Goal: Check status: Check status

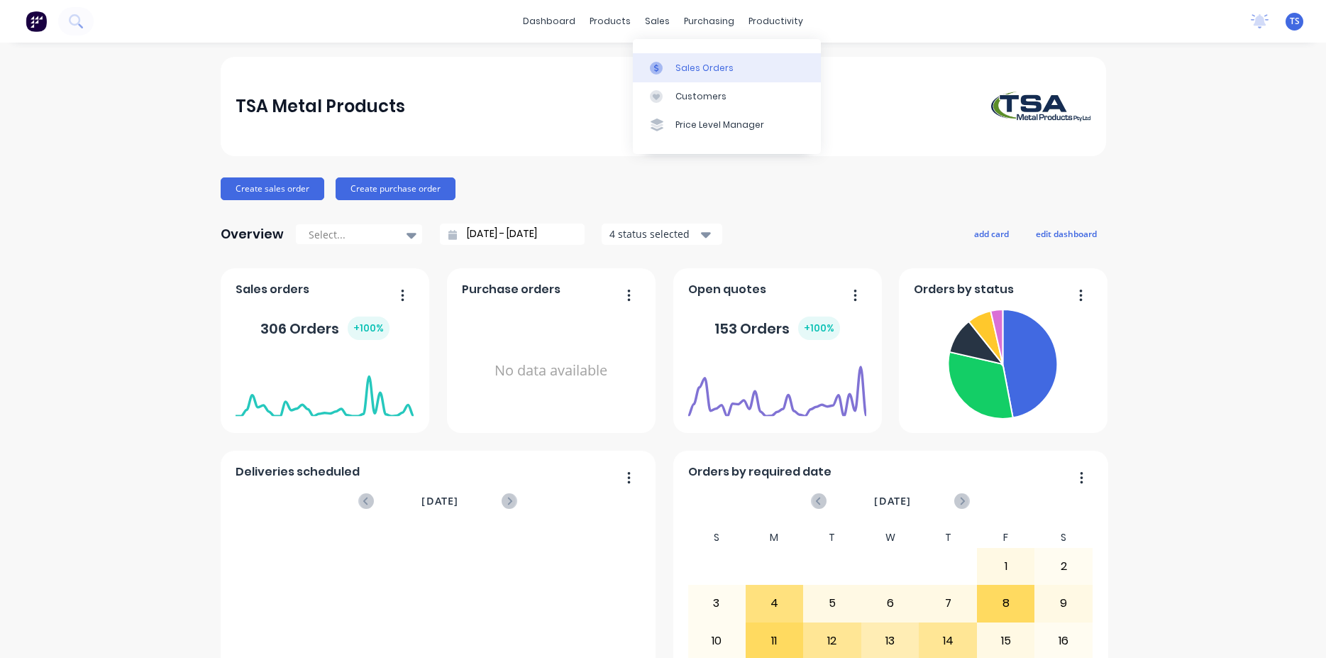
click at [693, 70] on div "Sales Orders" at bounding box center [705, 68] width 58 height 13
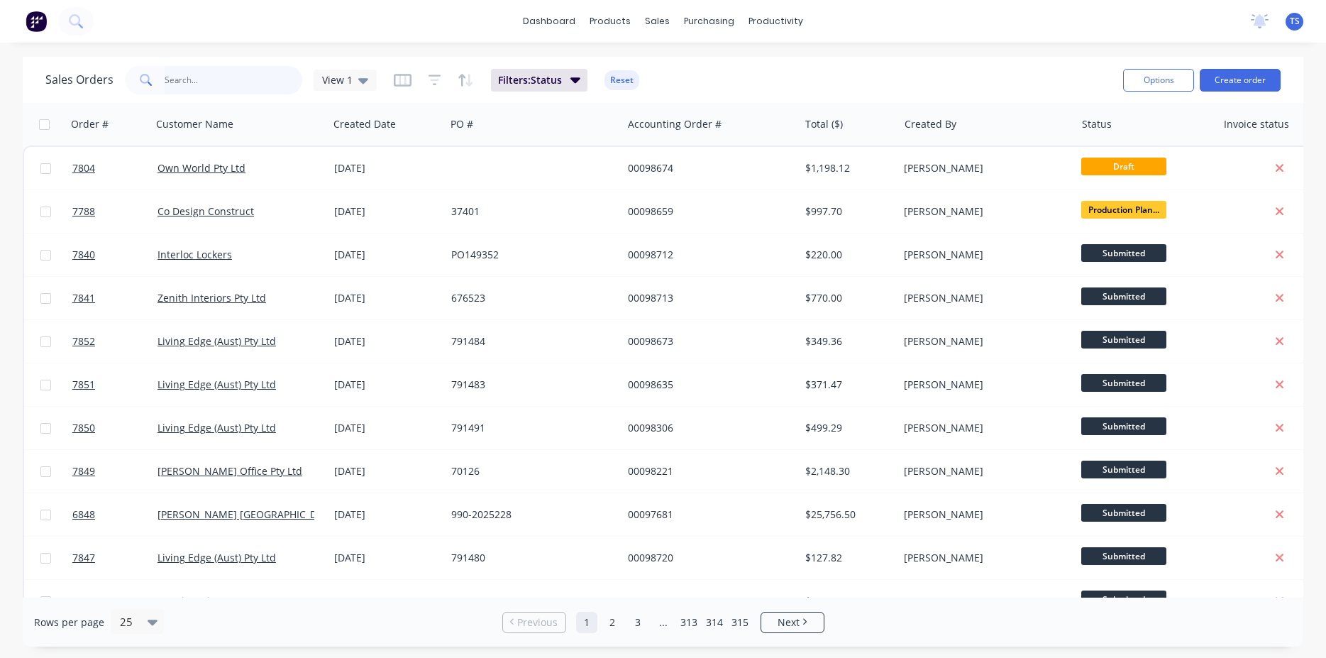
click at [239, 84] on input "text" at bounding box center [234, 80] width 138 height 28
paste input "106688"
type input "106688"
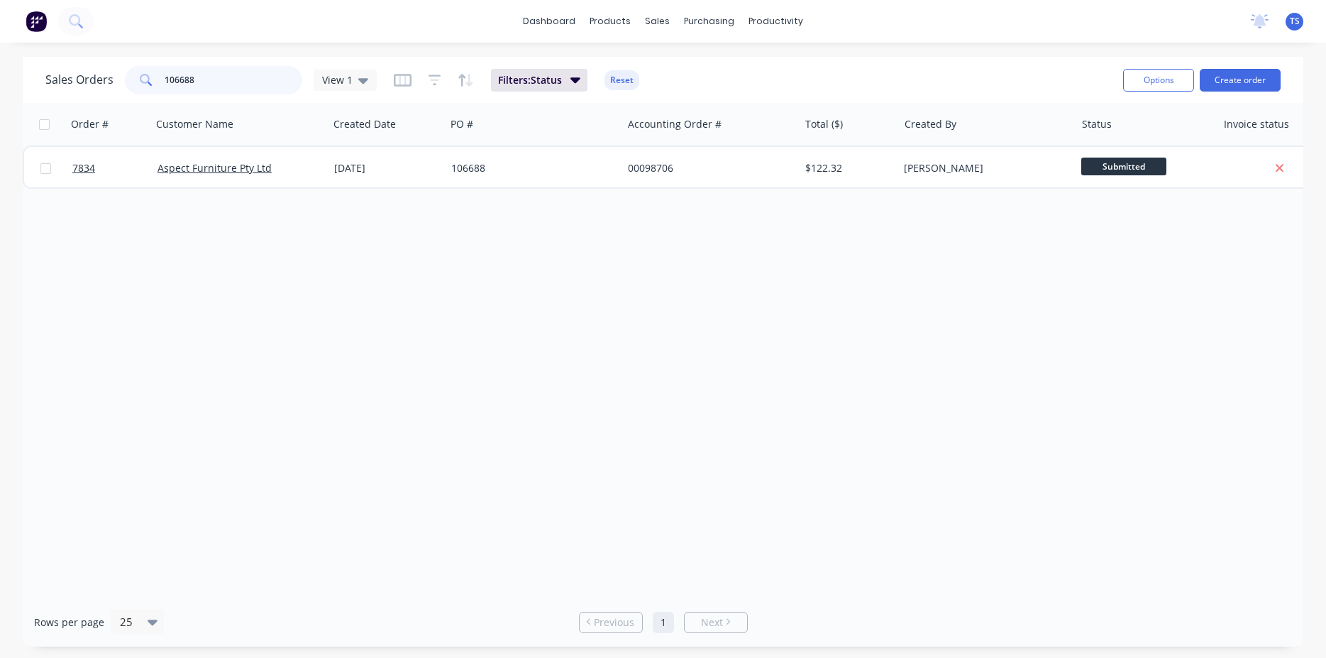
click at [236, 84] on input "106688" at bounding box center [234, 80] width 138 height 28
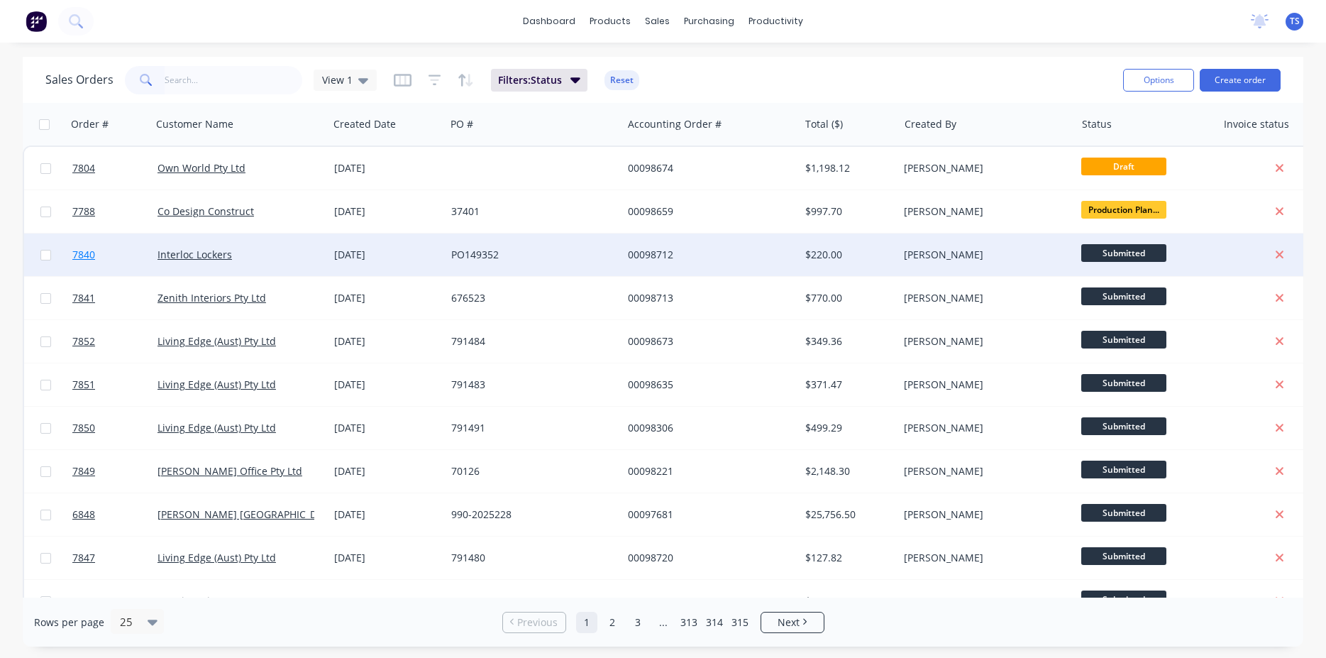
click at [124, 256] on link "7840" at bounding box center [114, 254] width 85 height 43
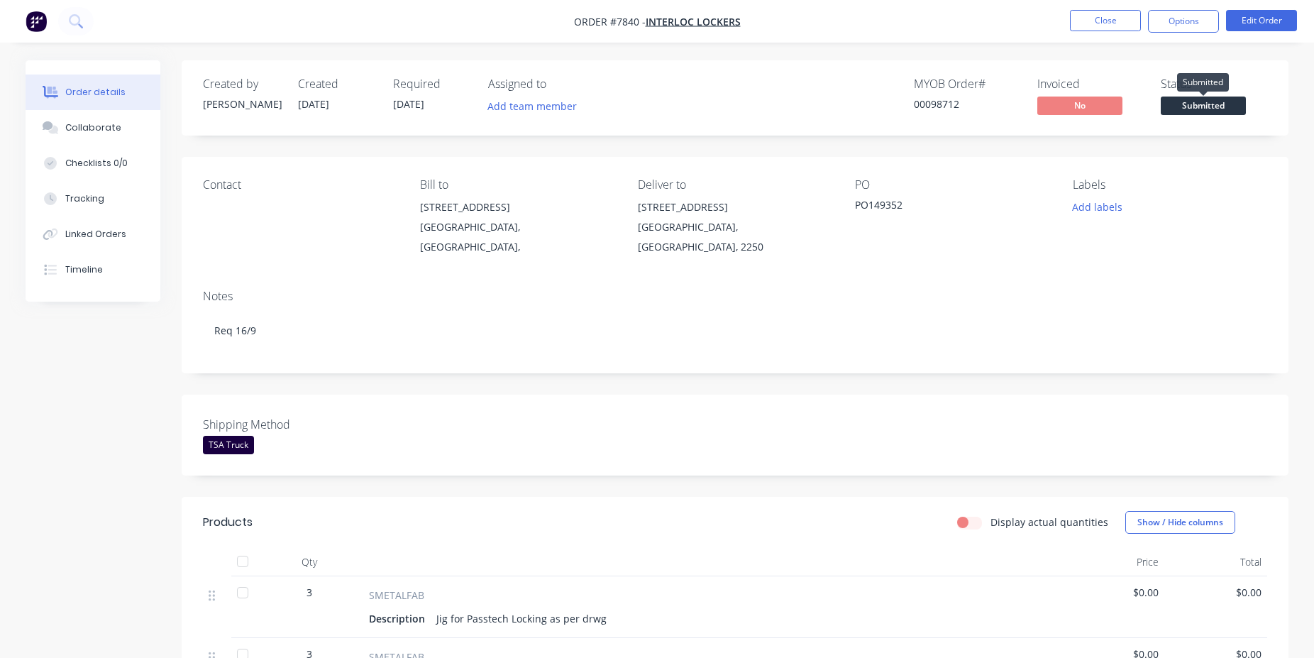
click at [1238, 96] on div "Status Submitted" at bounding box center [1214, 97] width 106 height 41
click at [1236, 101] on span "Submitted" at bounding box center [1203, 106] width 85 height 18
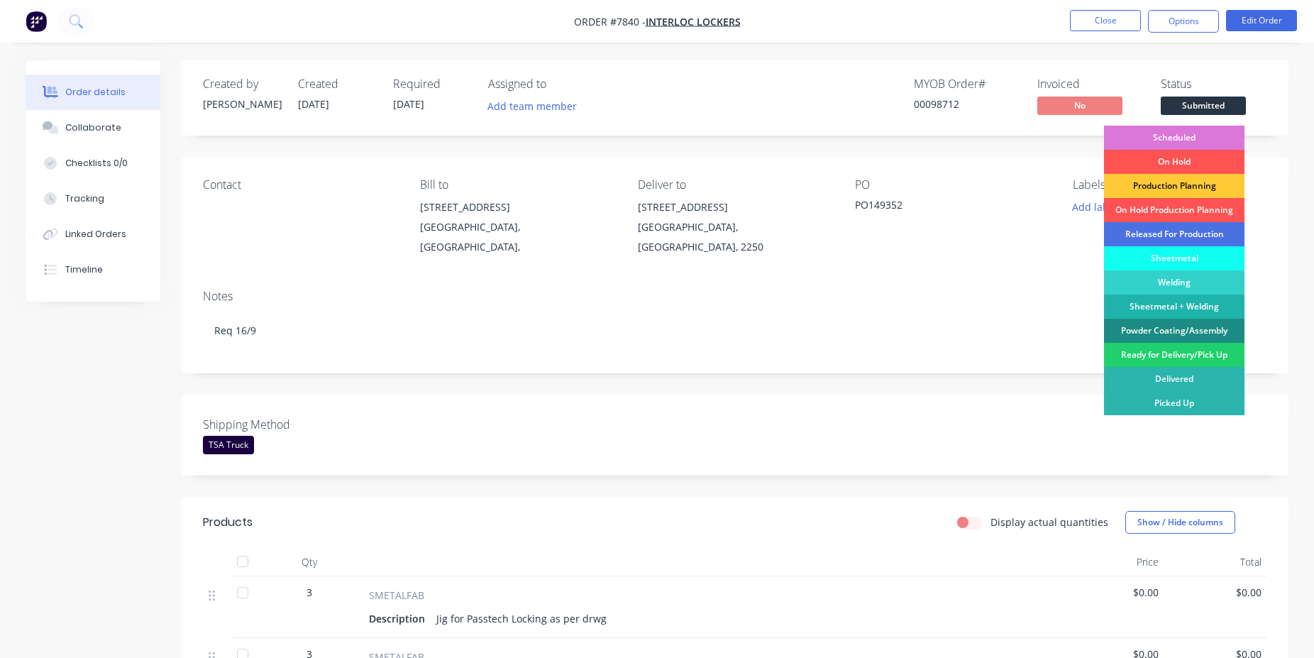
click at [844, 370] on div "Created by Allisa Created 26/08/25 Required 16/09/25 Assigned to Add team membe…" at bounding box center [735, 618] width 1107 height 1116
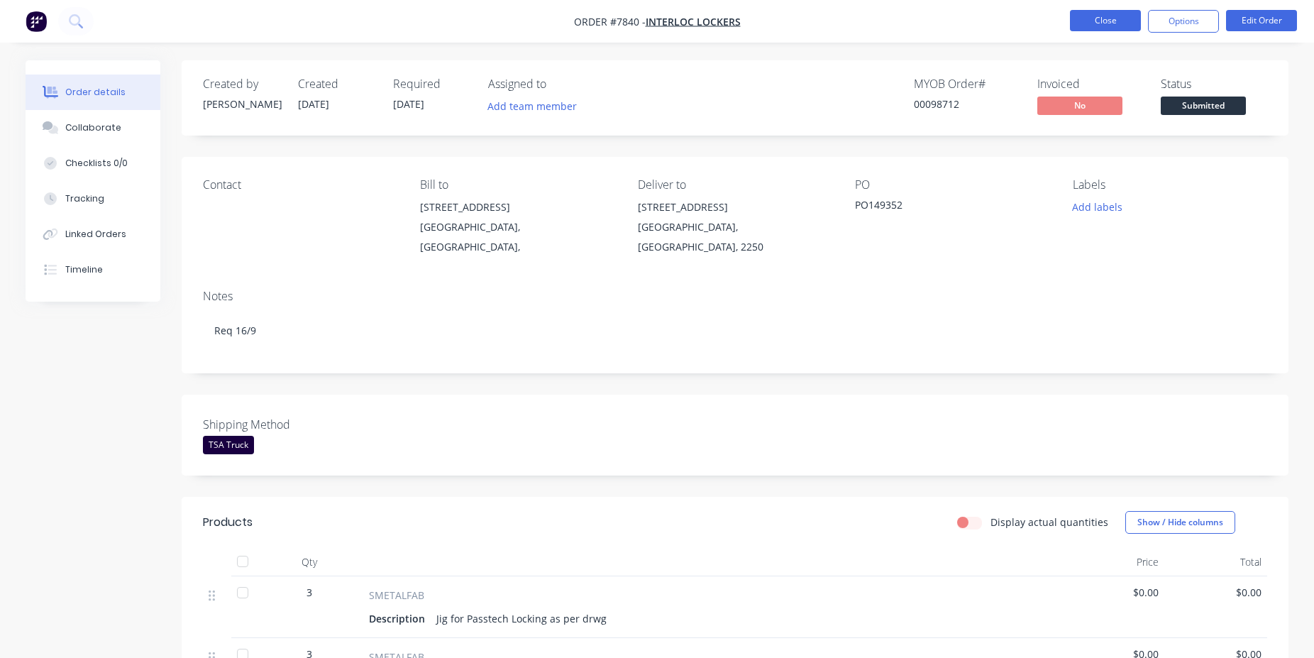
click at [1091, 20] on button "Close" at bounding box center [1105, 20] width 71 height 21
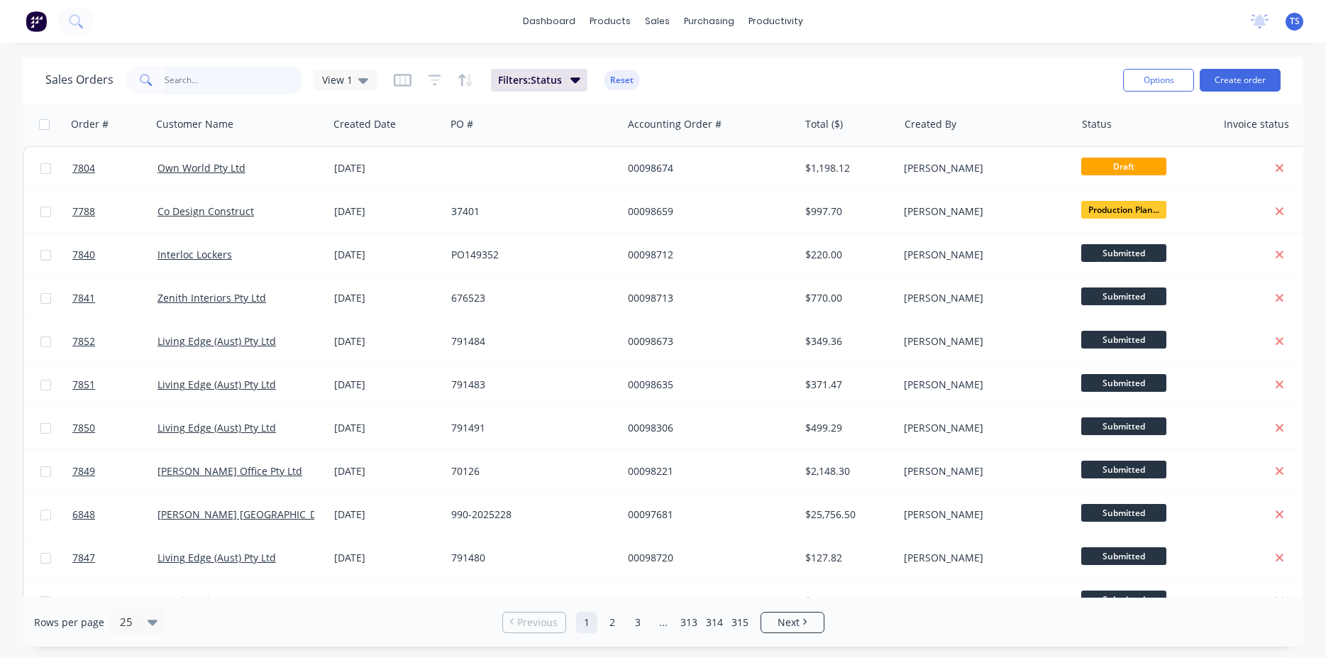
click at [219, 84] on input "text" at bounding box center [234, 80] width 138 height 28
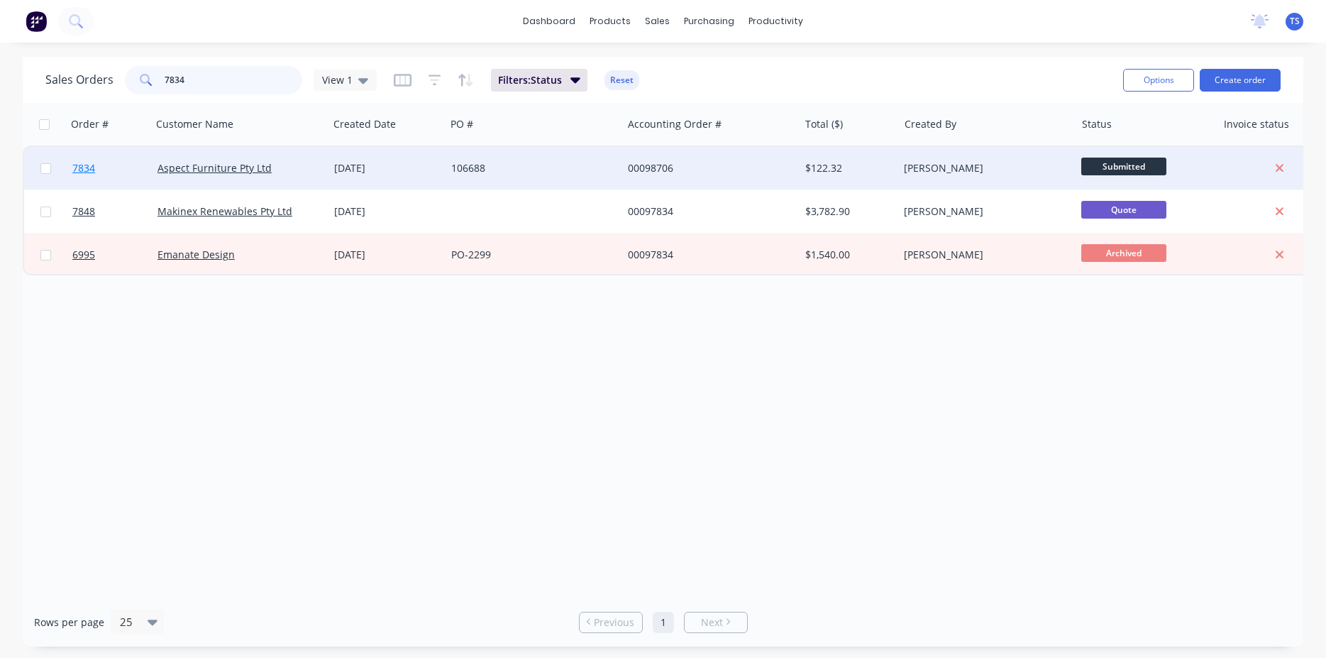
type input "7834"
click at [94, 174] on span "7834" at bounding box center [83, 168] width 23 height 14
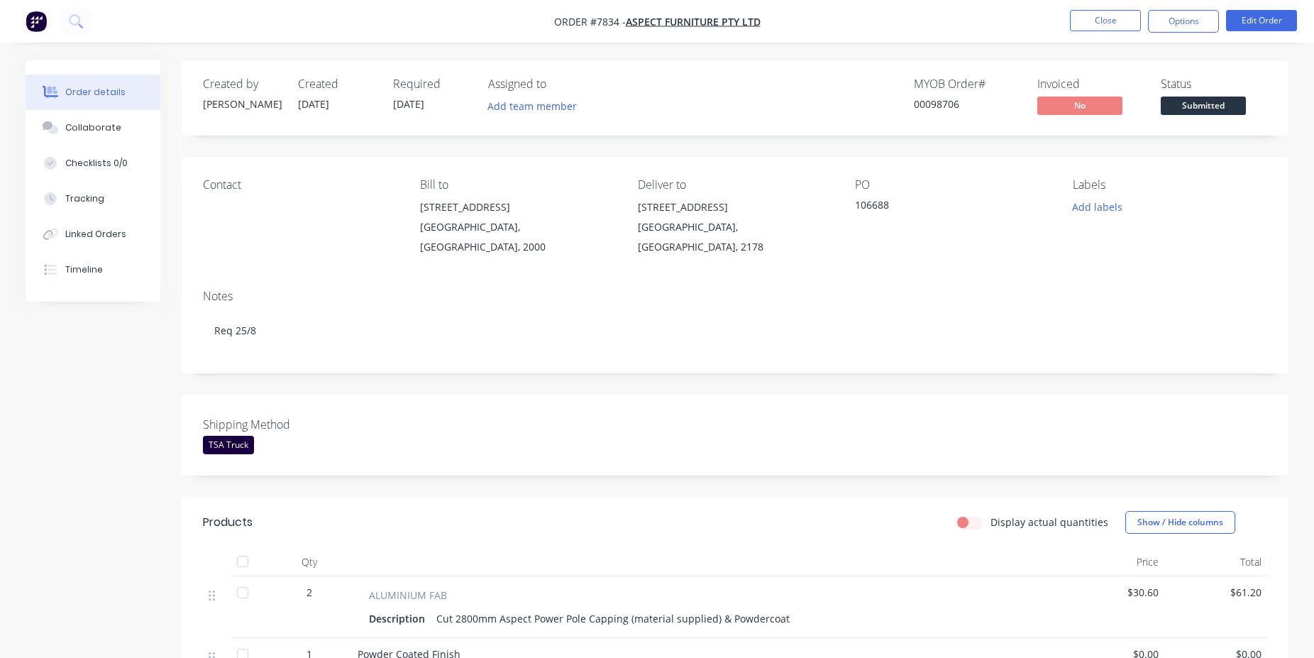
click at [1196, 104] on span "Submitted" at bounding box center [1203, 106] width 85 height 18
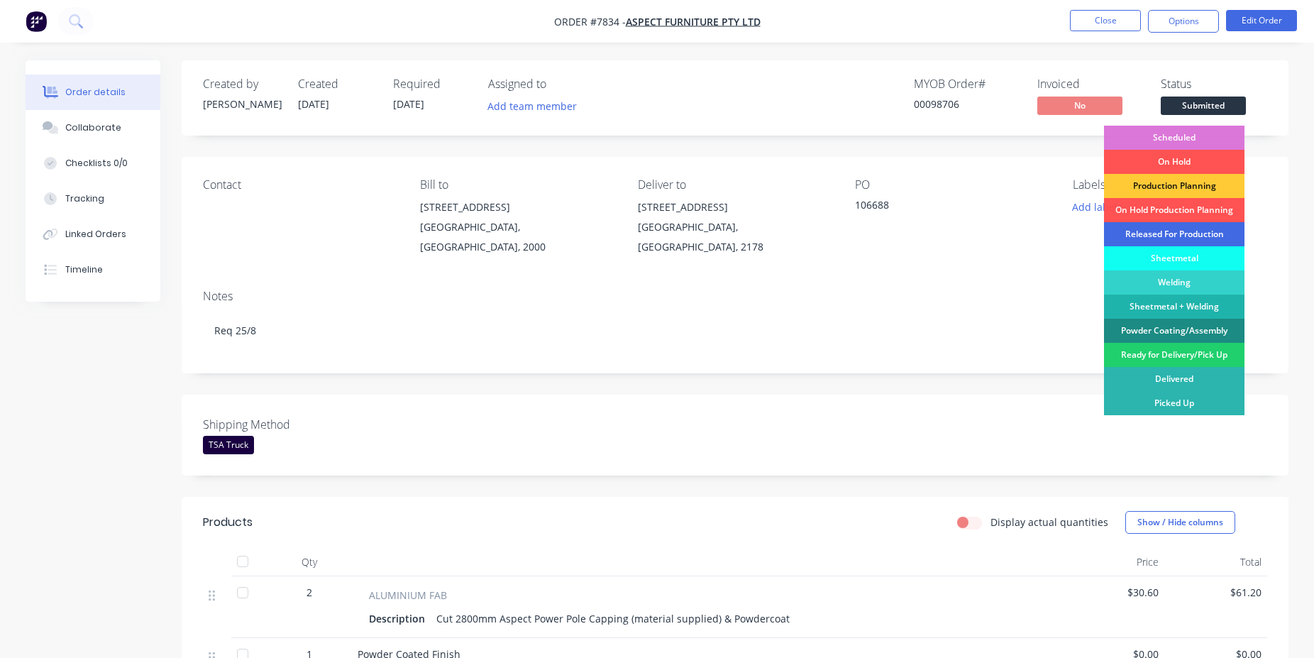
click at [1185, 233] on div "Released For Production" at bounding box center [1174, 234] width 141 height 24
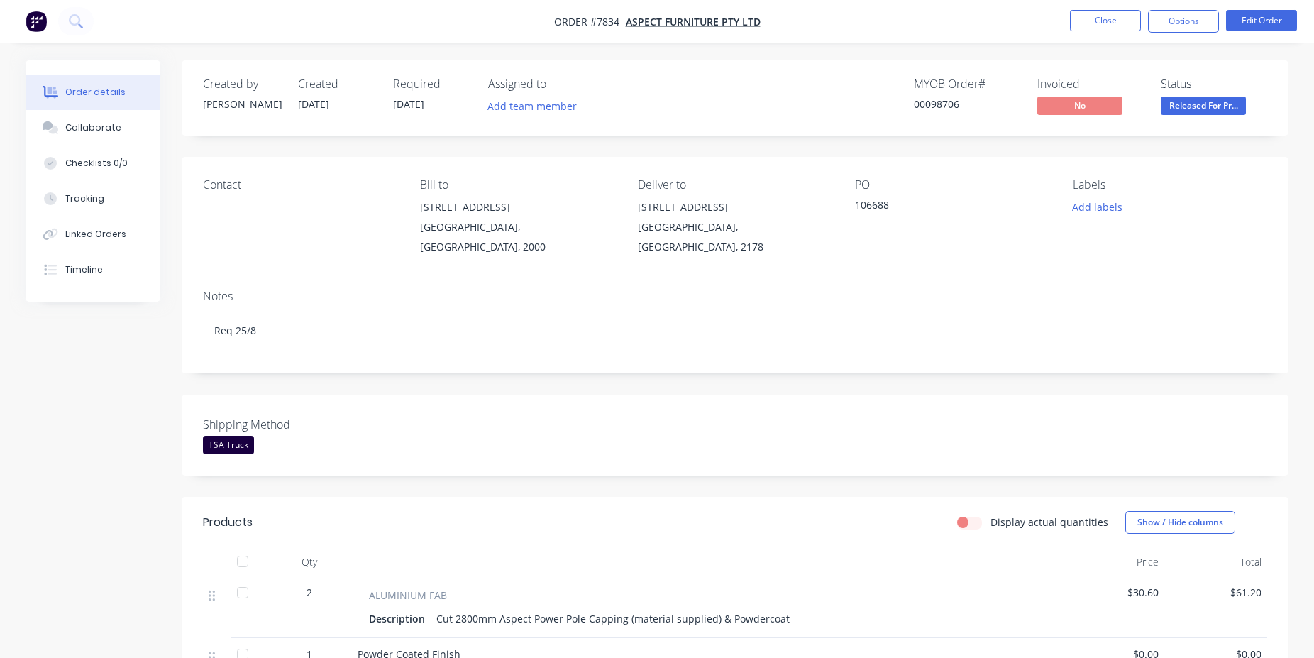
click at [921, 101] on div "00098706" at bounding box center [967, 104] width 106 height 15
copy div "00098706"
click at [1102, 17] on button "Close" at bounding box center [1105, 20] width 71 height 21
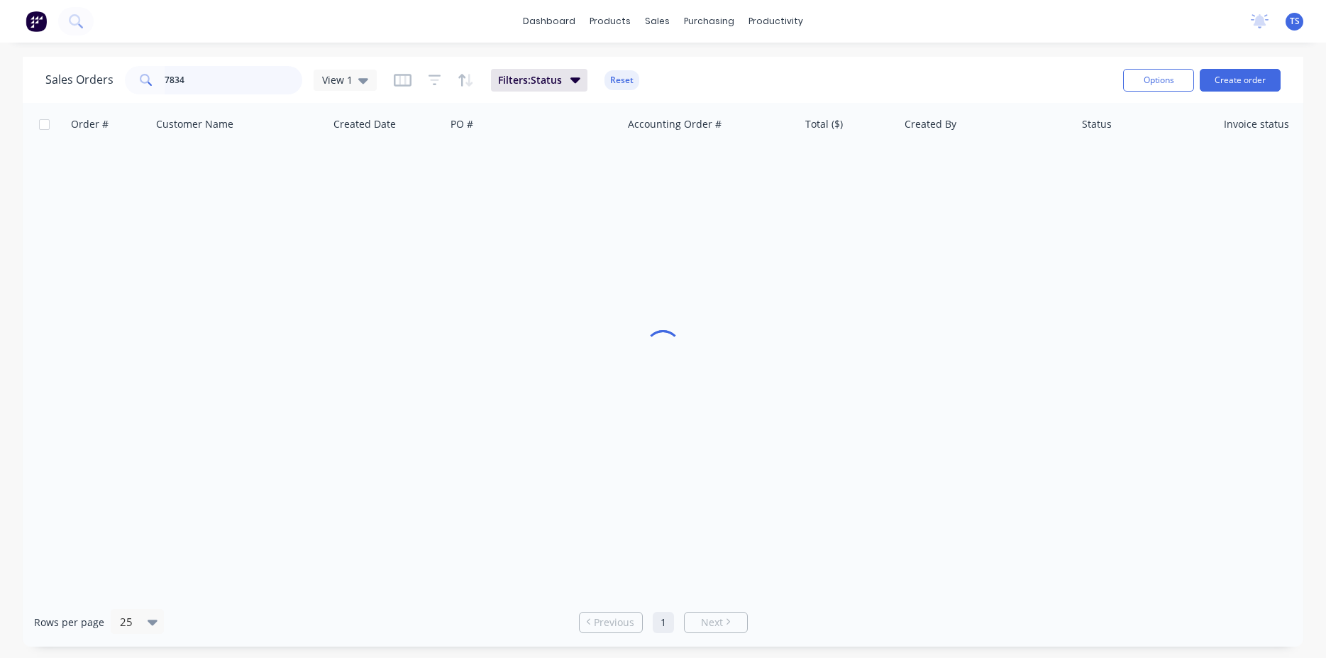
click at [197, 89] on input "7834" at bounding box center [234, 80] width 138 height 28
type input "7771"
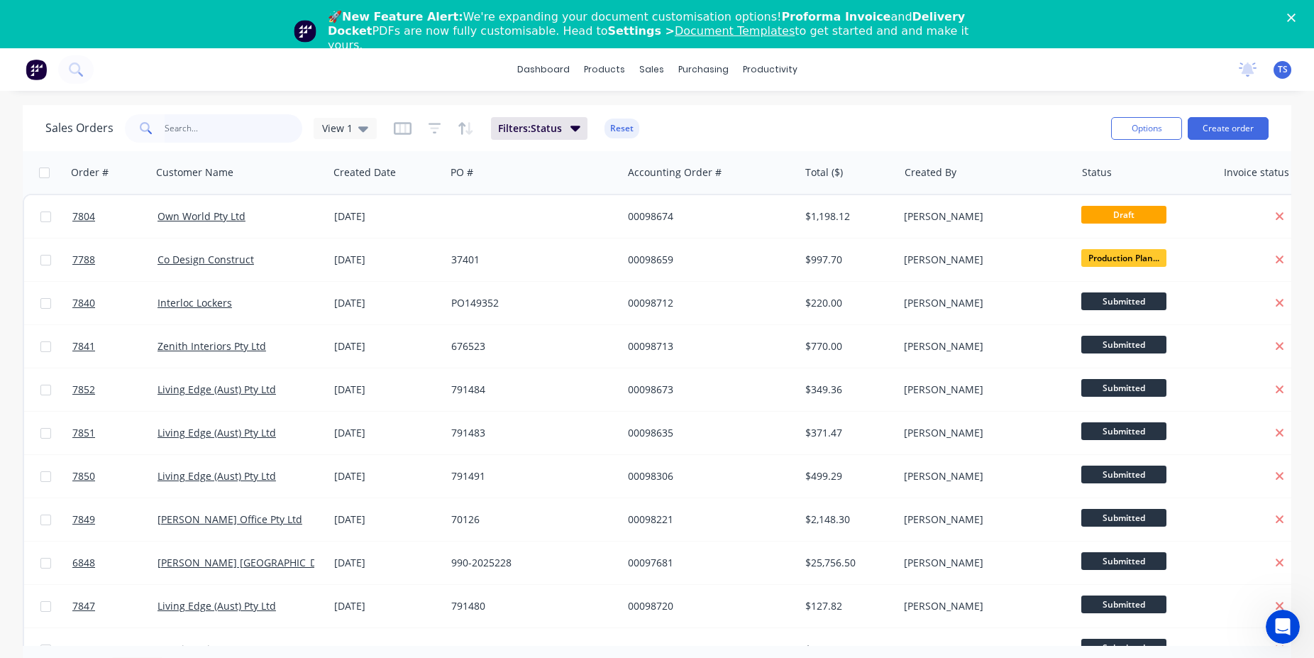
click at [228, 123] on input "text" at bounding box center [234, 128] width 138 height 28
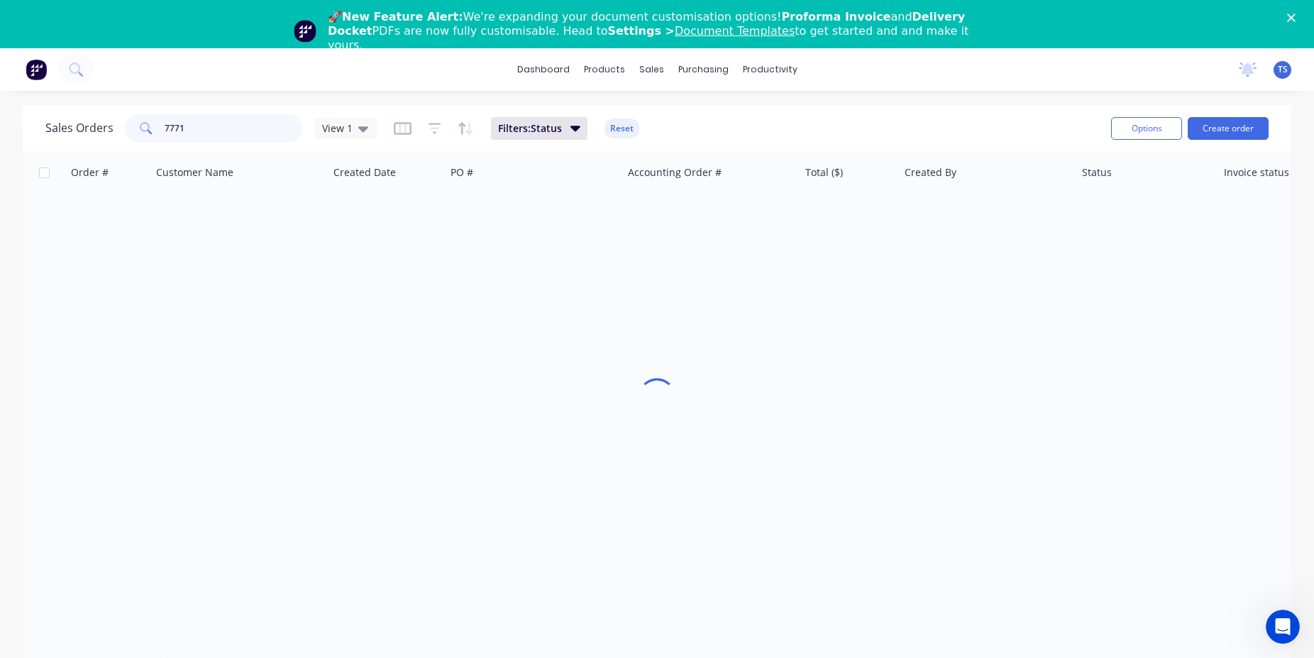
type input "7771"
click at [1310, 21] on div "🚀 New Feature Alert: We're expanding your document customisation options! Profo…" at bounding box center [657, 31] width 1314 height 51
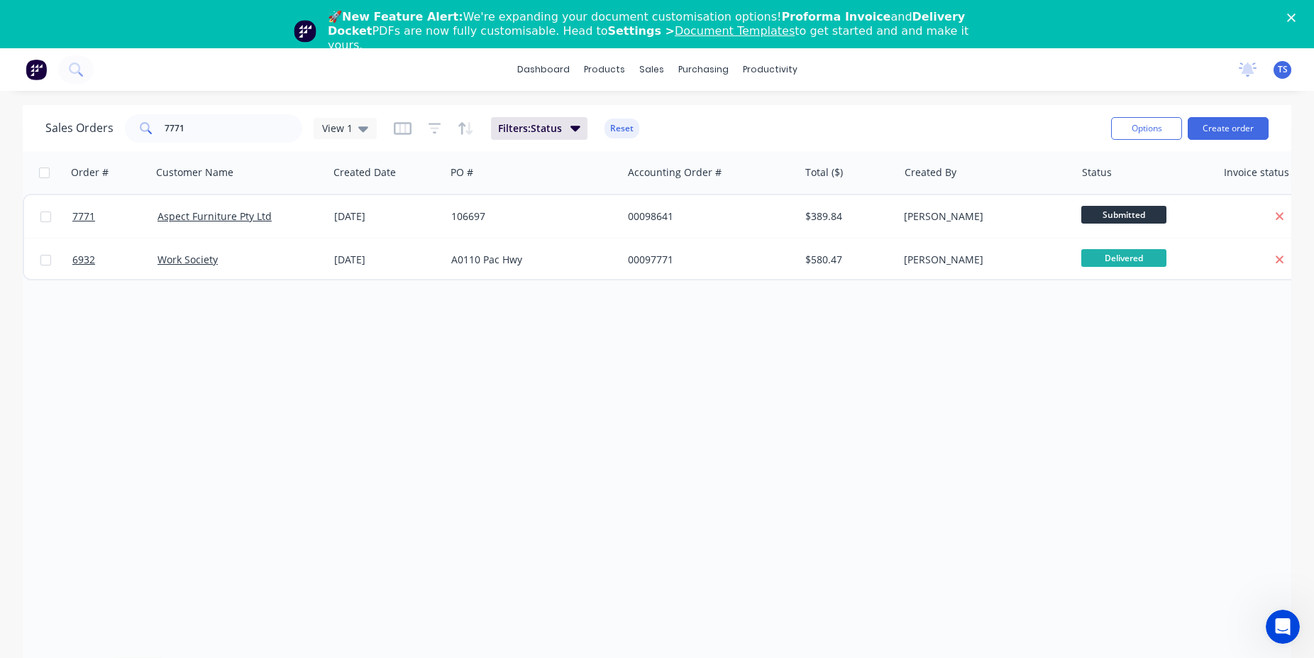
click at [1296, 19] on icon "Close" at bounding box center [1291, 17] width 9 height 9
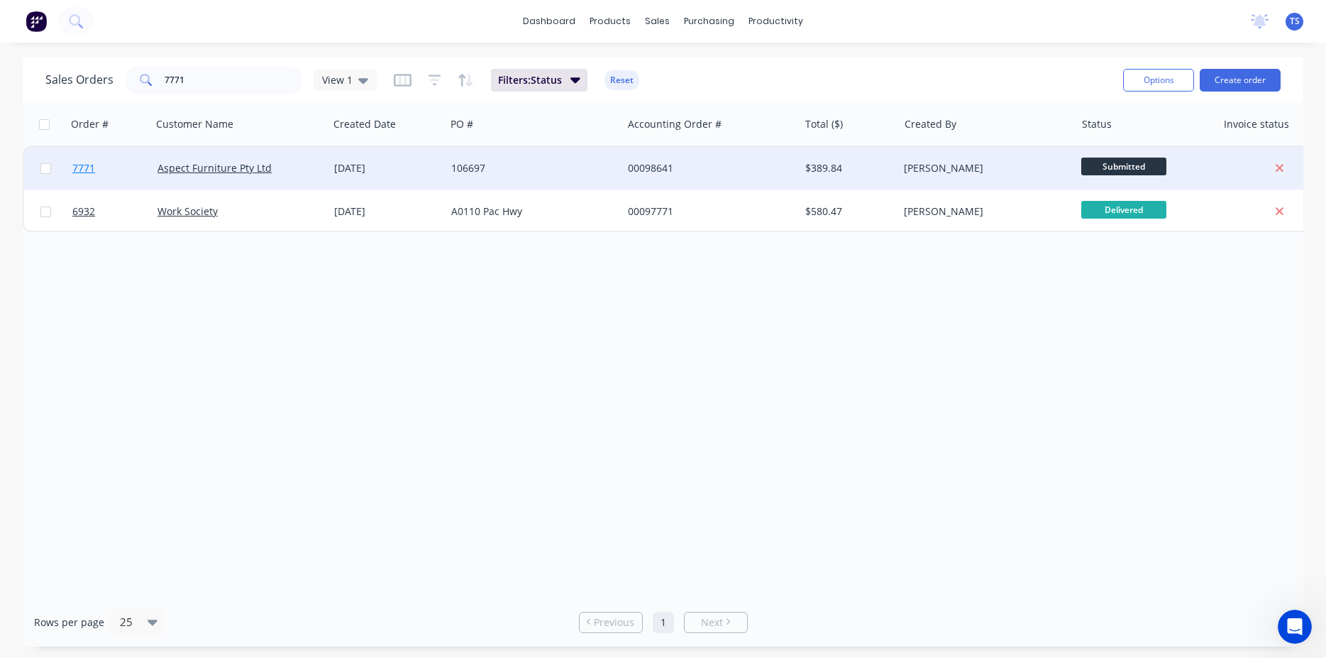
click at [132, 186] on link "7771" at bounding box center [114, 168] width 85 height 43
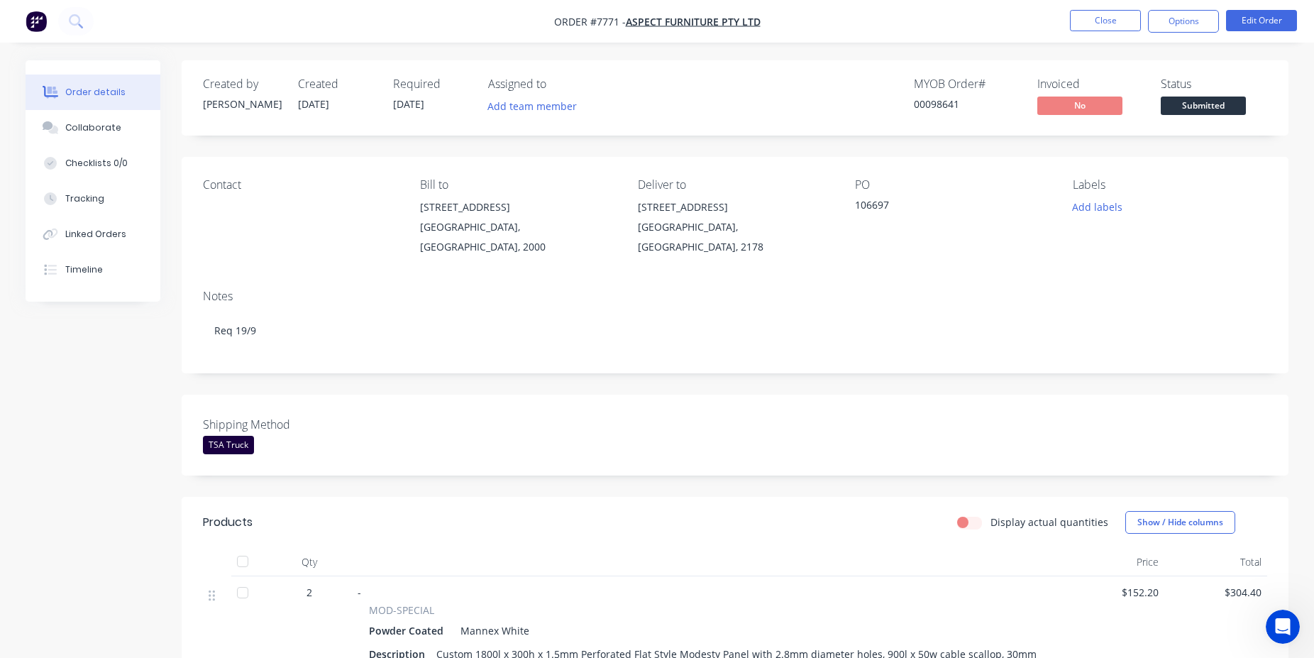
click at [1206, 103] on span "Submitted" at bounding box center [1203, 106] width 85 height 18
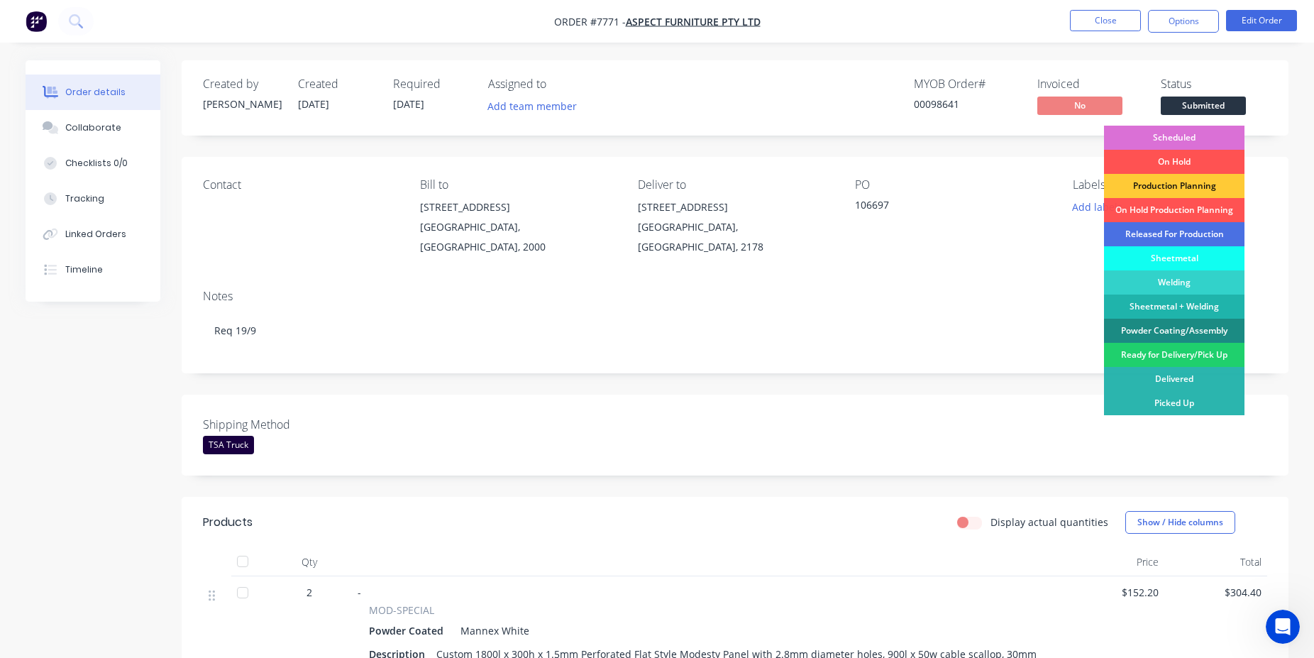
click at [1174, 135] on div "Scheduled" at bounding box center [1174, 138] width 141 height 24
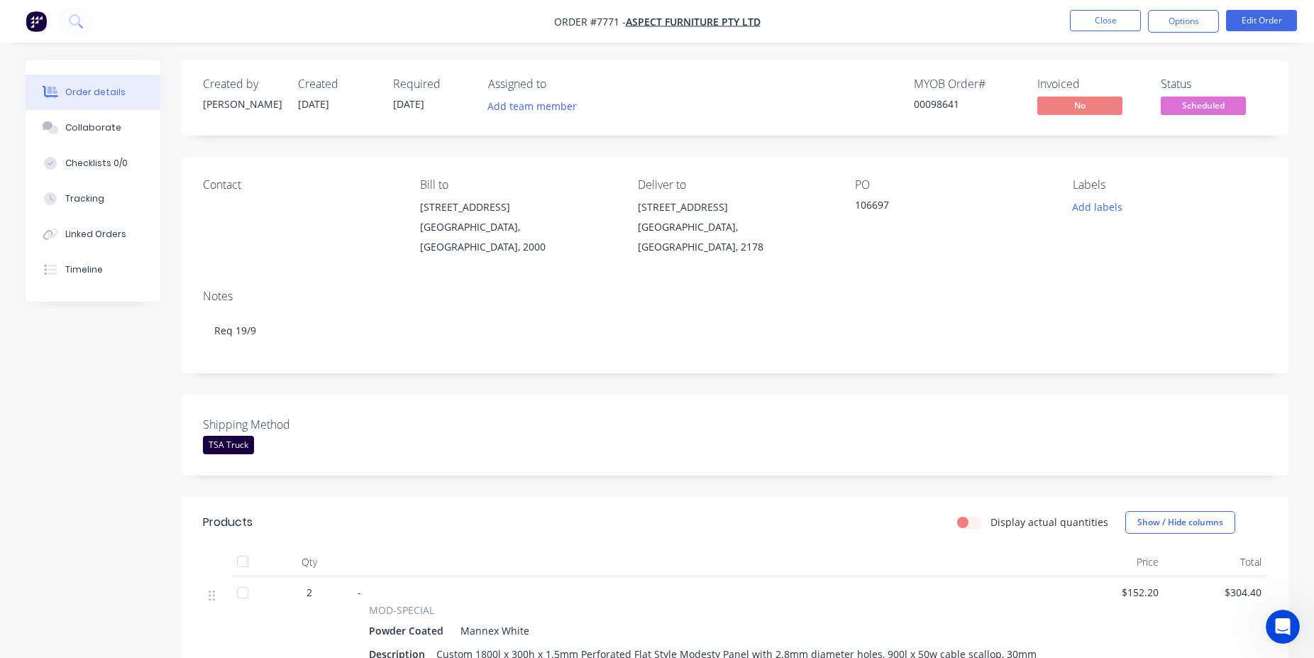
click at [932, 104] on div "00098641" at bounding box center [967, 104] width 106 height 15
copy div "00098641"
click at [1106, 18] on button "Close" at bounding box center [1105, 20] width 71 height 21
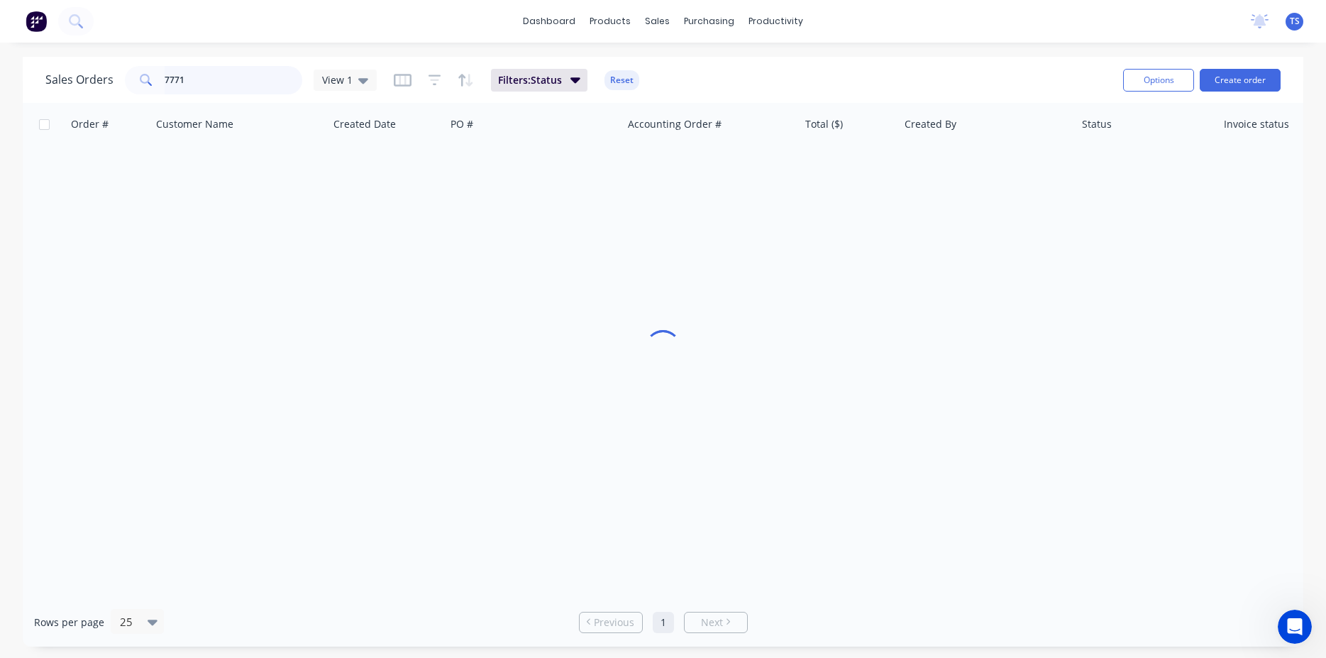
click at [234, 82] on input "7771" at bounding box center [234, 80] width 138 height 28
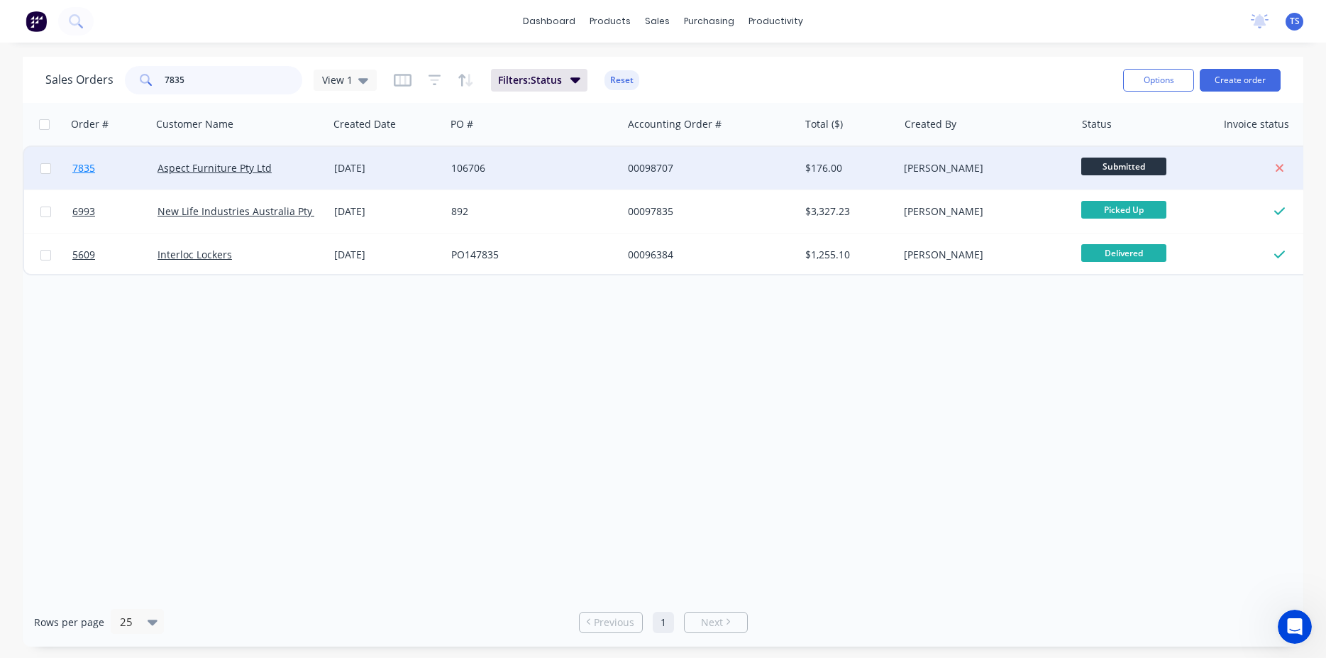
type input "7835"
click at [92, 179] on link "7835" at bounding box center [114, 168] width 85 height 43
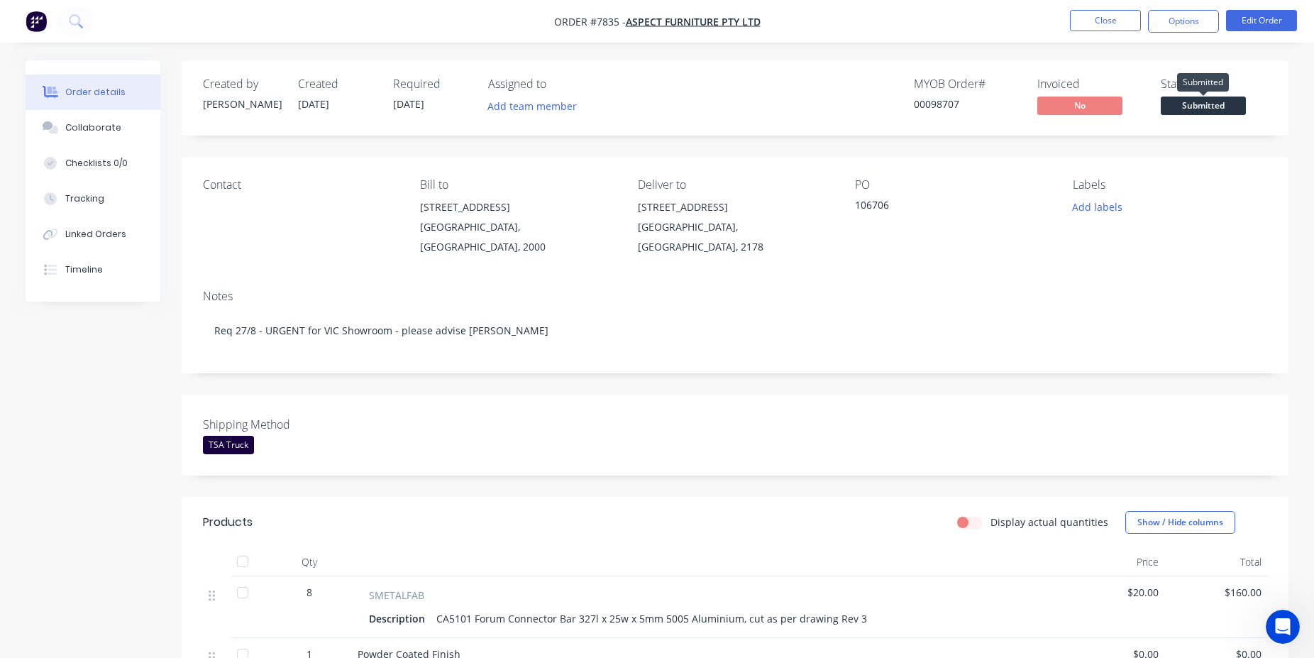
click at [1181, 111] on span "Submitted" at bounding box center [1203, 106] width 85 height 18
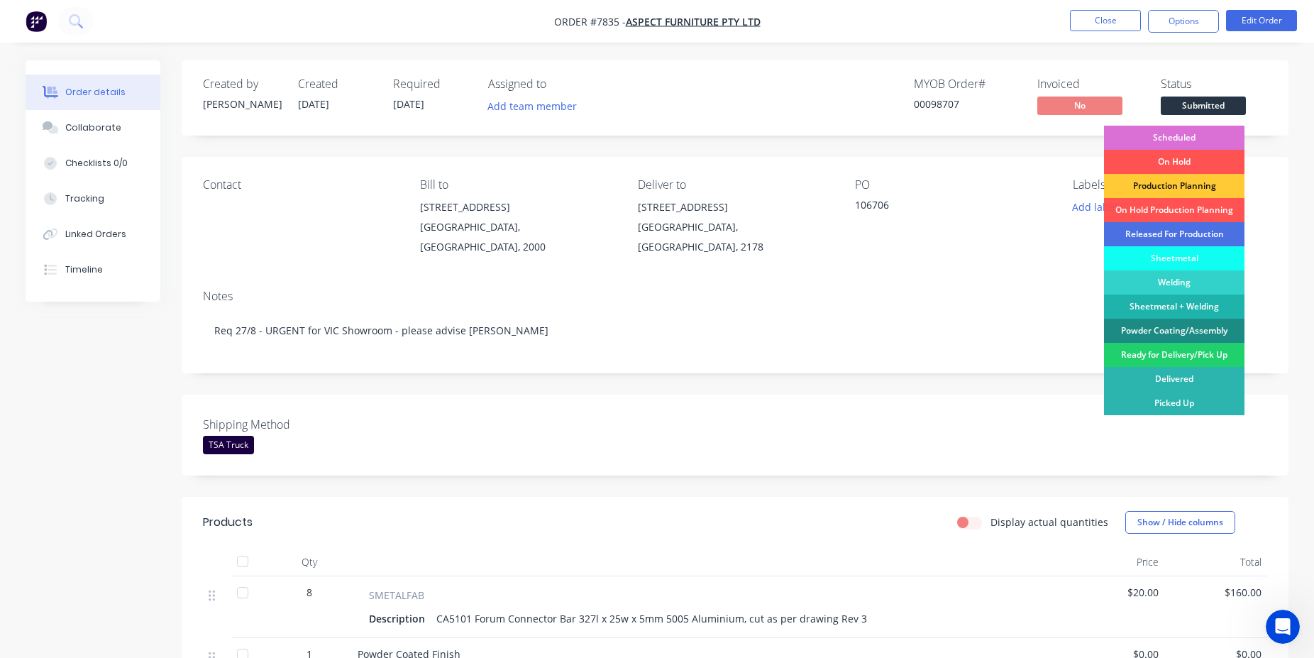
click at [1174, 136] on div "Scheduled" at bounding box center [1174, 138] width 141 height 24
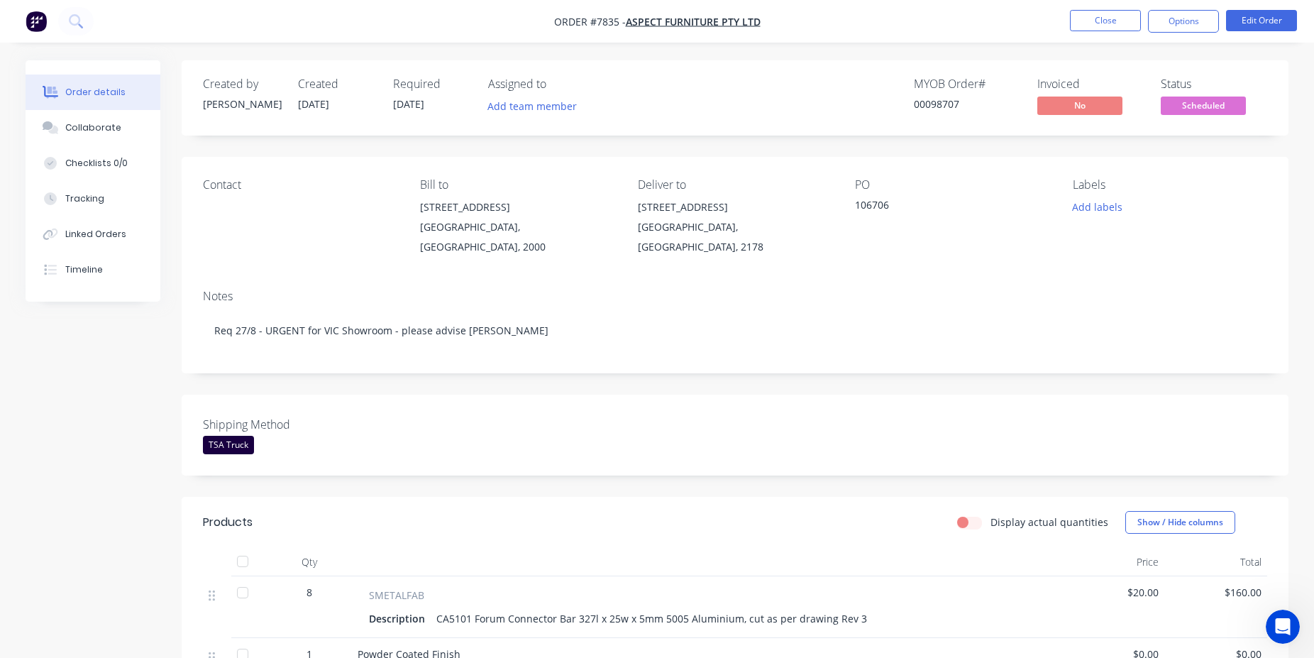
click at [953, 101] on div "00098707" at bounding box center [967, 104] width 106 height 15
copy div "00098707"
click at [1095, 21] on button "Close" at bounding box center [1105, 20] width 71 height 21
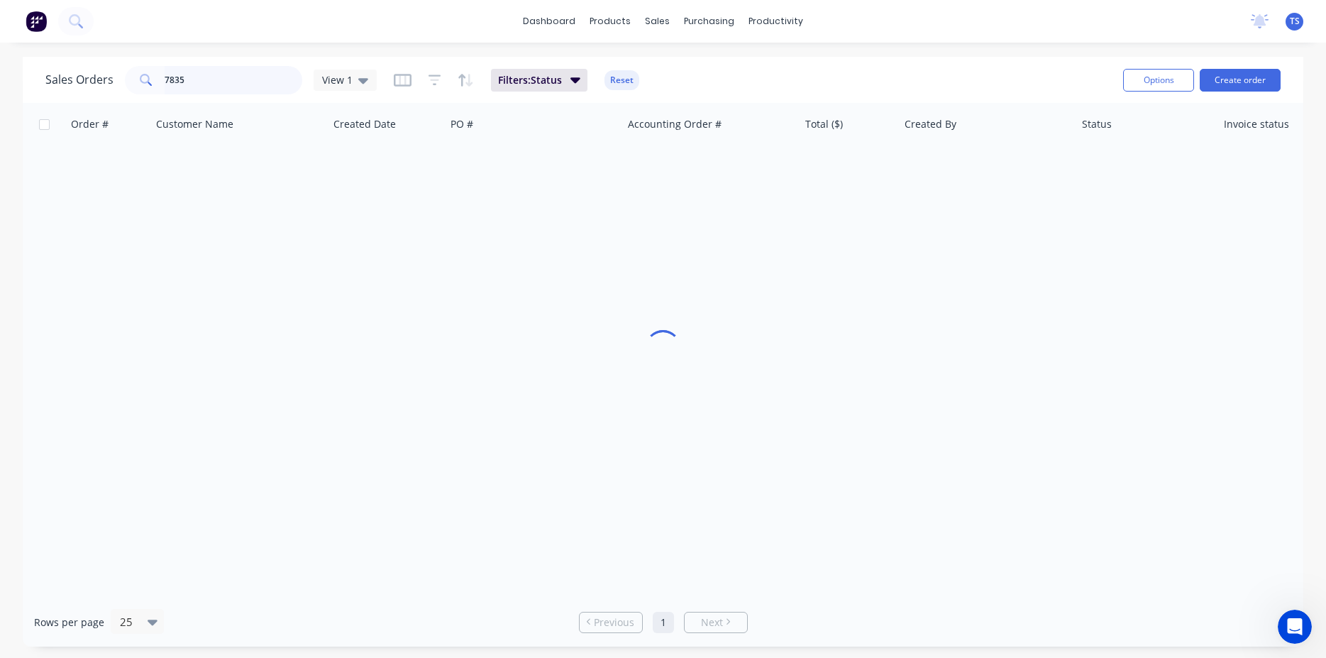
click at [211, 73] on input "7835" at bounding box center [234, 80] width 138 height 28
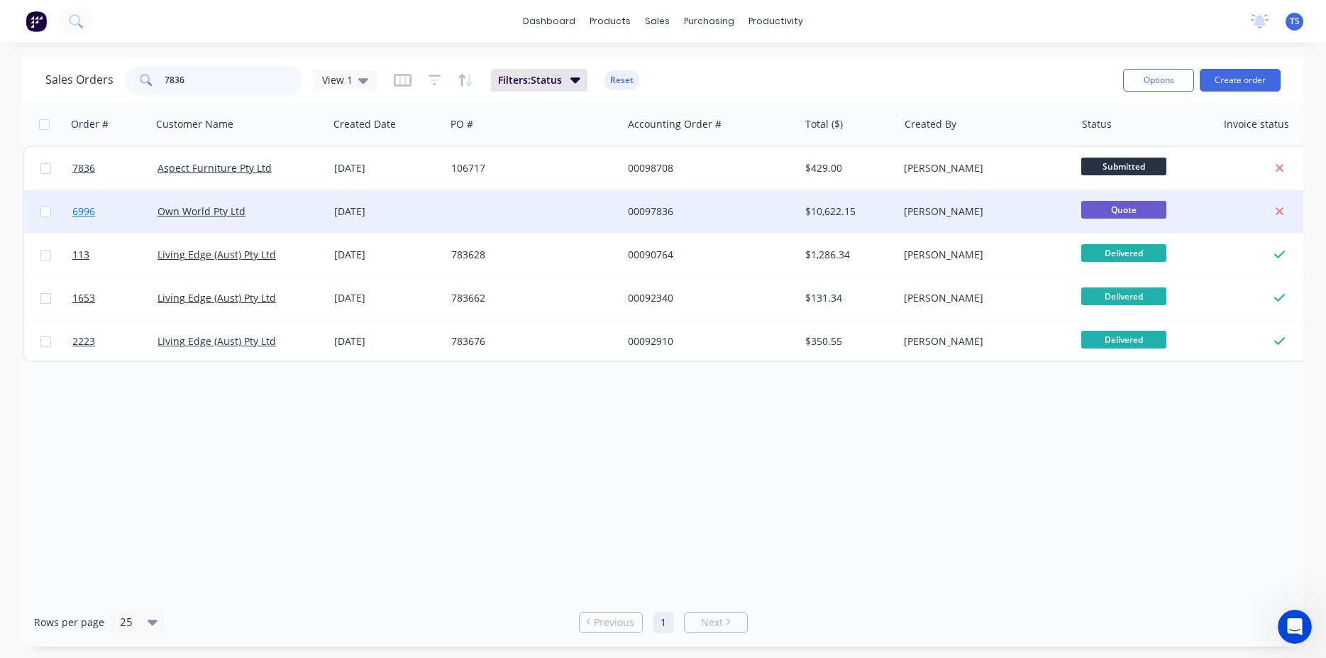
type input "7836"
click at [84, 194] on link "6996" at bounding box center [114, 211] width 85 height 43
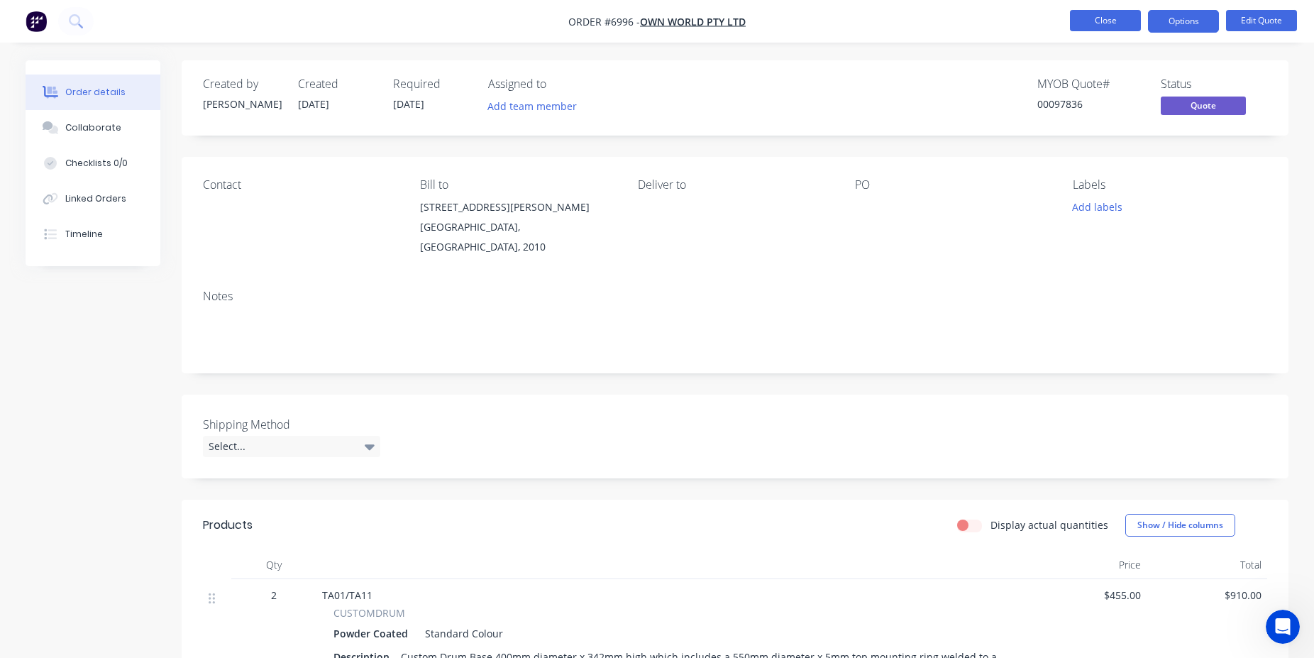
click at [1108, 28] on button "Close" at bounding box center [1105, 20] width 71 height 21
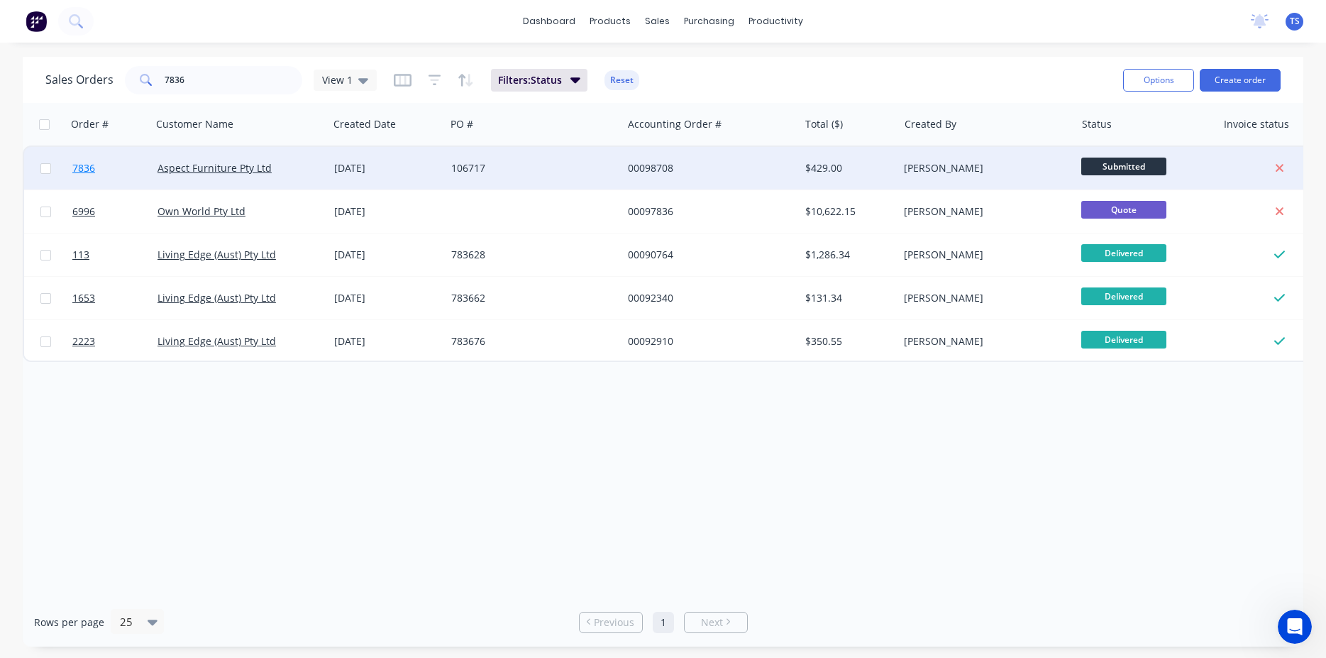
click at [92, 165] on span "7836" at bounding box center [83, 168] width 23 height 14
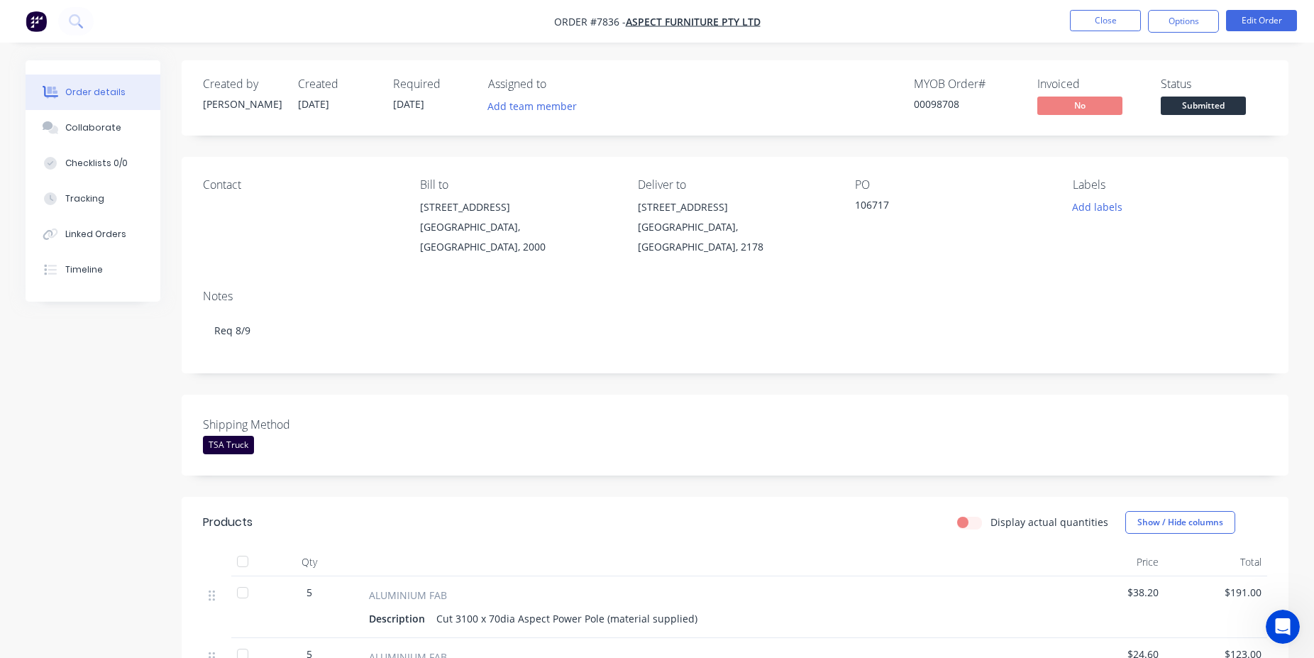
click at [1223, 106] on span "Submitted" at bounding box center [1203, 106] width 85 height 18
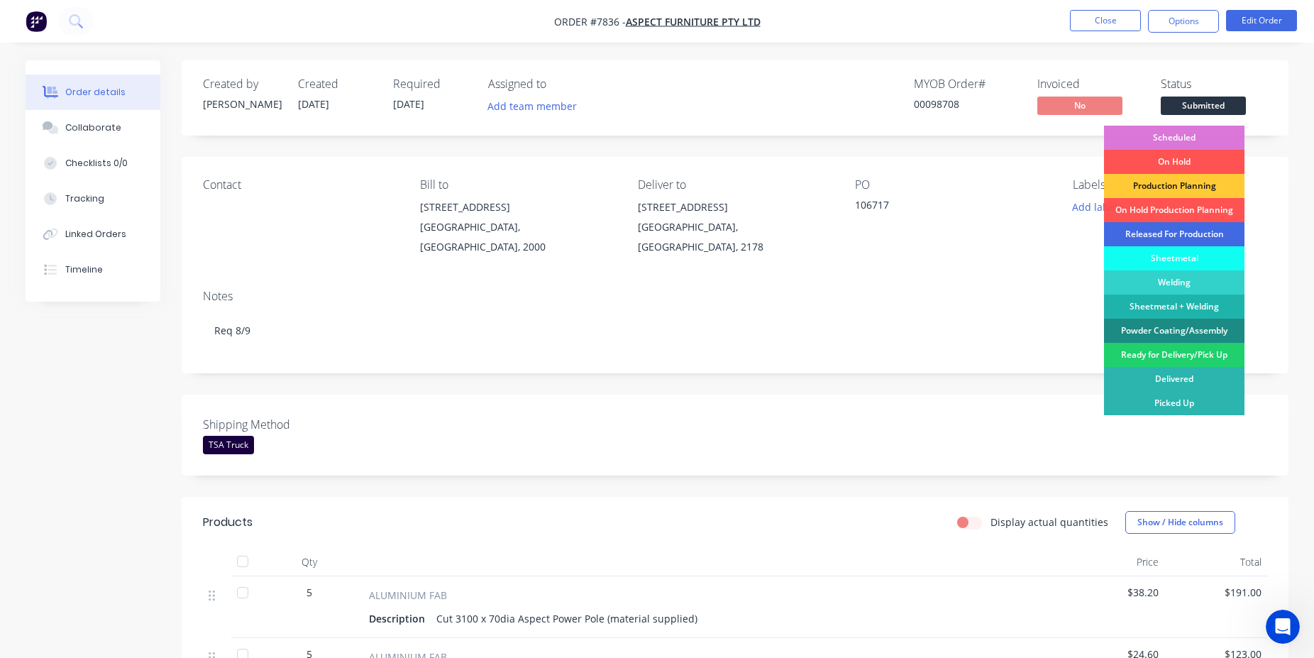
click at [1177, 229] on div "Released For Production" at bounding box center [1174, 234] width 141 height 24
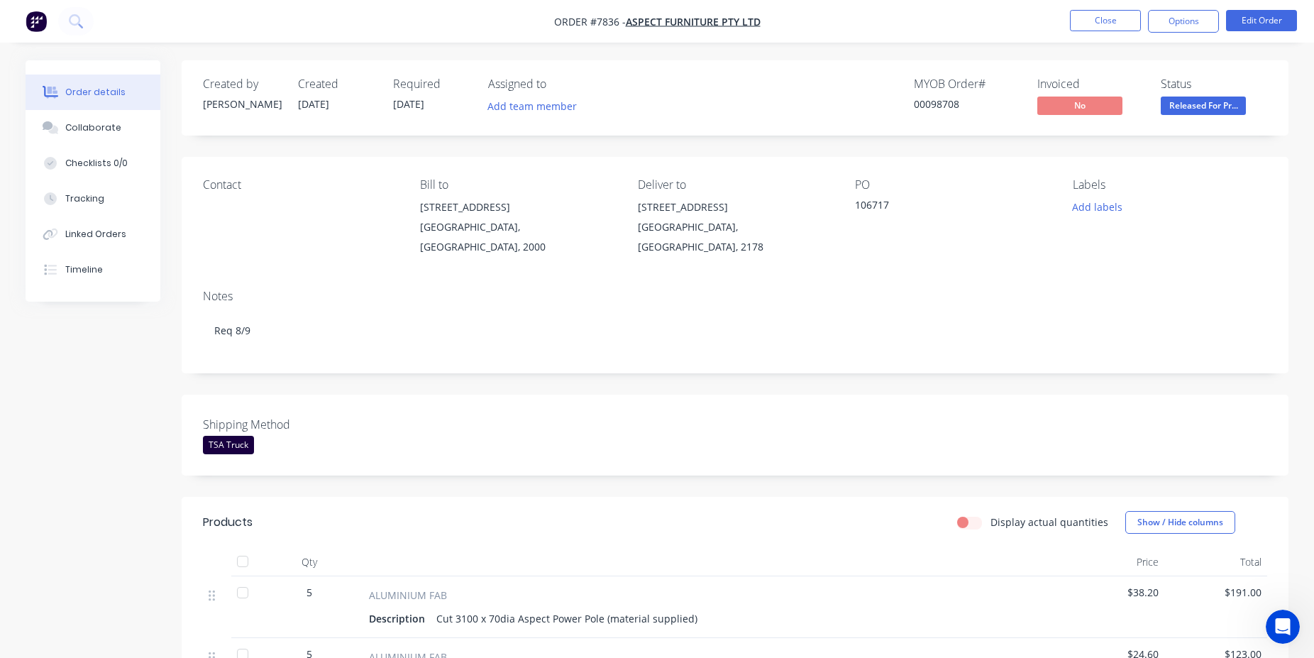
click at [920, 109] on div "00098708" at bounding box center [967, 104] width 106 height 15
copy div "00098708"
click at [1096, 13] on button "Close" at bounding box center [1105, 20] width 71 height 21
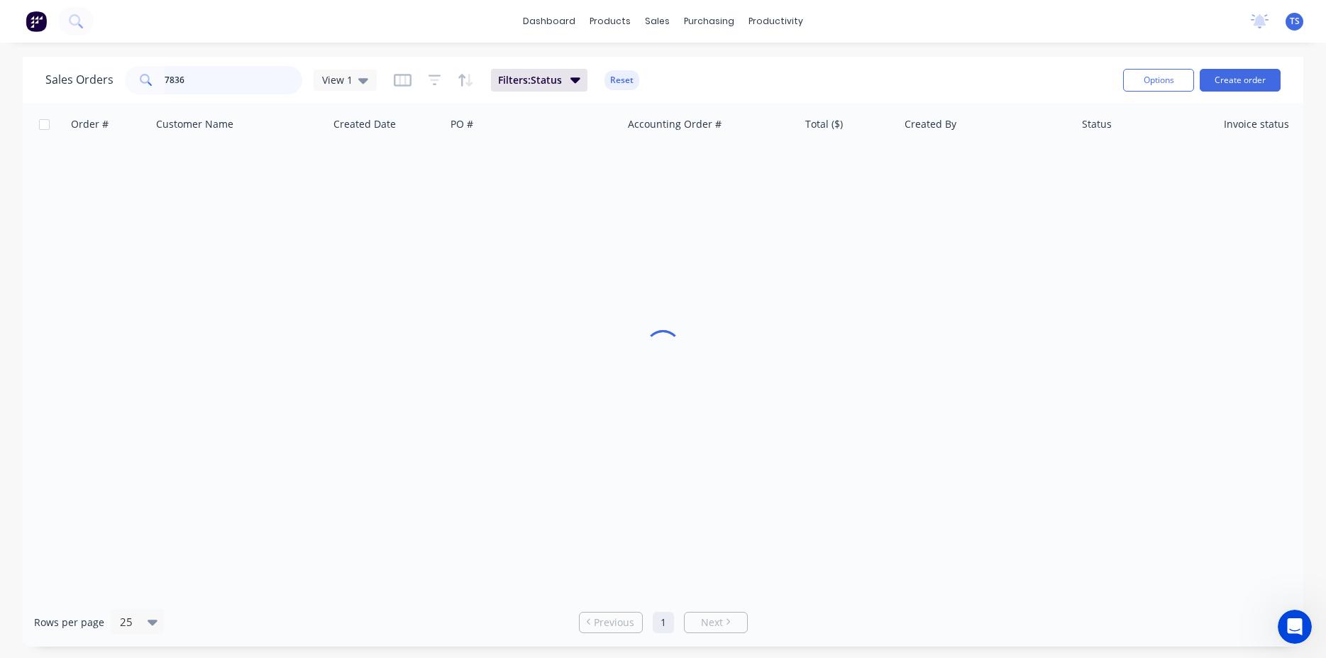
click at [199, 79] on input "7836" at bounding box center [234, 80] width 138 height 28
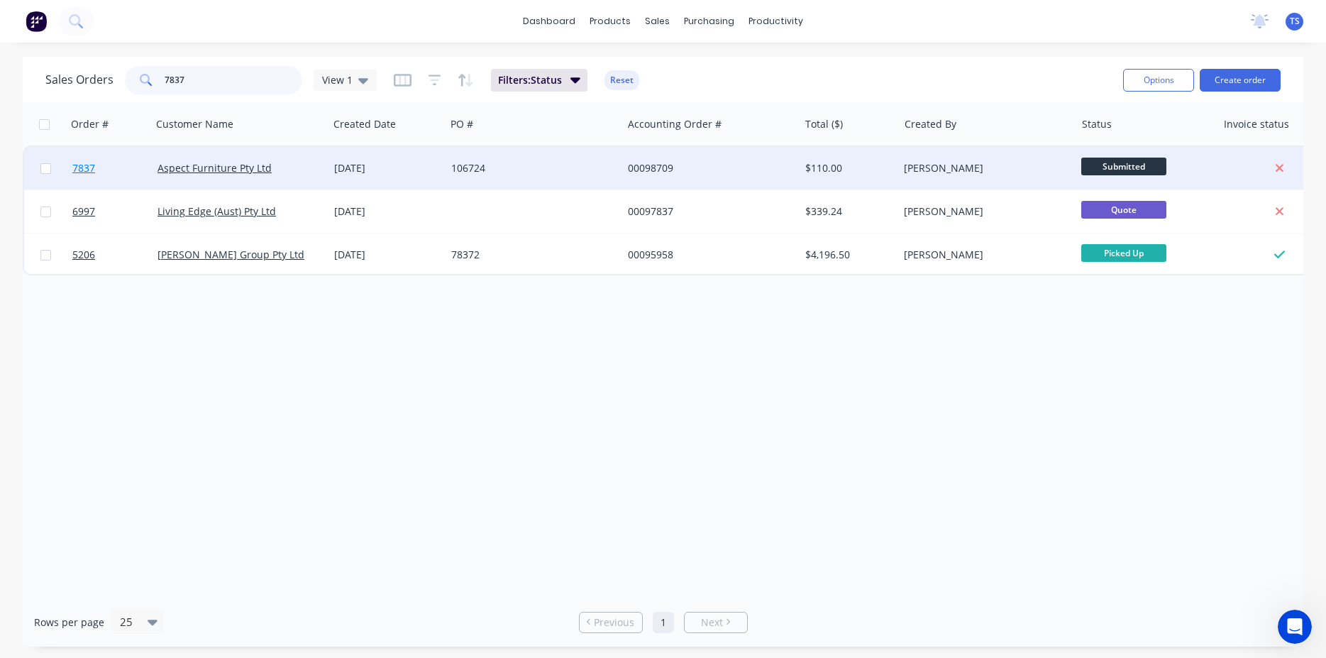
type input "7837"
click at [97, 189] on link "7837" at bounding box center [114, 168] width 85 height 43
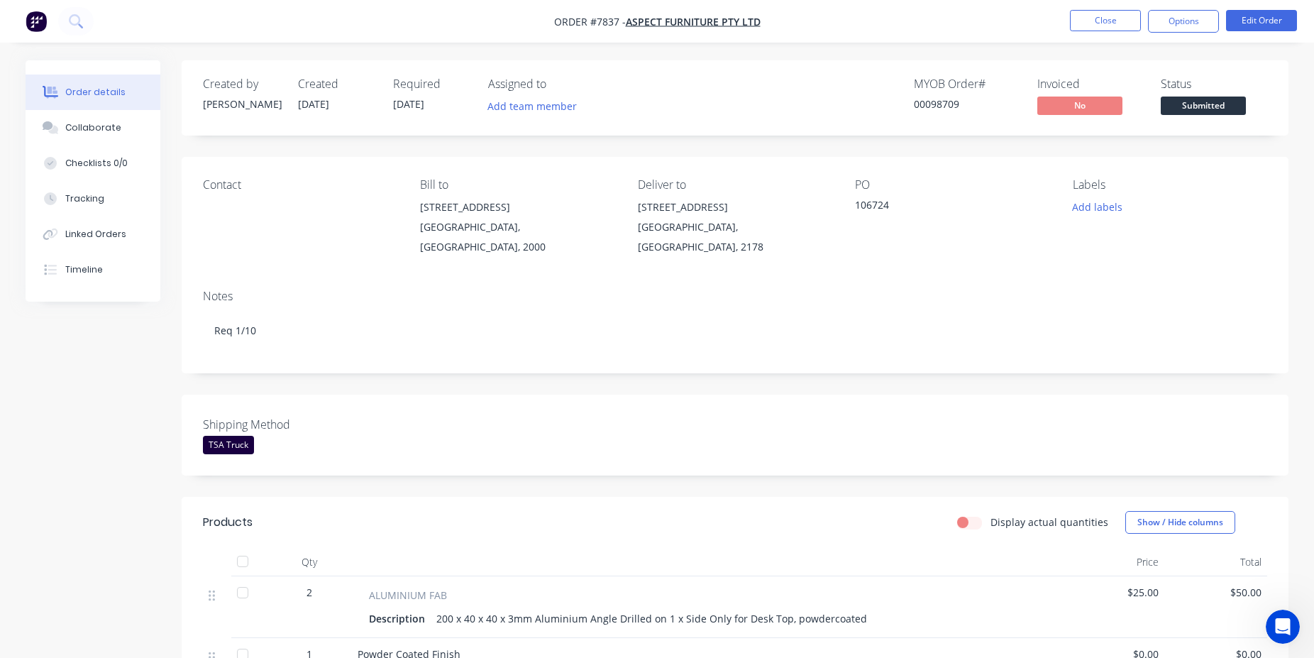
click at [1211, 108] on span "Submitted" at bounding box center [1203, 106] width 85 height 18
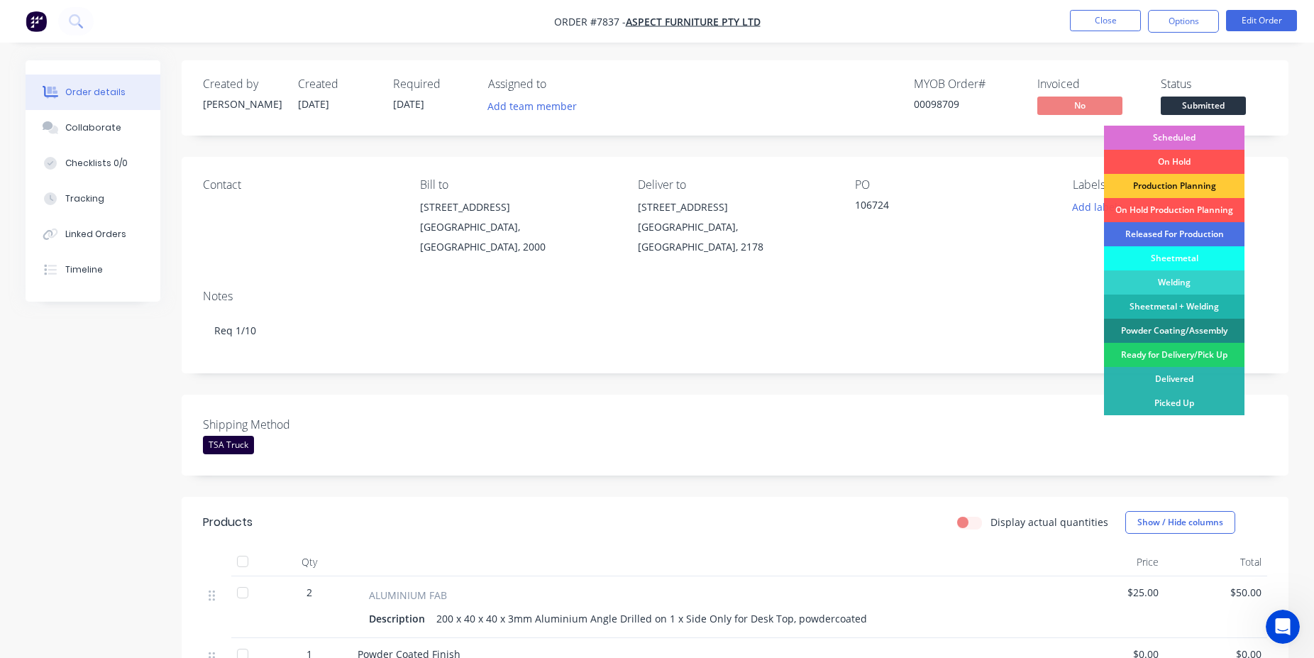
click at [1191, 139] on div "Scheduled" at bounding box center [1174, 138] width 141 height 24
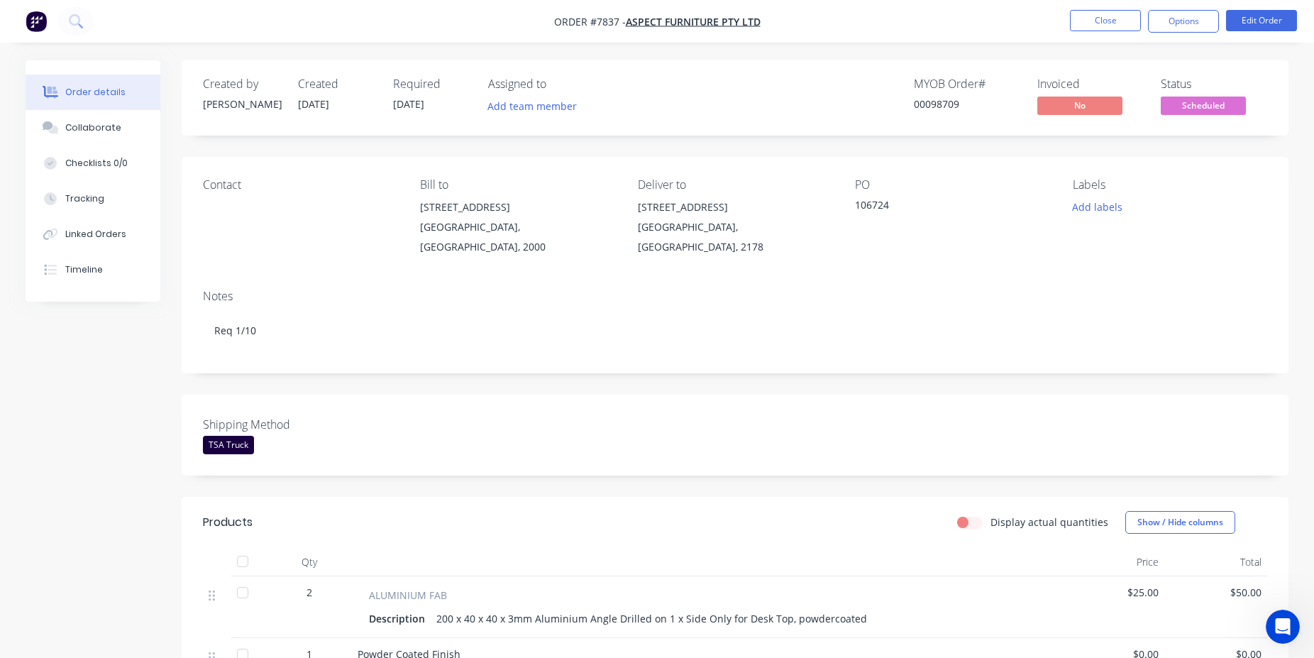
click at [925, 101] on div "00098709" at bounding box center [967, 104] width 106 height 15
copy div "00098709"
click at [1091, 30] on button "Close" at bounding box center [1105, 20] width 71 height 21
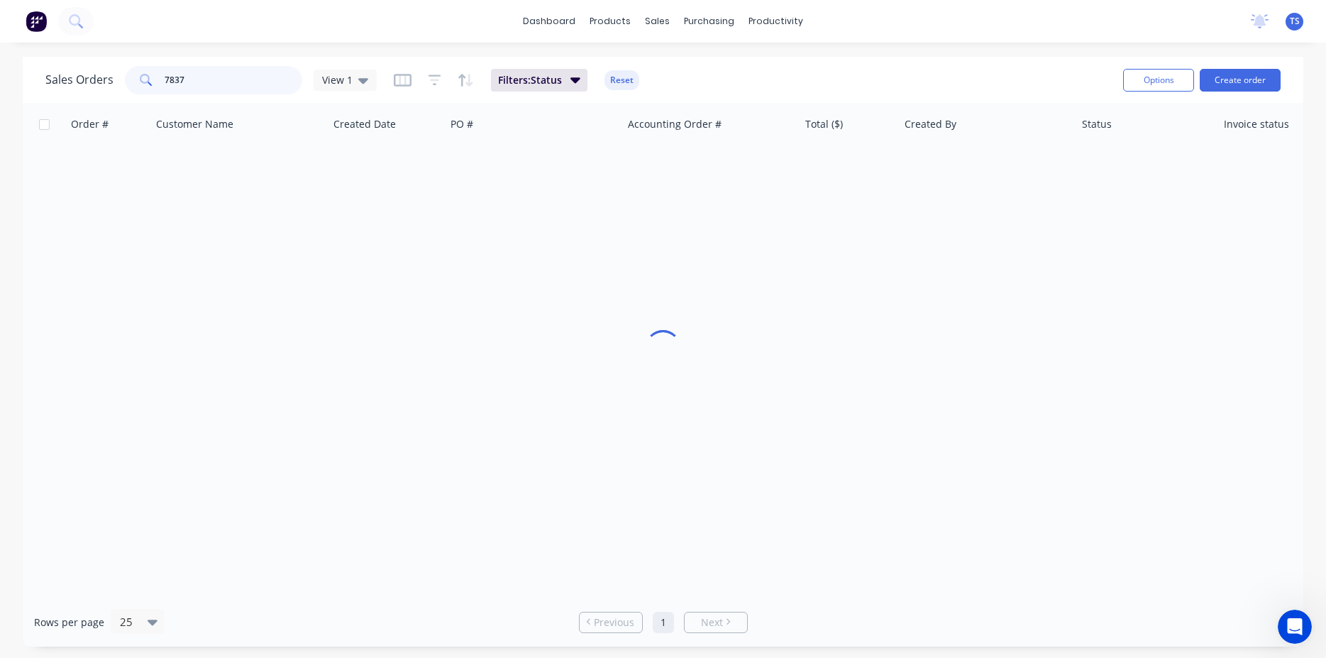
click at [186, 80] on input "7837" at bounding box center [234, 80] width 138 height 28
click at [186, 81] on input "7837" at bounding box center [234, 80] width 138 height 28
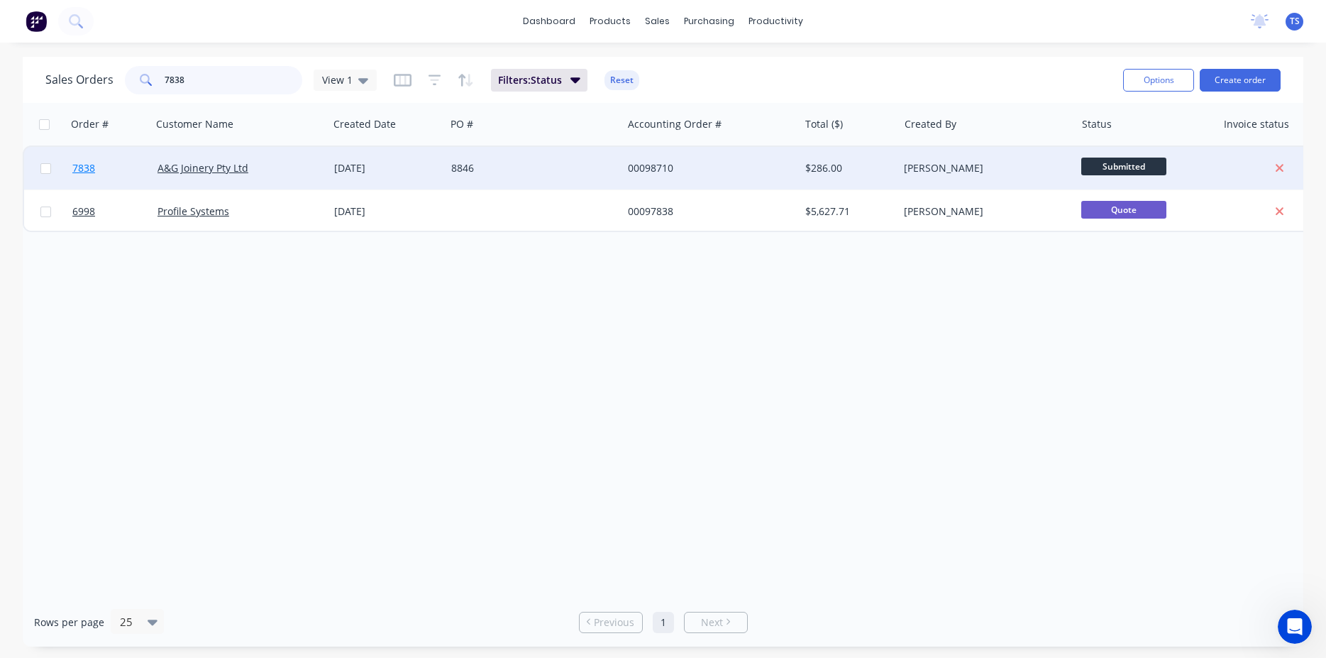
type input "7838"
click at [101, 167] on link "7838" at bounding box center [114, 168] width 85 height 43
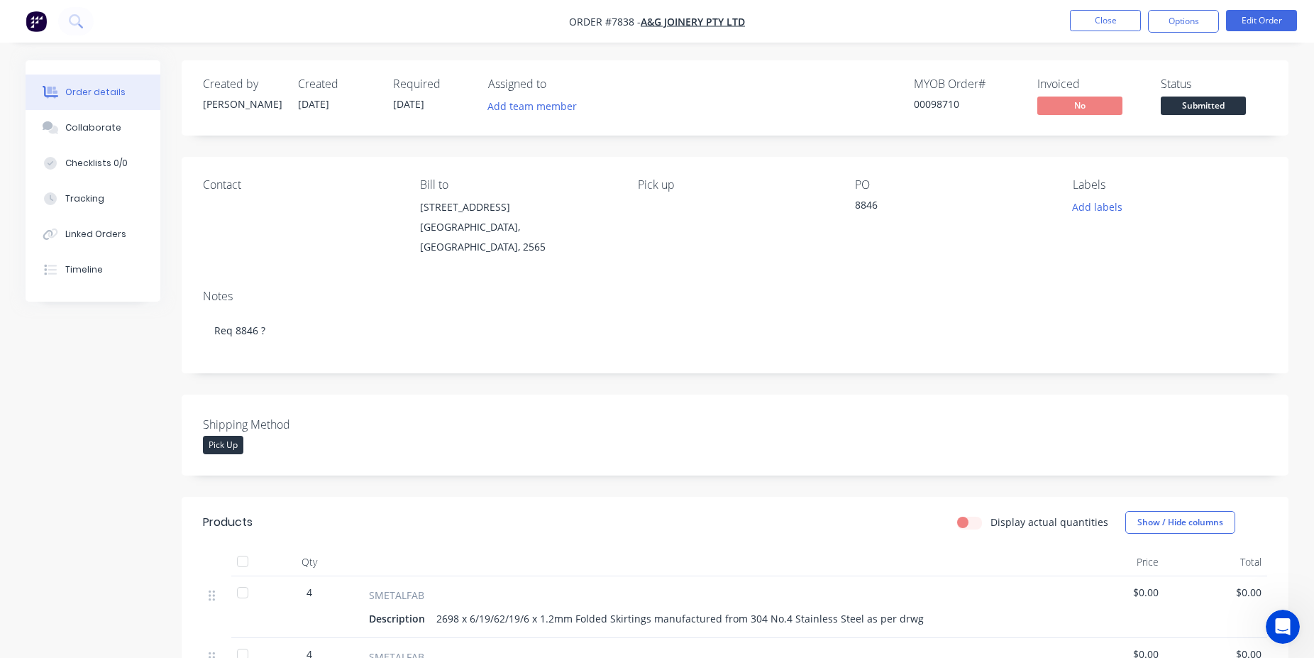
click at [1213, 114] on span "Submitted" at bounding box center [1203, 106] width 85 height 18
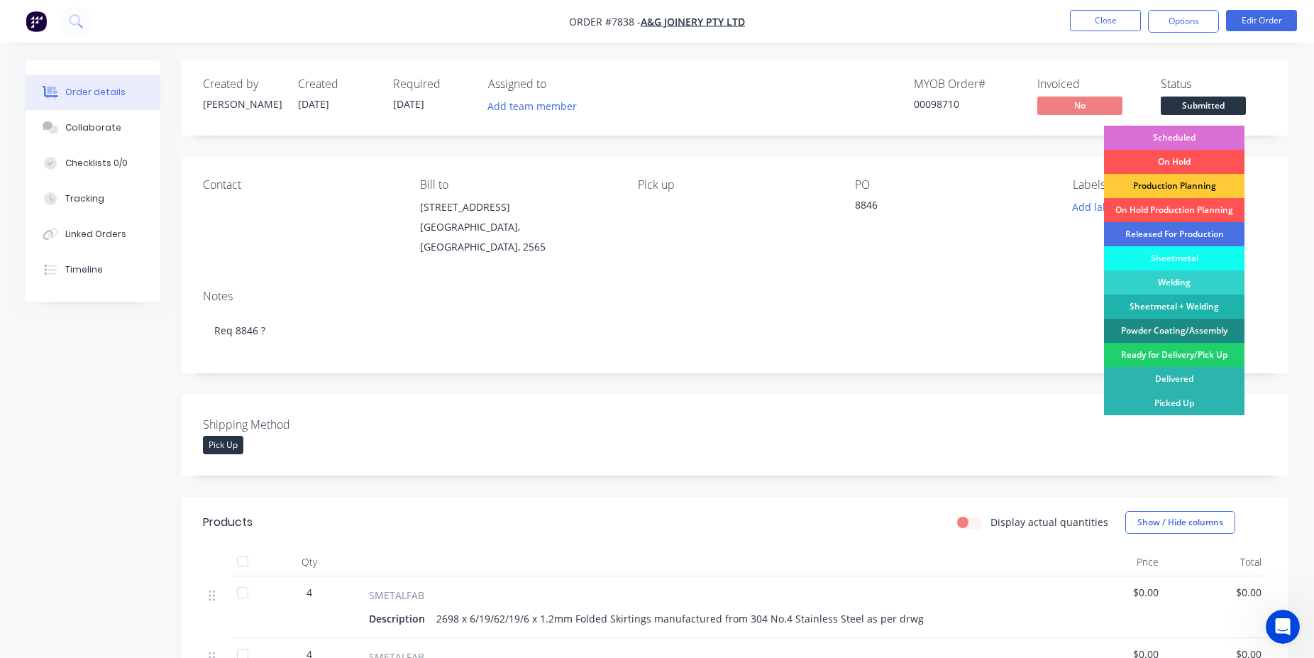
click at [1198, 141] on div "Scheduled" at bounding box center [1174, 138] width 141 height 24
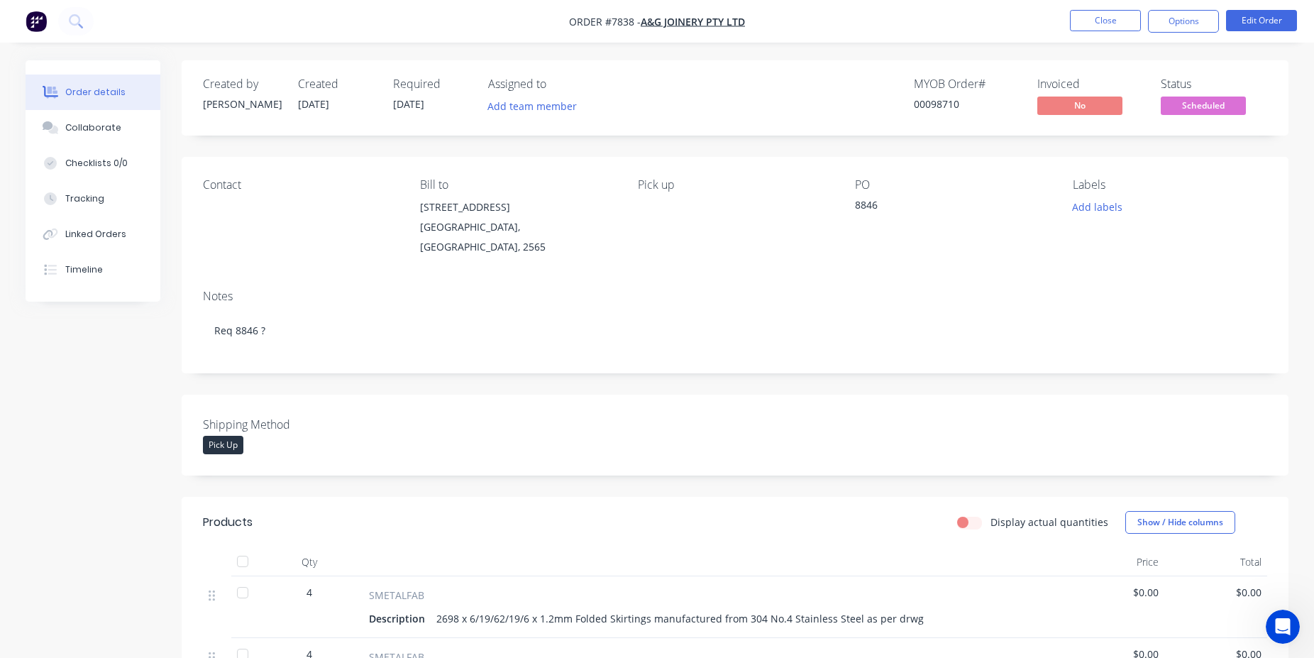
click at [937, 106] on div "00098710" at bounding box center [967, 104] width 106 height 15
copy div "00098710"
click at [1116, 22] on button "Close" at bounding box center [1105, 20] width 71 height 21
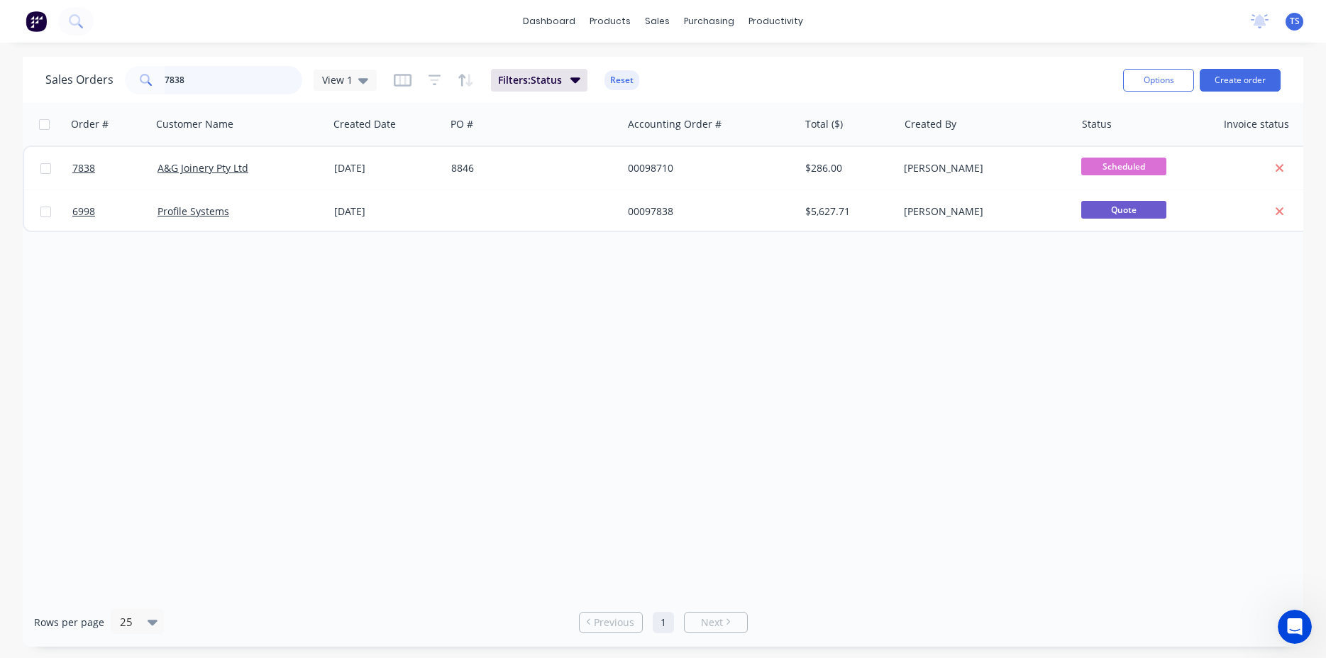
click at [212, 78] on input "7838" at bounding box center [234, 80] width 138 height 28
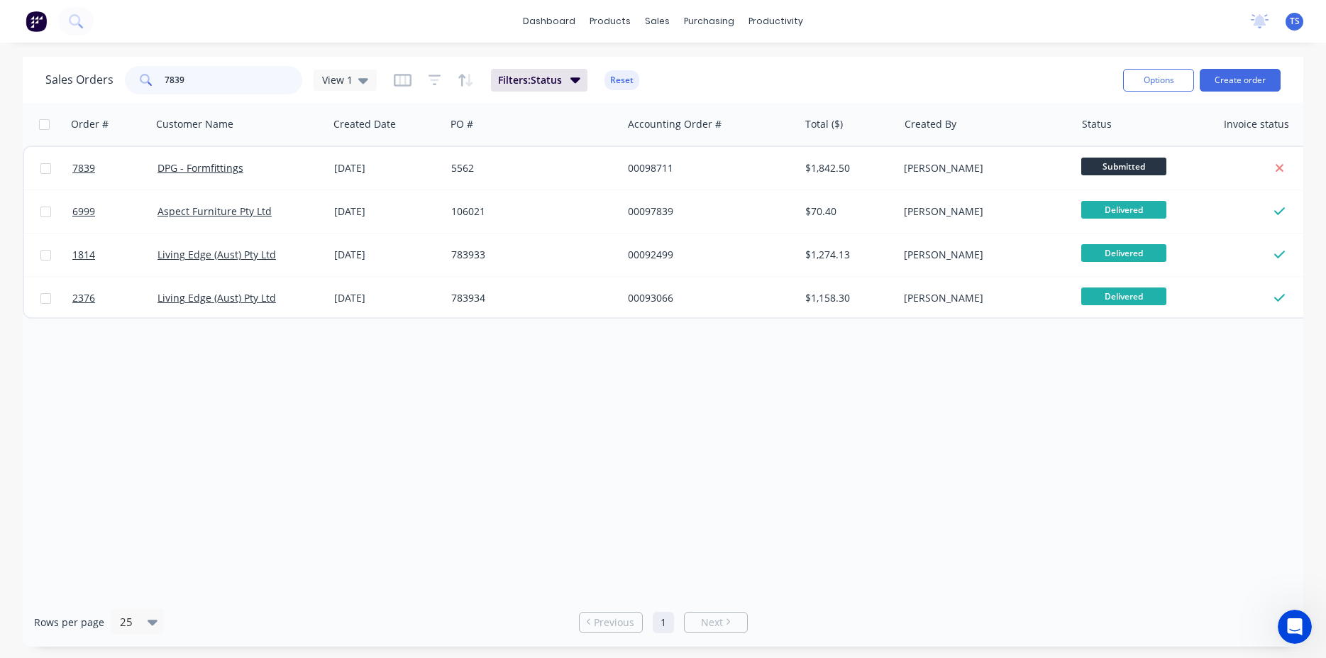
type input "7839"
click at [76, 182] on link "7839" at bounding box center [114, 168] width 85 height 43
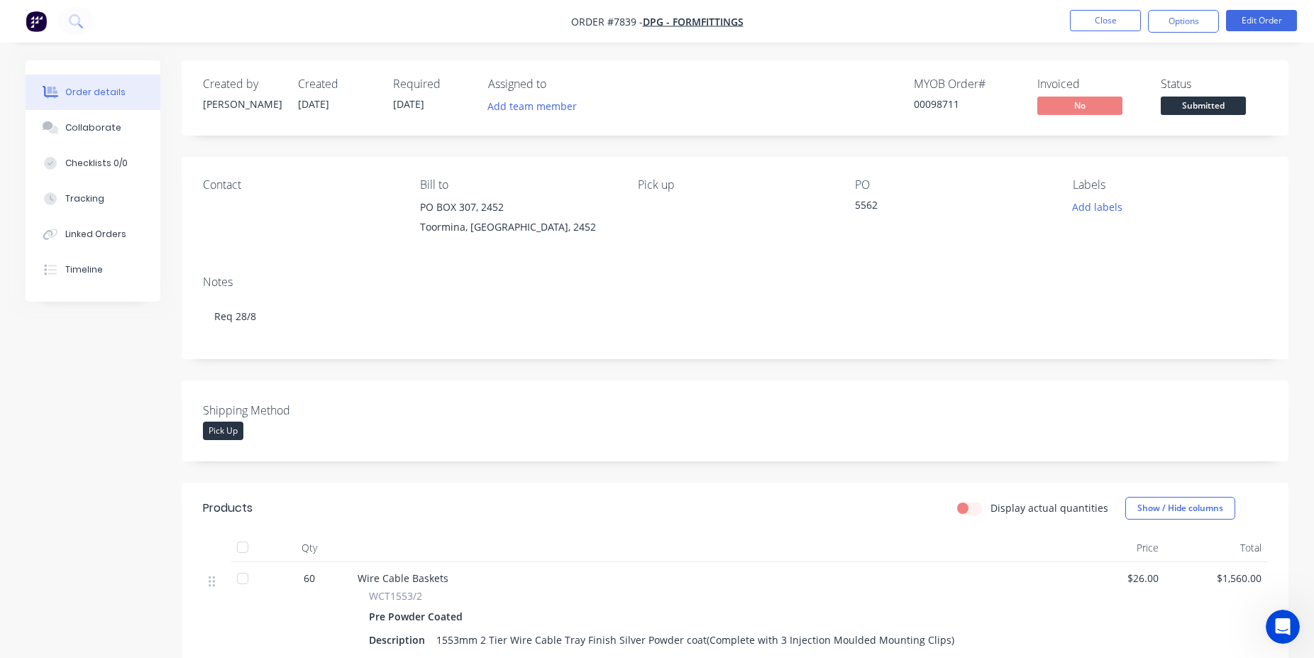
click at [1216, 102] on span "Submitted" at bounding box center [1203, 106] width 85 height 18
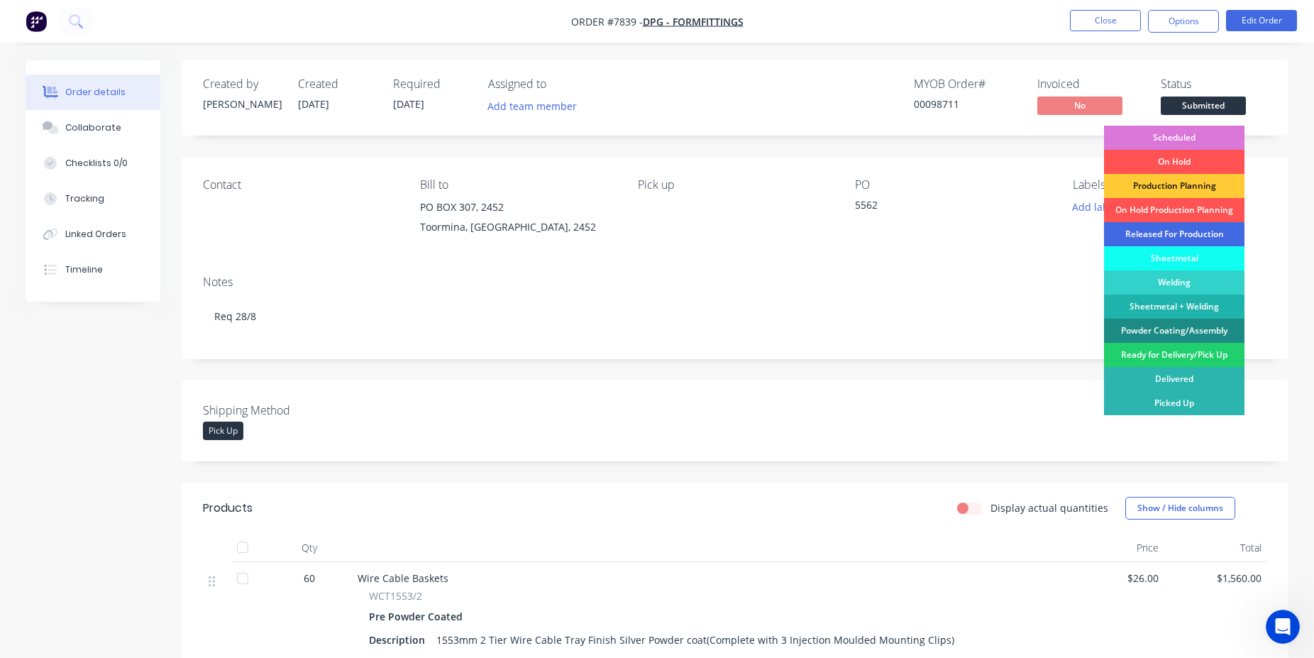
click at [1181, 231] on div "Released For Production" at bounding box center [1174, 234] width 141 height 24
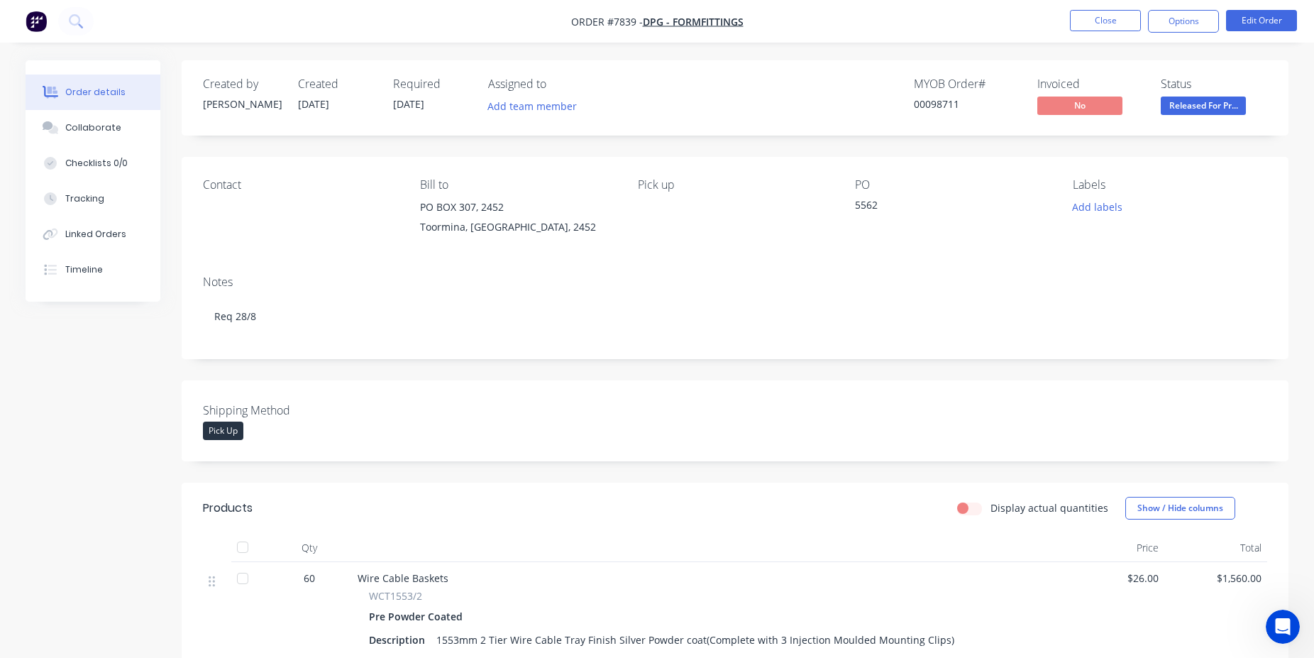
click at [940, 99] on div "00098711" at bounding box center [967, 104] width 106 height 15
copy div "00098711"
click at [1090, 19] on button "Close" at bounding box center [1105, 20] width 71 height 21
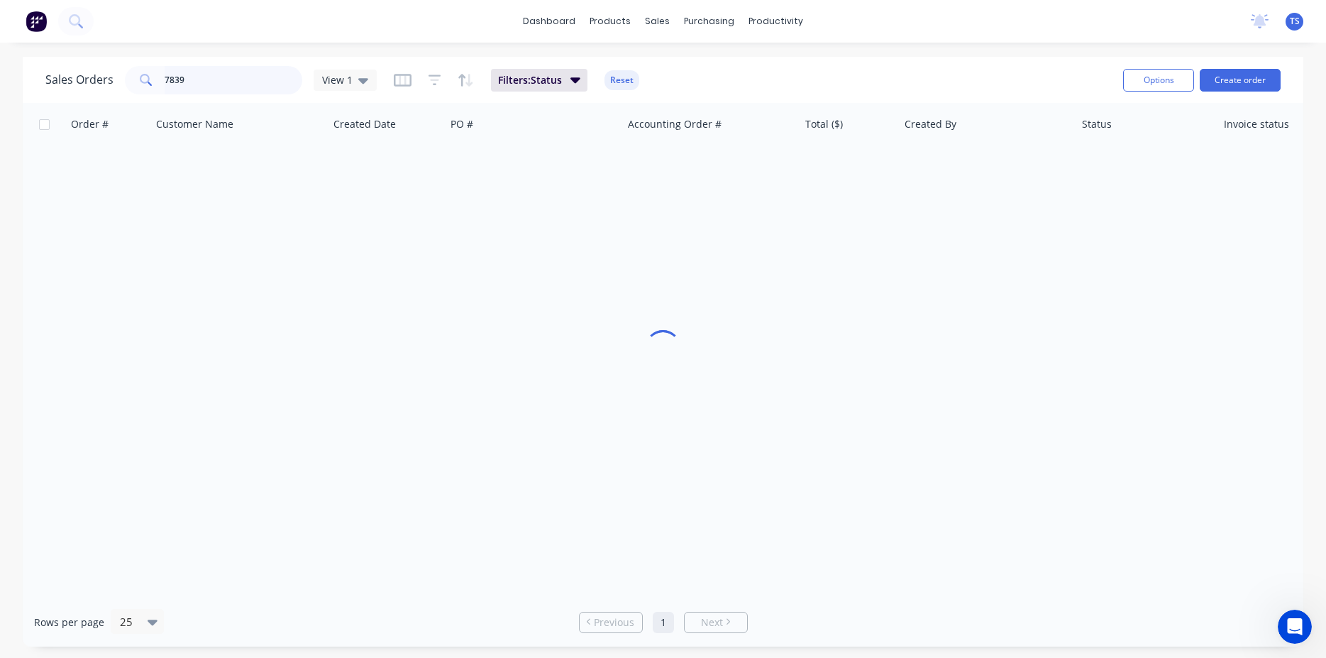
click at [249, 83] on input "7839" at bounding box center [234, 80] width 138 height 28
type input "7840"
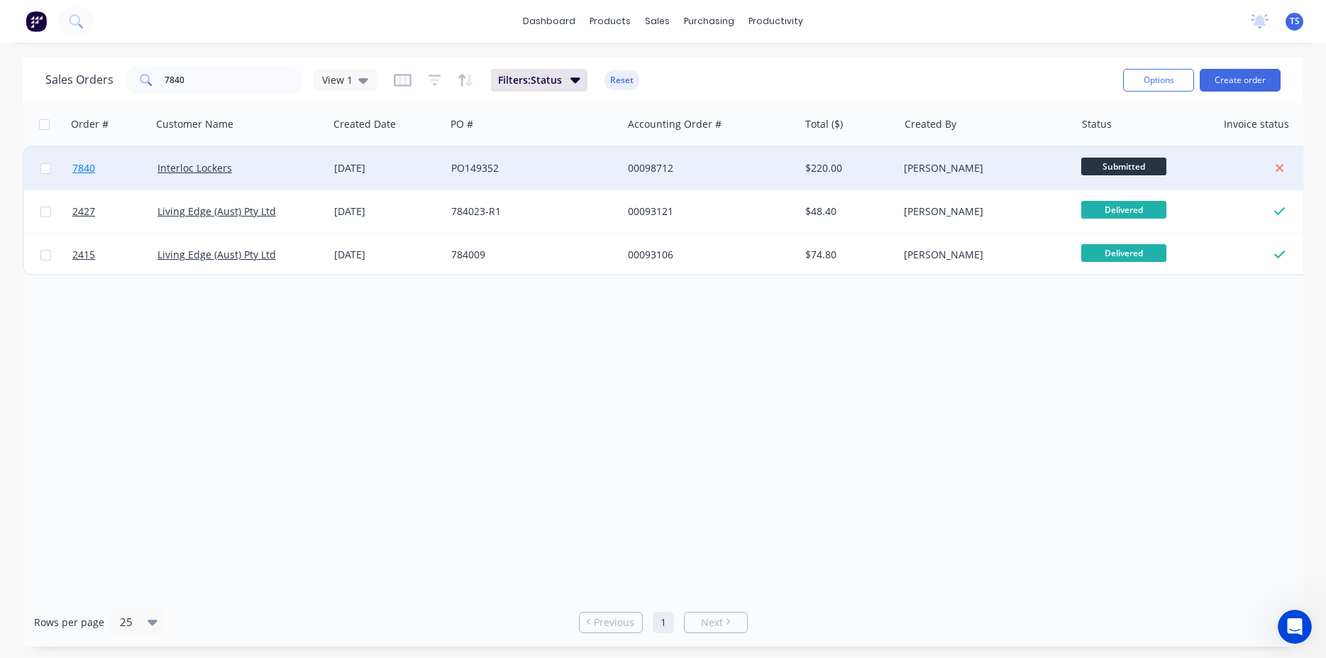
click at [75, 183] on link "7840" at bounding box center [114, 168] width 85 height 43
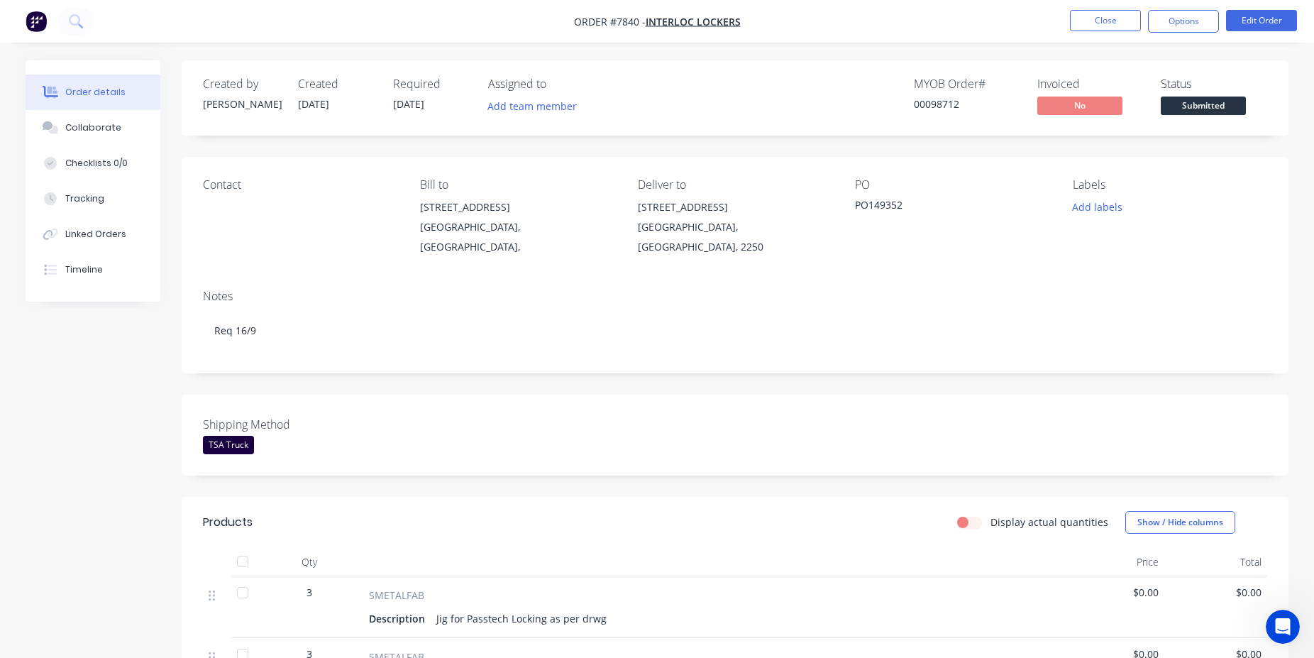
click at [1229, 114] on span "Submitted" at bounding box center [1203, 106] width 85 height 18
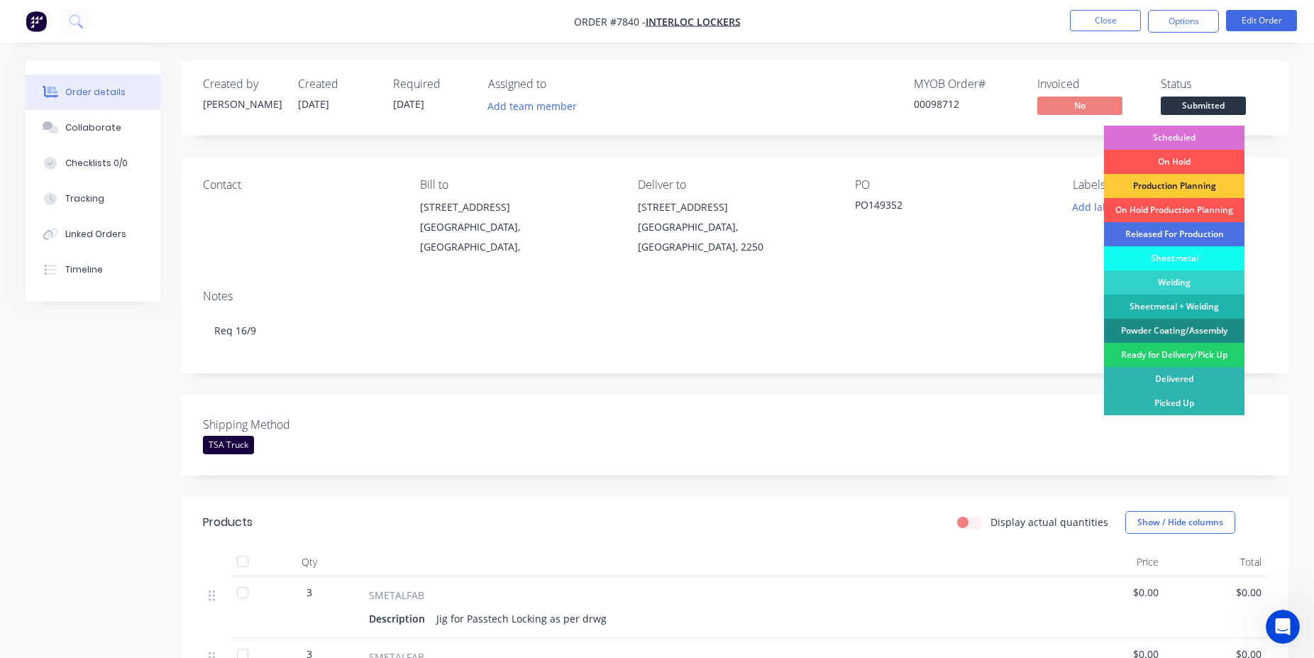
click at [1202, 131] on div "Scheduled" at bounding box center [1174, 138] width 141 height 24
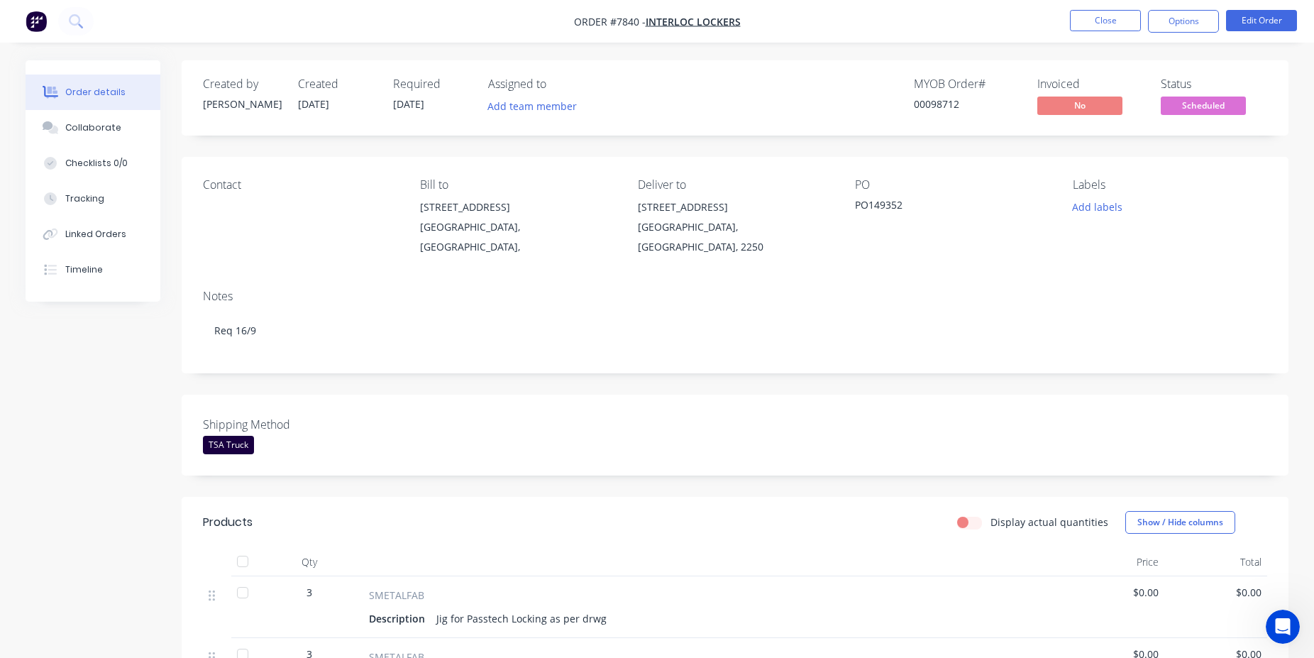
click at [944, 106] on div "00098712" at bounding box center [967, 104] width 106 height 15
copy div "00098712"
click at [1113, 26] on button "Close" at bounding box center [1105, 20] width 71 height 21
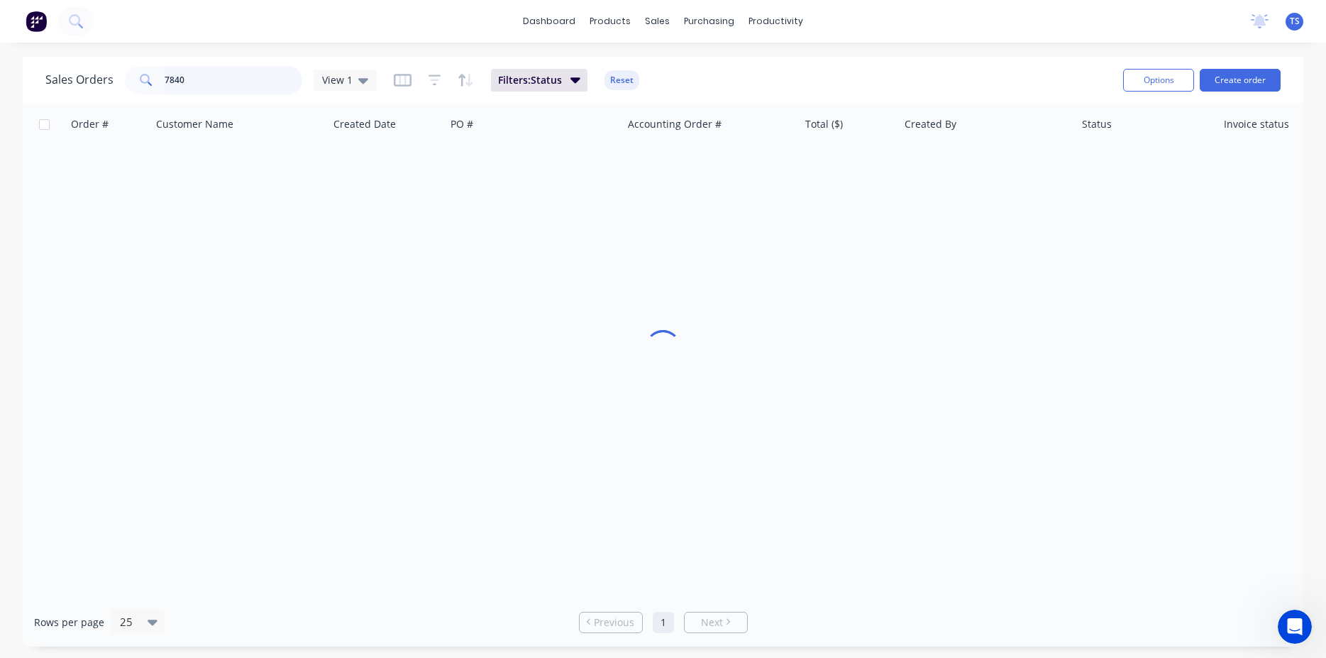
click at [193, 75] on input "7840" at bounding box center [234, 80] width 138 height 28
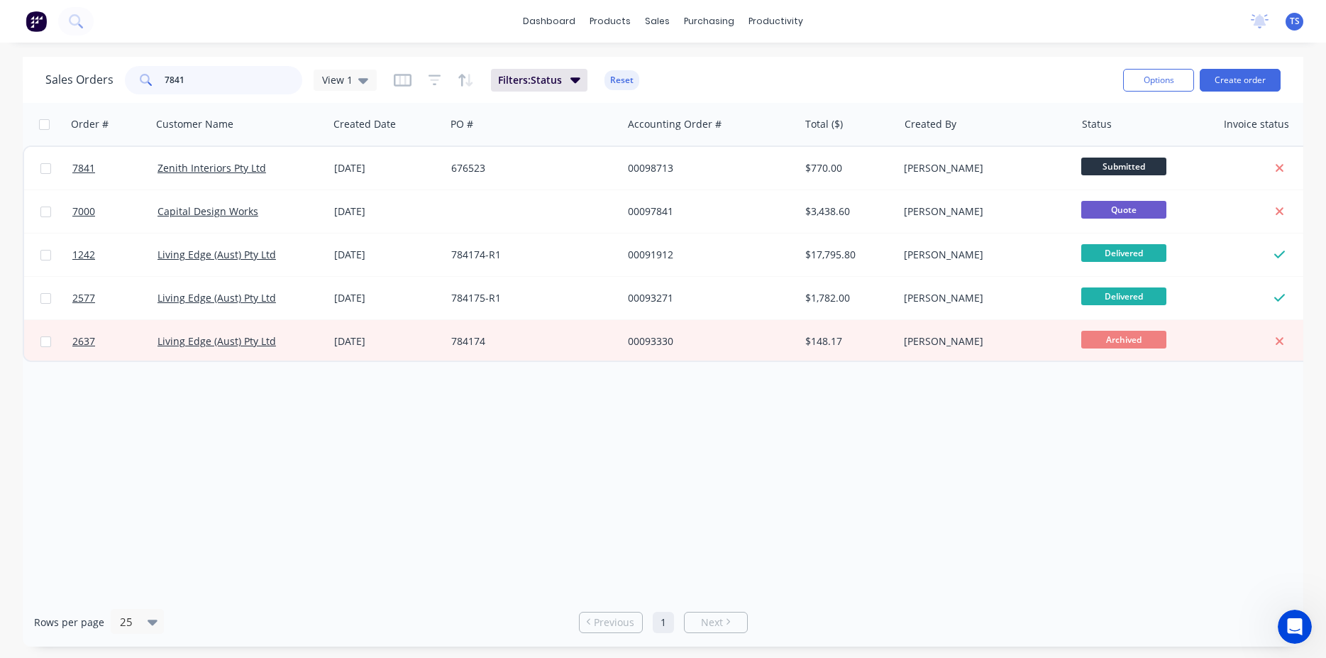
type input "7841"
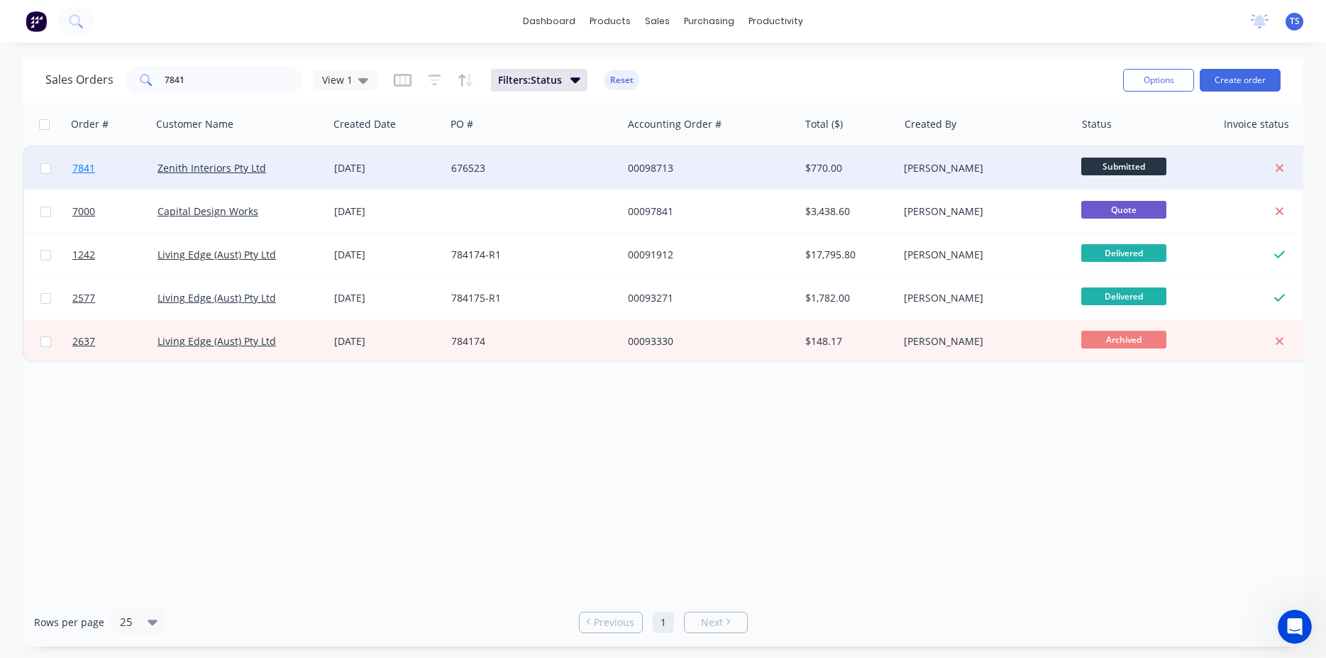
click at [109, 175] on link "7841" at bounding box center [114, 168] width 85 height 43
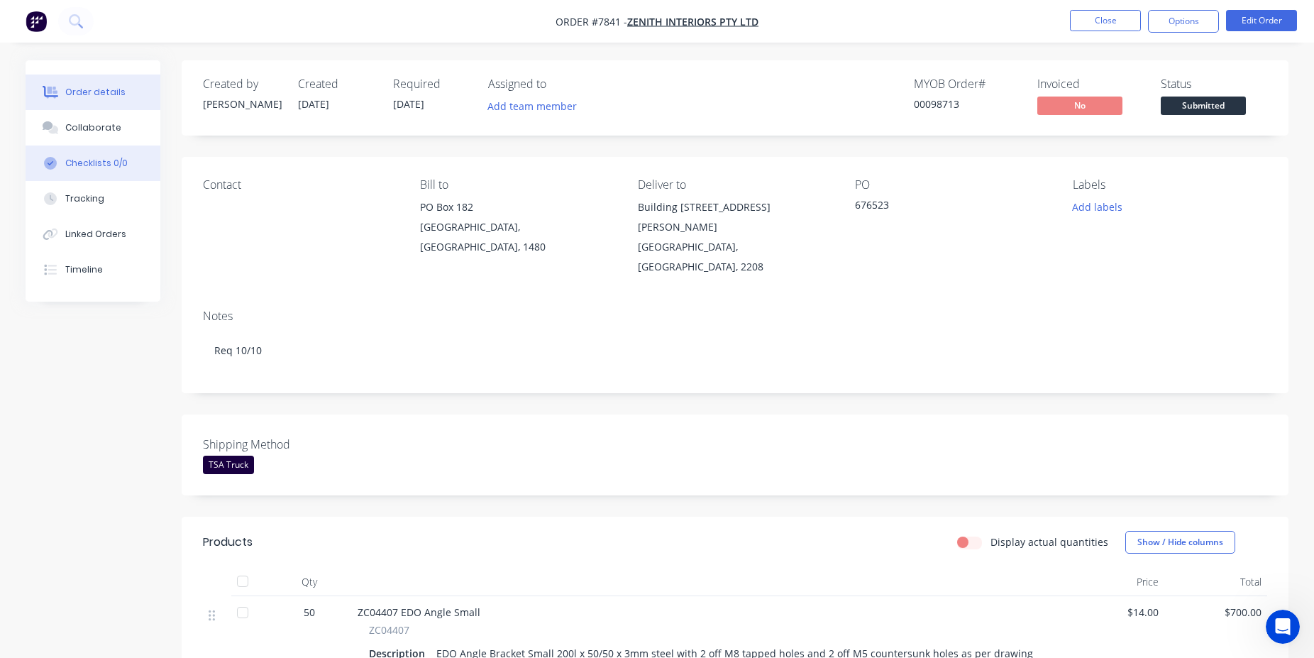
click at [117, 145] on button "Checklists 0/0" at bounding box center [93, 162] width 135 height 35
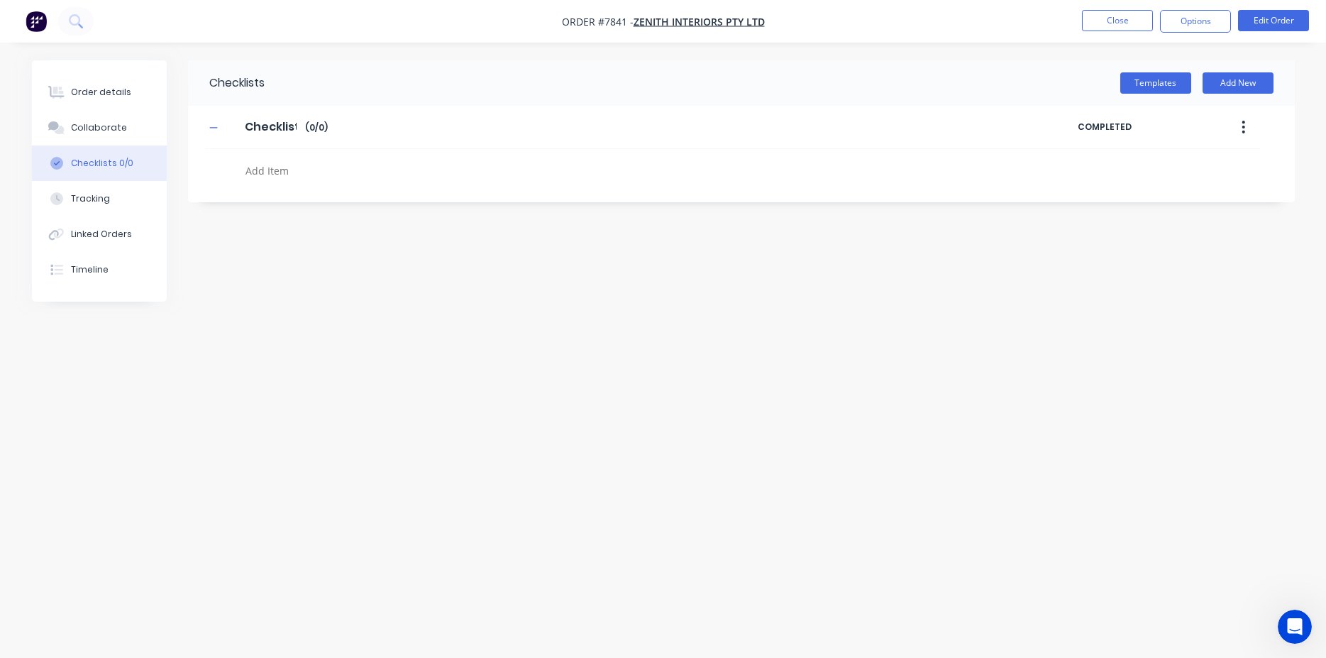
type textarea "x"
click at [127, 132] on button "Collaborate" at bounding box center [99, 127] width 135 height 35
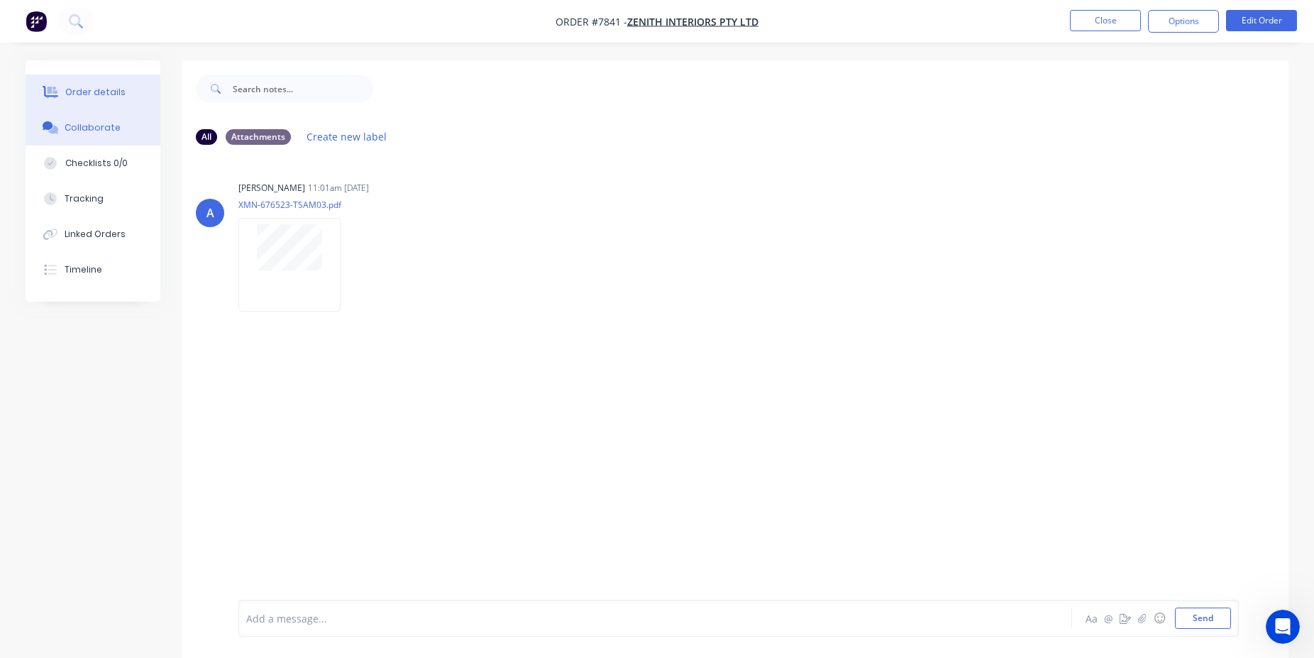
click at [129, 90] on button "Order details" at bounding box center [93, 92] width 135 height 35
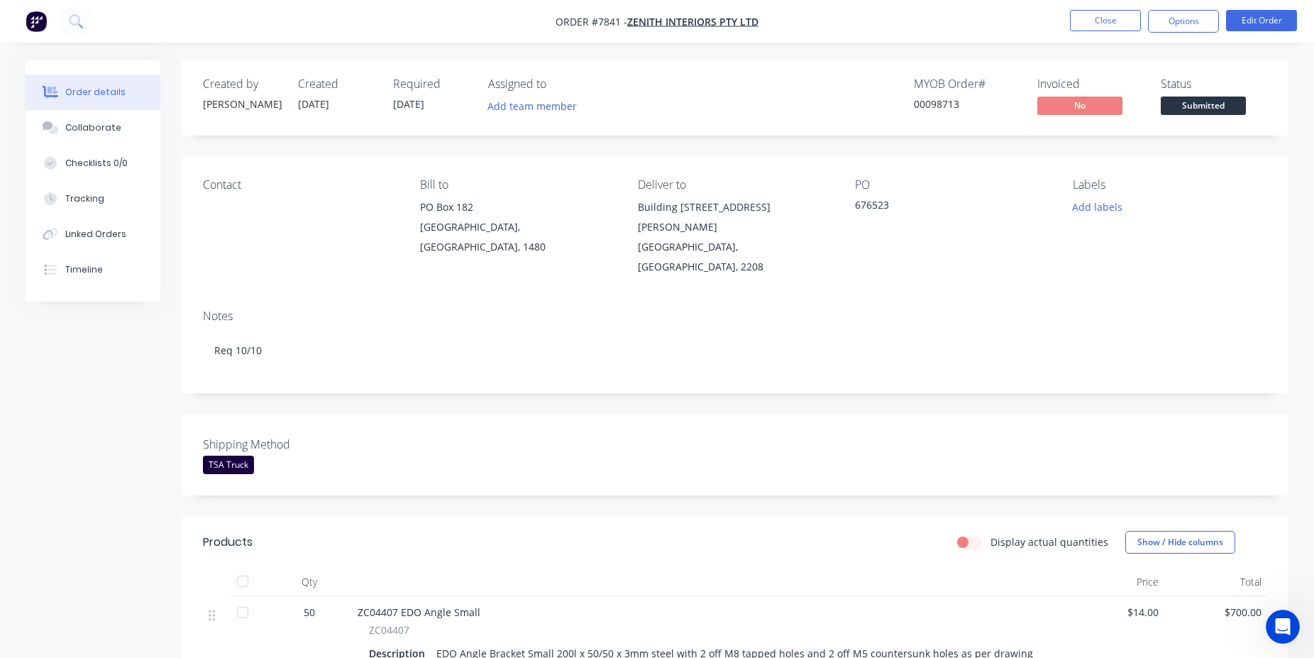
click at [1225, 112] on span "Submitted" at bounding box center [1203, 106] width 85 height 18
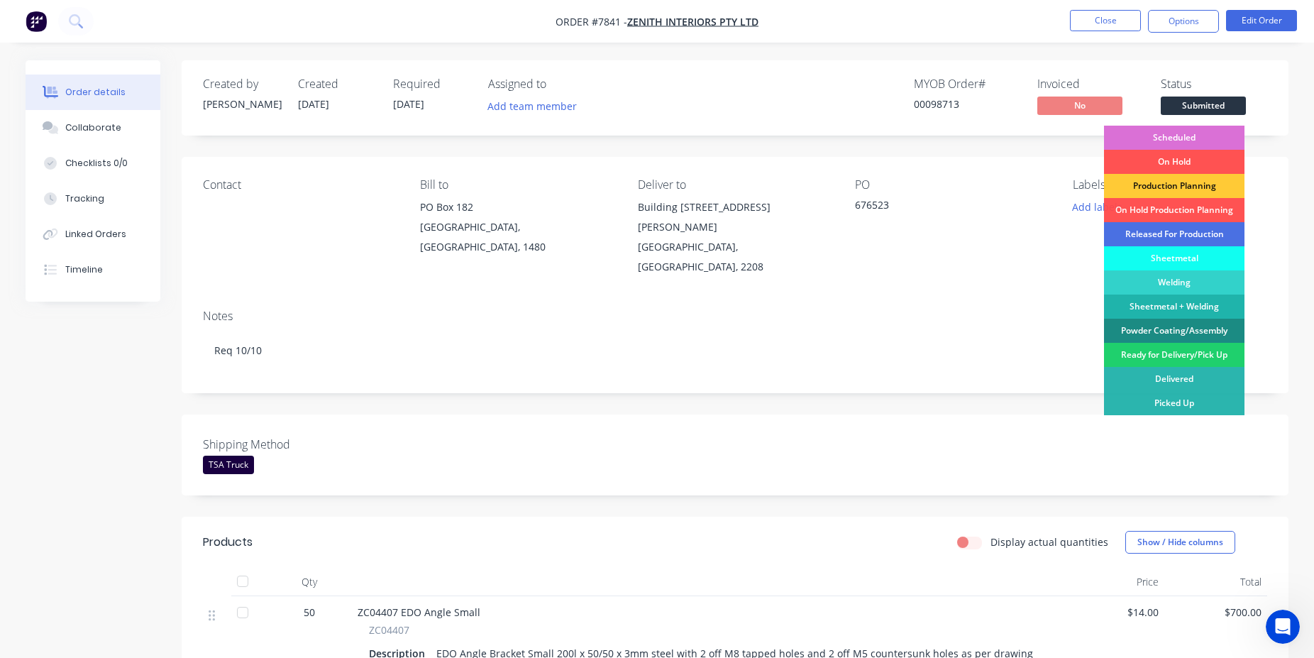
click at [1203, 133] on div "Scheduled" at bounding box center [1174, 138] width 141 height 24
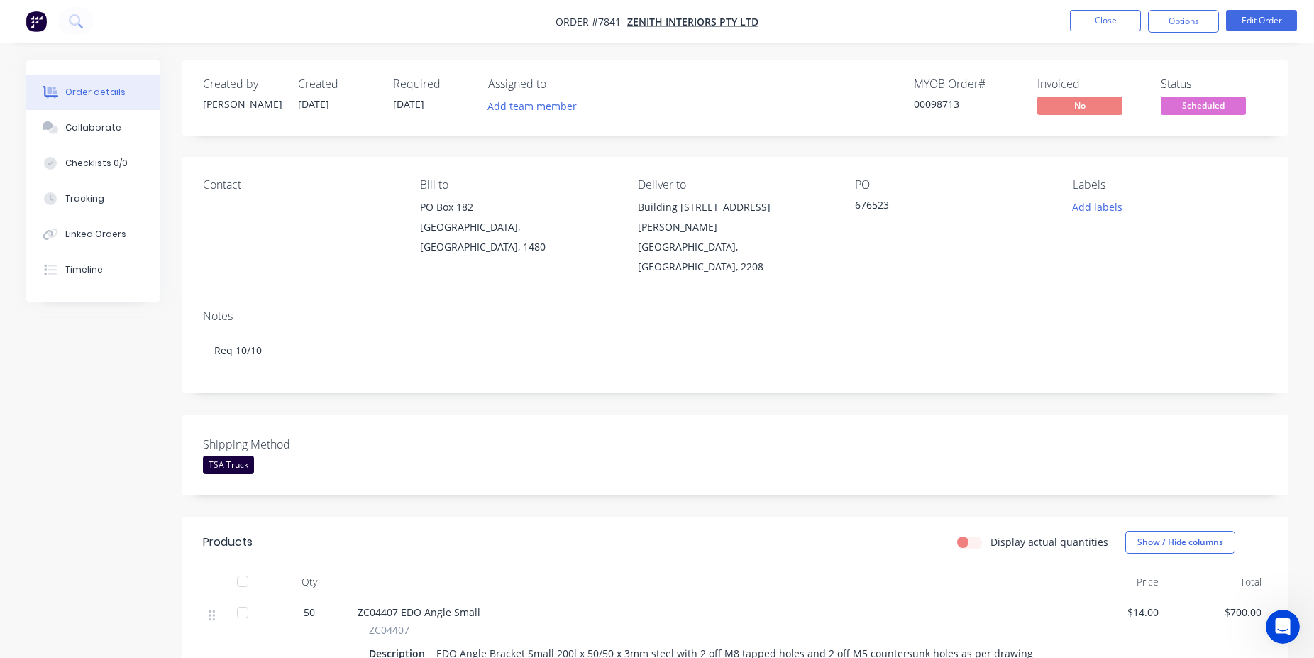
click at [953, 102] on div "00098713" at bounding box center [967, 104] width 106 height 15
copy div "00098713"
click at [1091, 22] on button "Close" at bounding box center [1105, 20] width 71 height 21
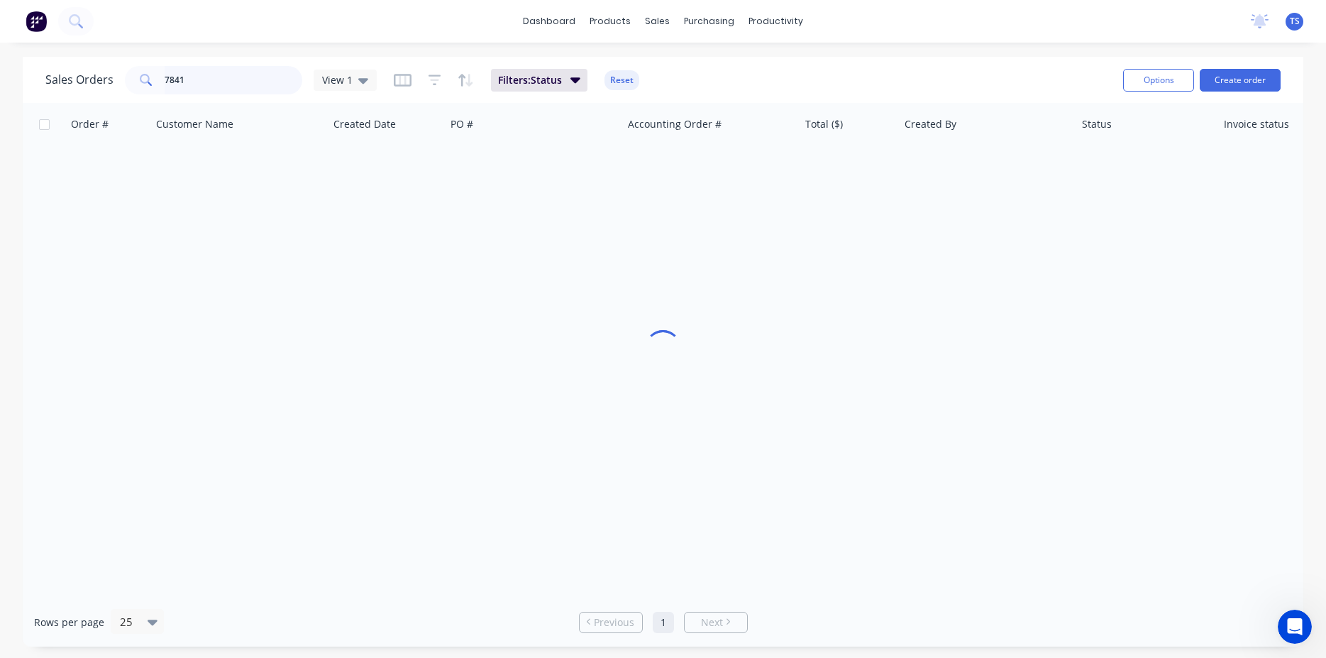
click at [206, 75] on input "7841" at bounding box center [234, 80] width 138 height 28
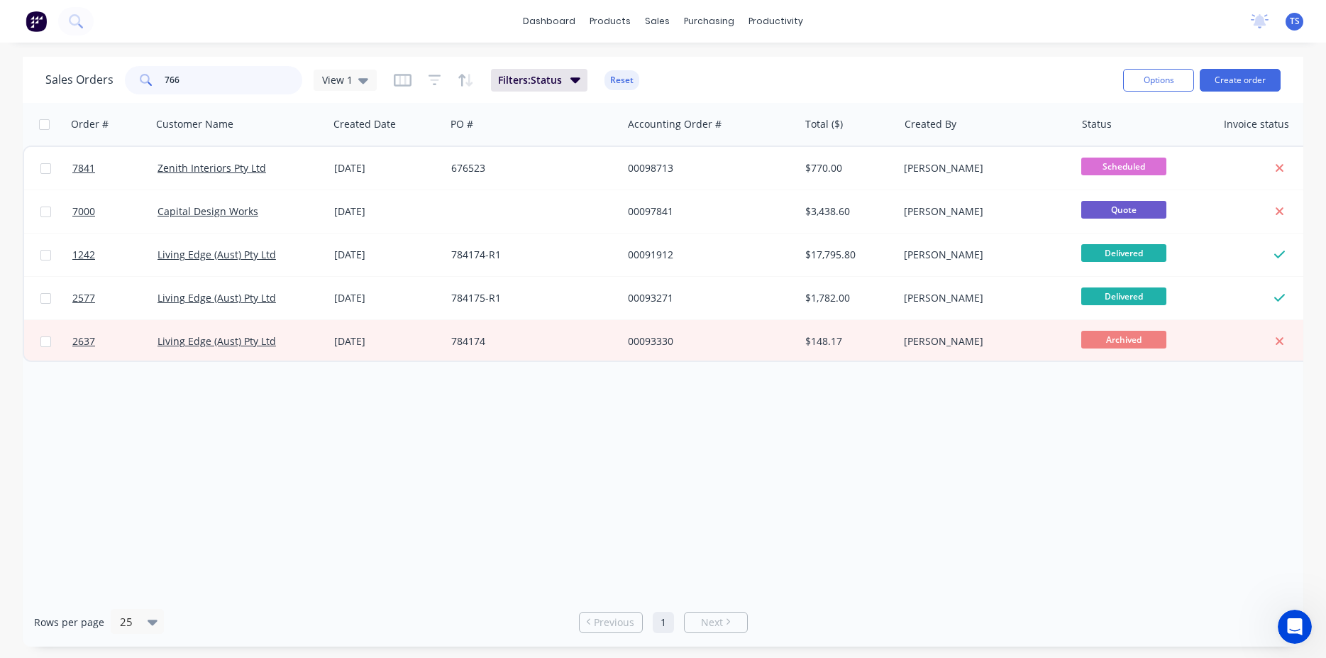
type input "7662"
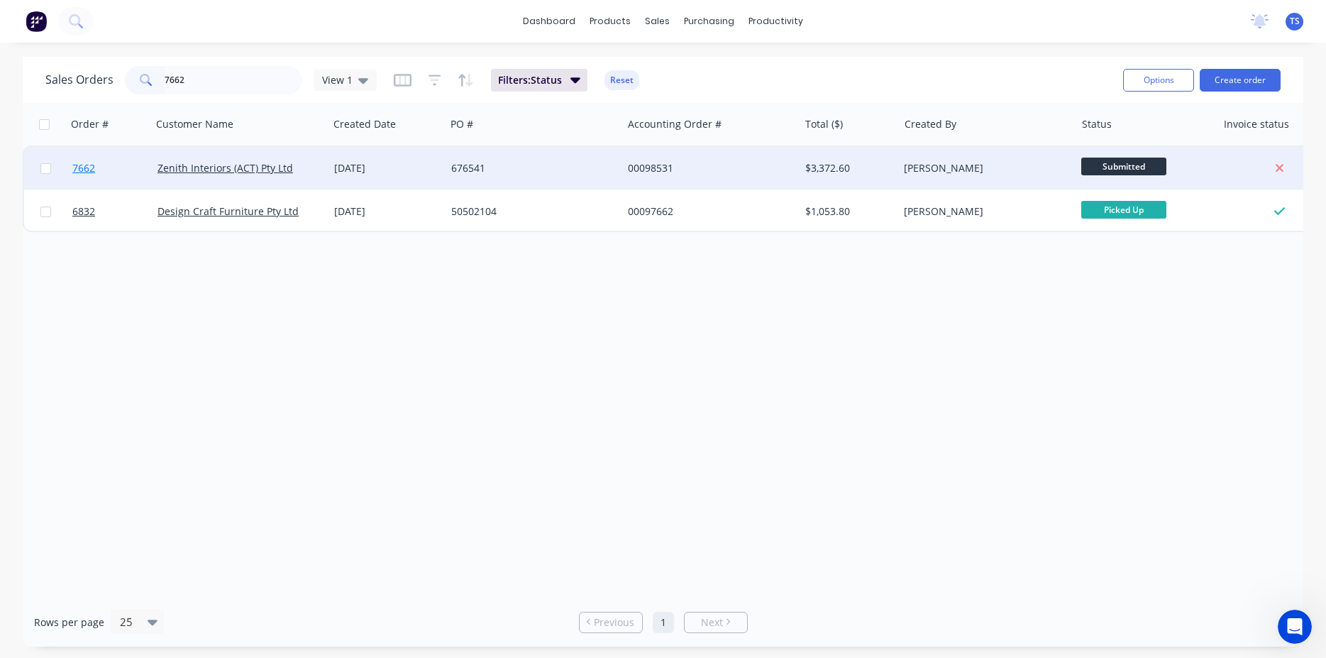
click at [88, 184] on link "7662" at bounding box center [114, 168] width 85 height 43
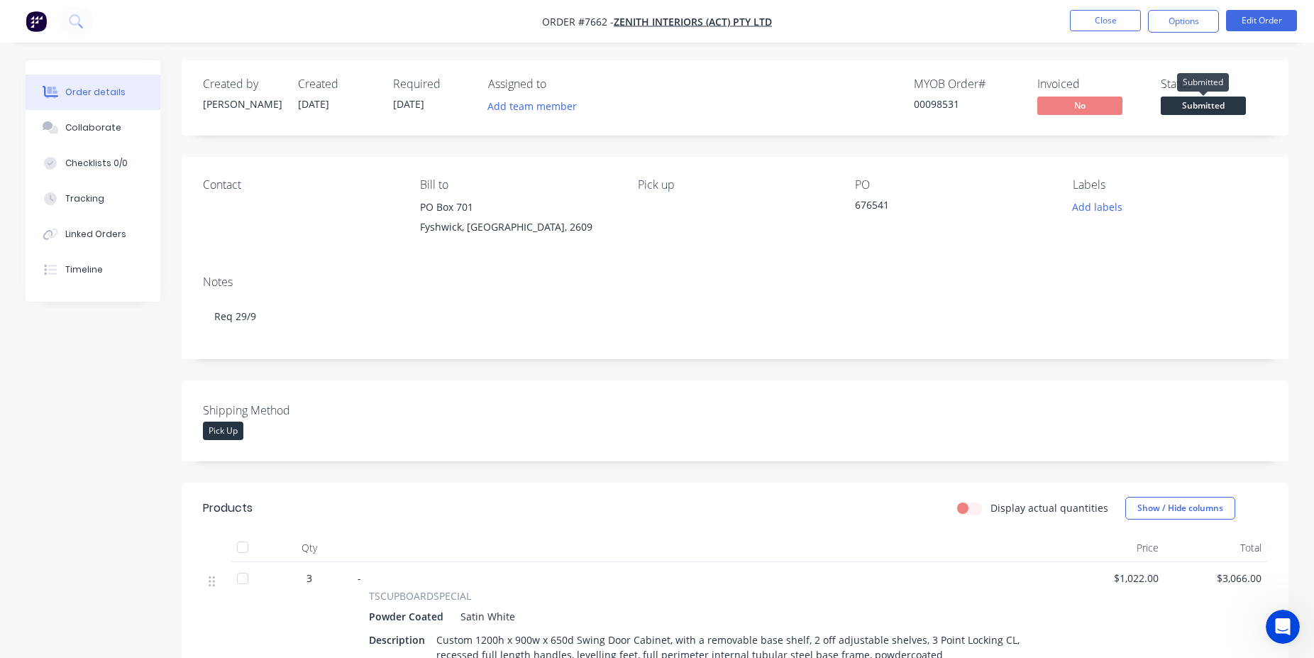
click at [1211, 104] on span "Submitted" at bounding box center [1203, 106] width 85 height 18
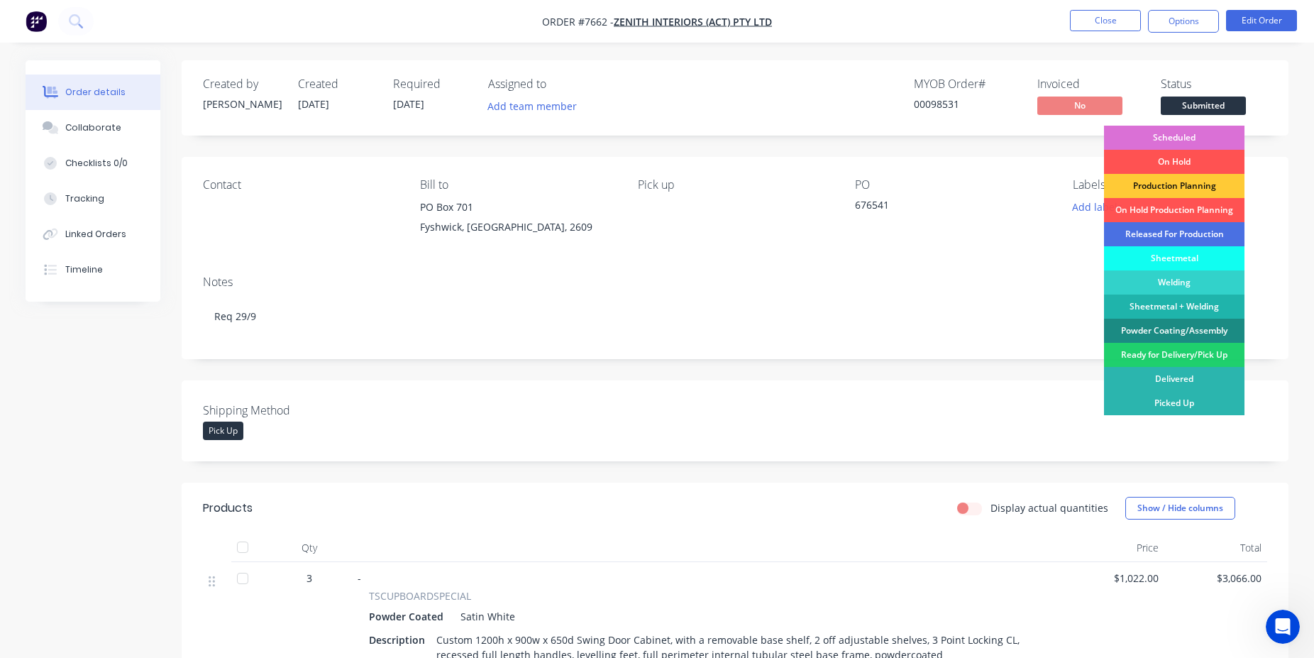
click at [1184, 135] on div "Scheduled" at bounding box center [1174, 138] width 141 height 24
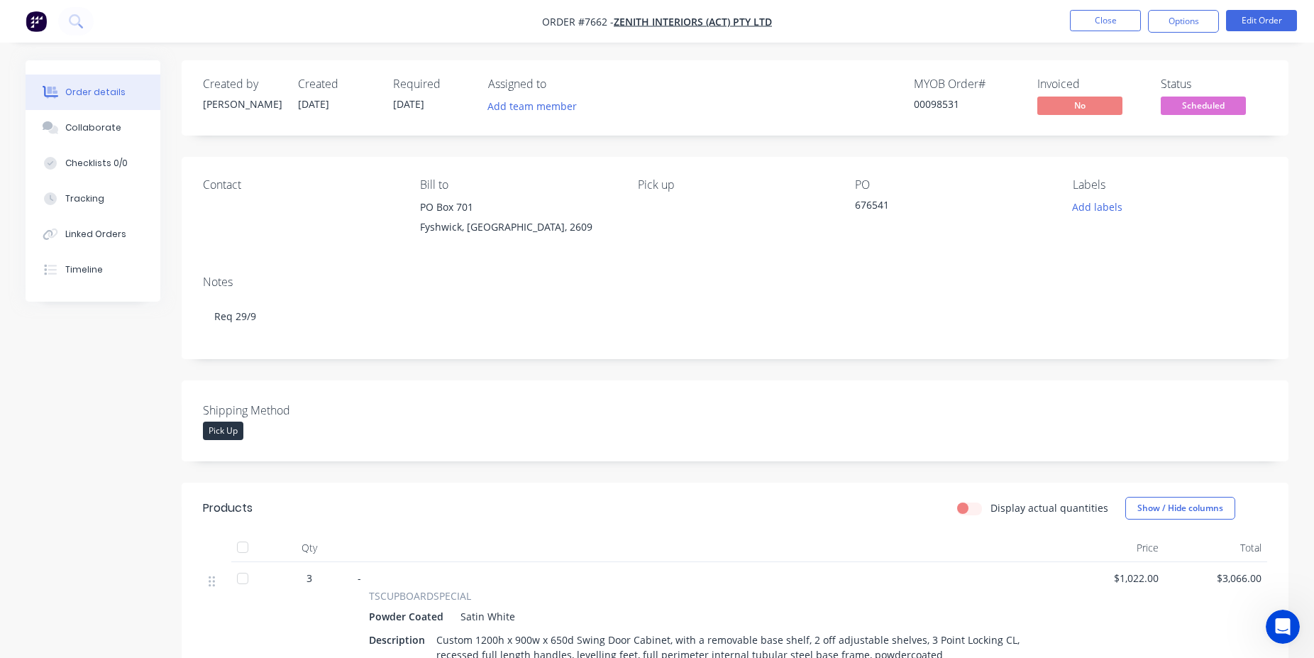
click at [933, 103] on div "00098531" at bounding box center [967, 104] width 106 height 15
copy div "00098531"
click at [1115, 16] on button "Close" at bounding box center [1105, 20] width 71 height 21
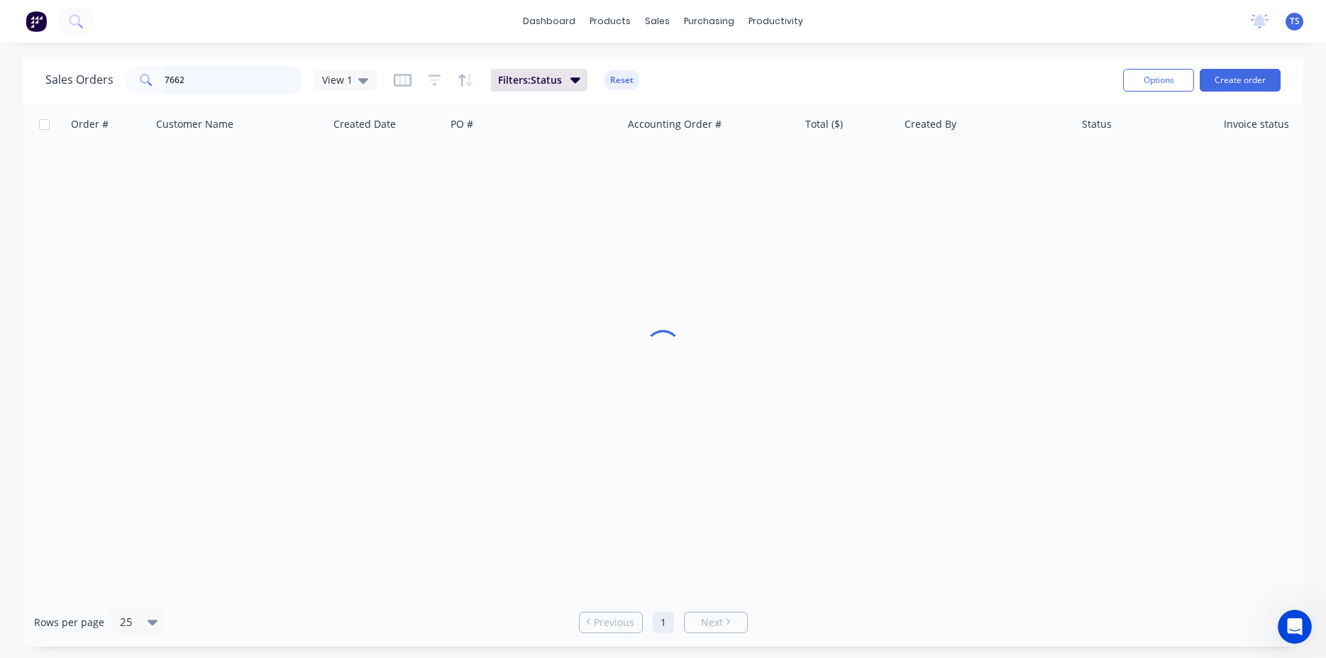
click at [212, 75] on input "7662" at bounding box center [234, 80] width 138 height 28
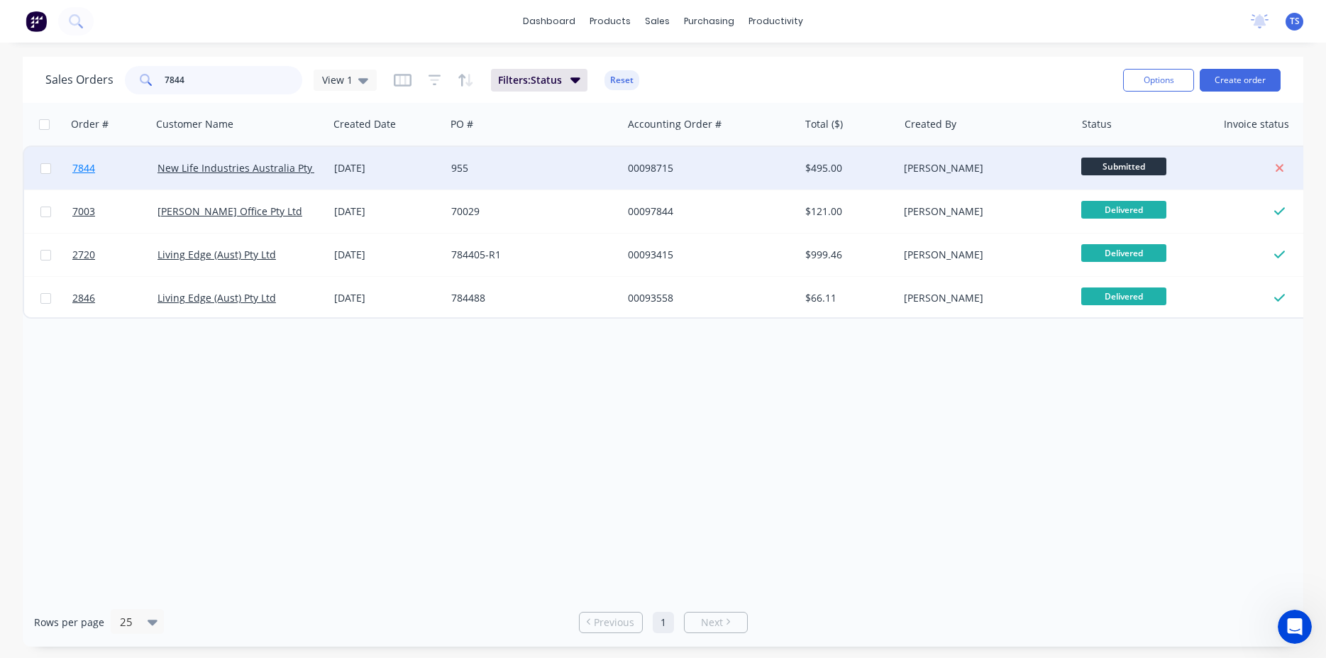
type input "7844"
click at [82, 178] on link "7844" at bounding box center [114, 168] width 85 height 43
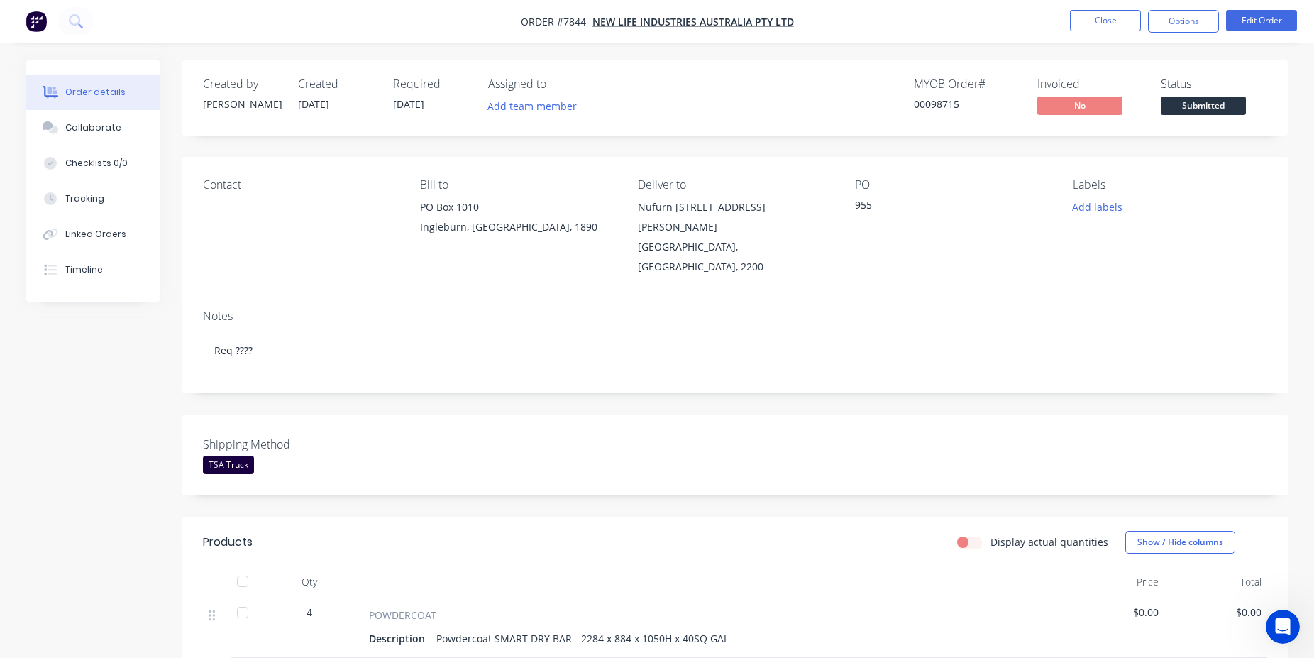
click at [864, 380] on div "Created by [PERSON_NAME] Created [DATE] Required [DATE] Assigned to Add team me…" at bounding box center [735, 619] width 1107 height 1119
click at [1199, 92] on span at bounding box center [1203, 94] width 9 height 4
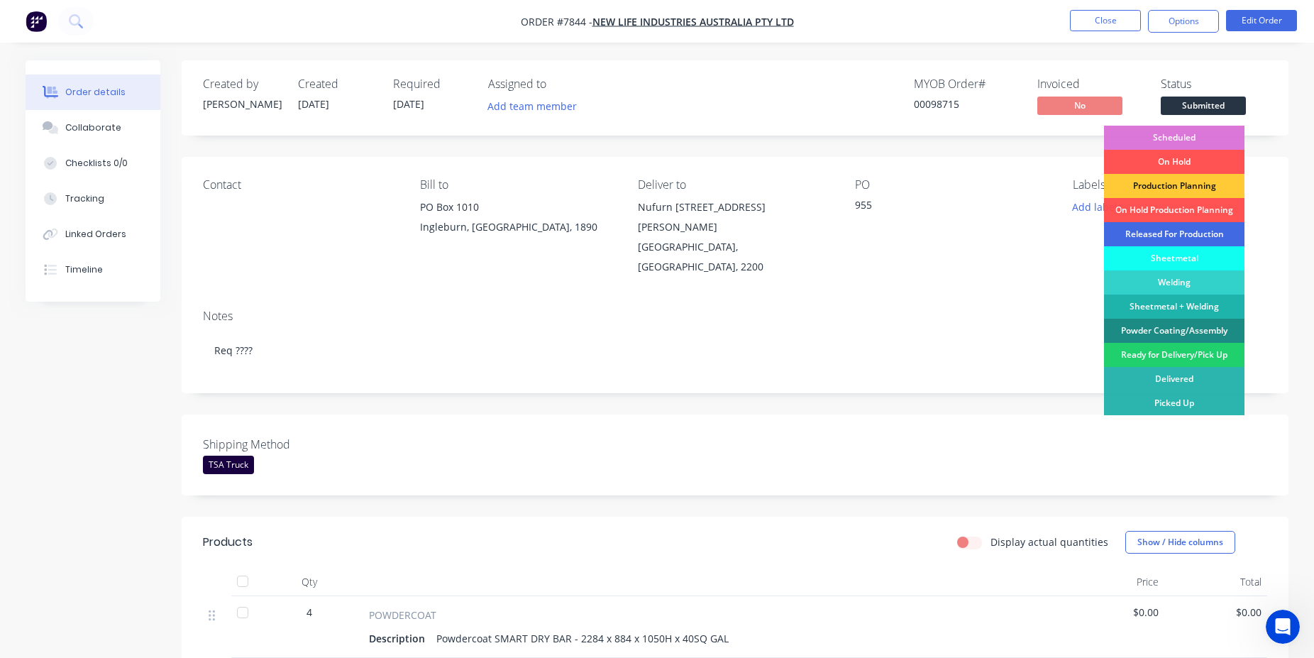
click at [1207, 229] on div "Released For Production" at bounding box center [1174, 234] width 141 height 24
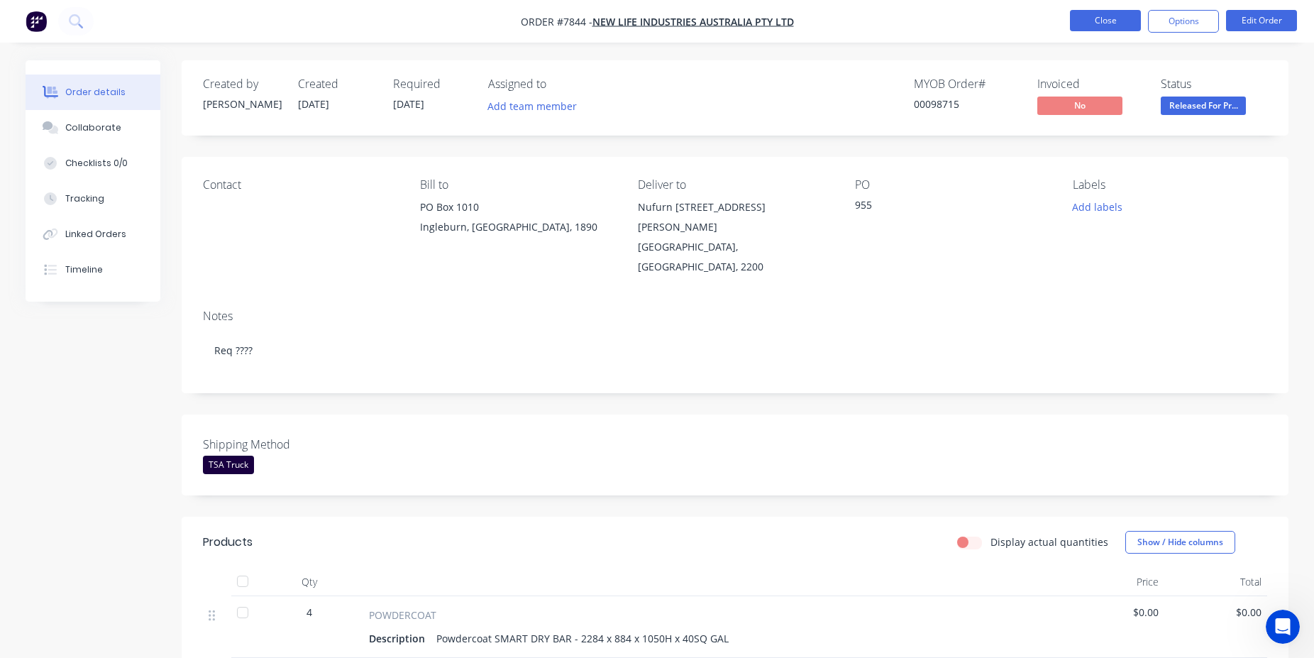
click at [1113, 21] on button "Close" at bounding box center [1105, 20] width 71 height 21
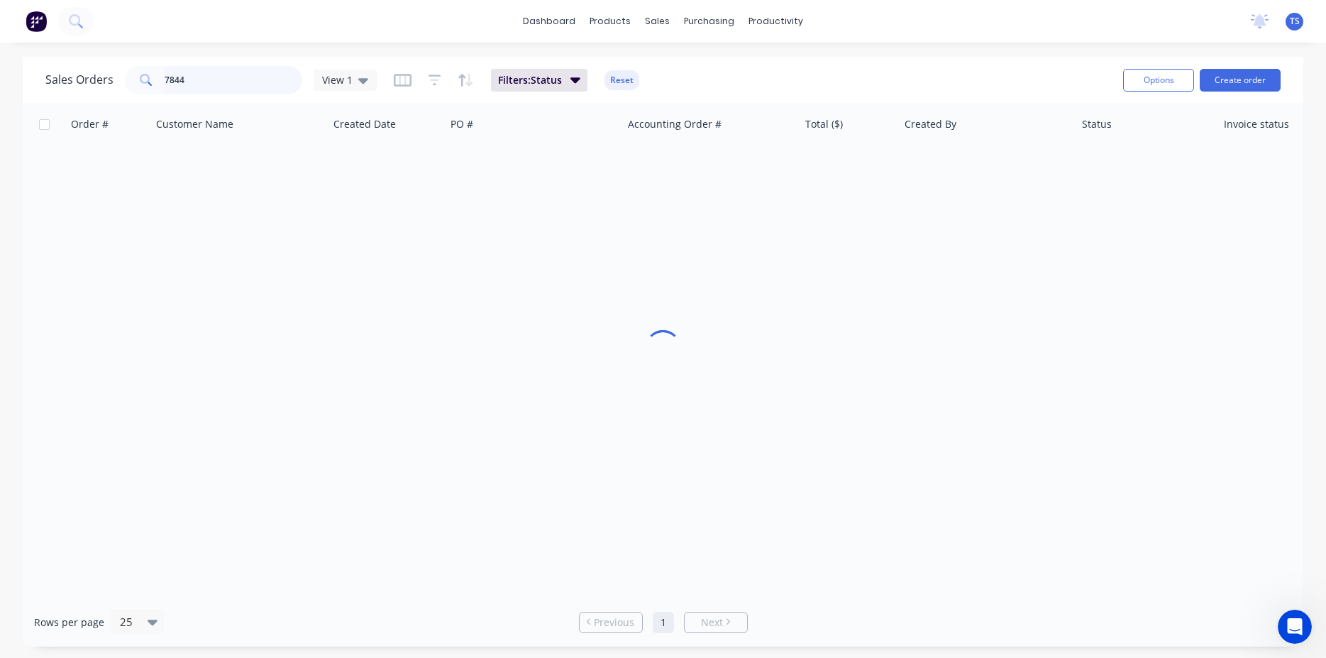
click at [210, 90] on input "7844" at bounding box center [234, 80] width 138 height 28
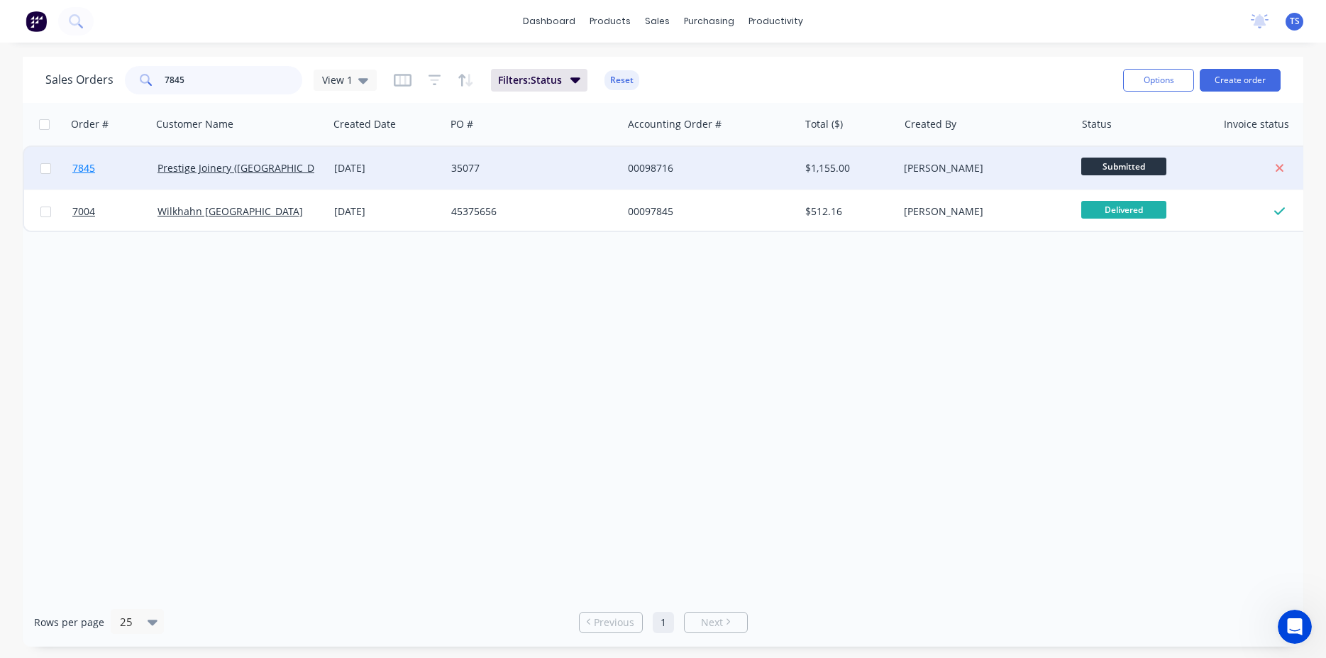
type input "7845"
click at [97, 175] on link "7845" at bounding box center [114, 168] width 85 height 43
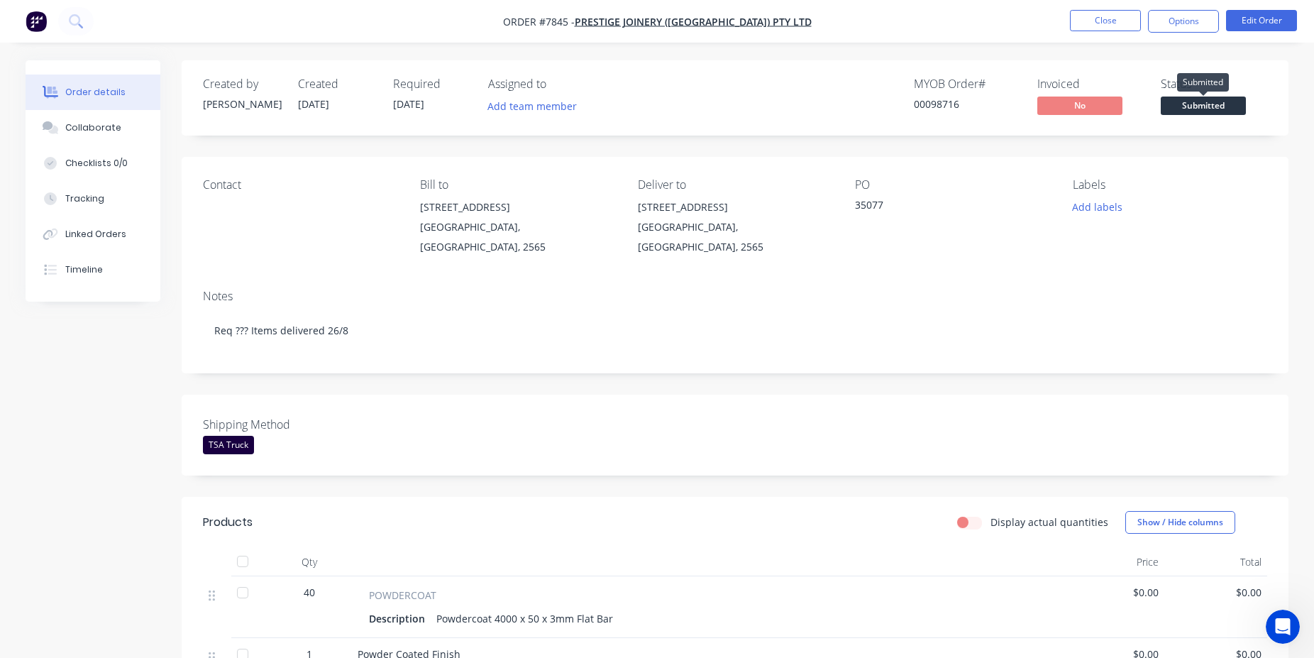
click at [1225, 106] on span "Submitted" at bounding box center [1203, 106] width 85 height 18
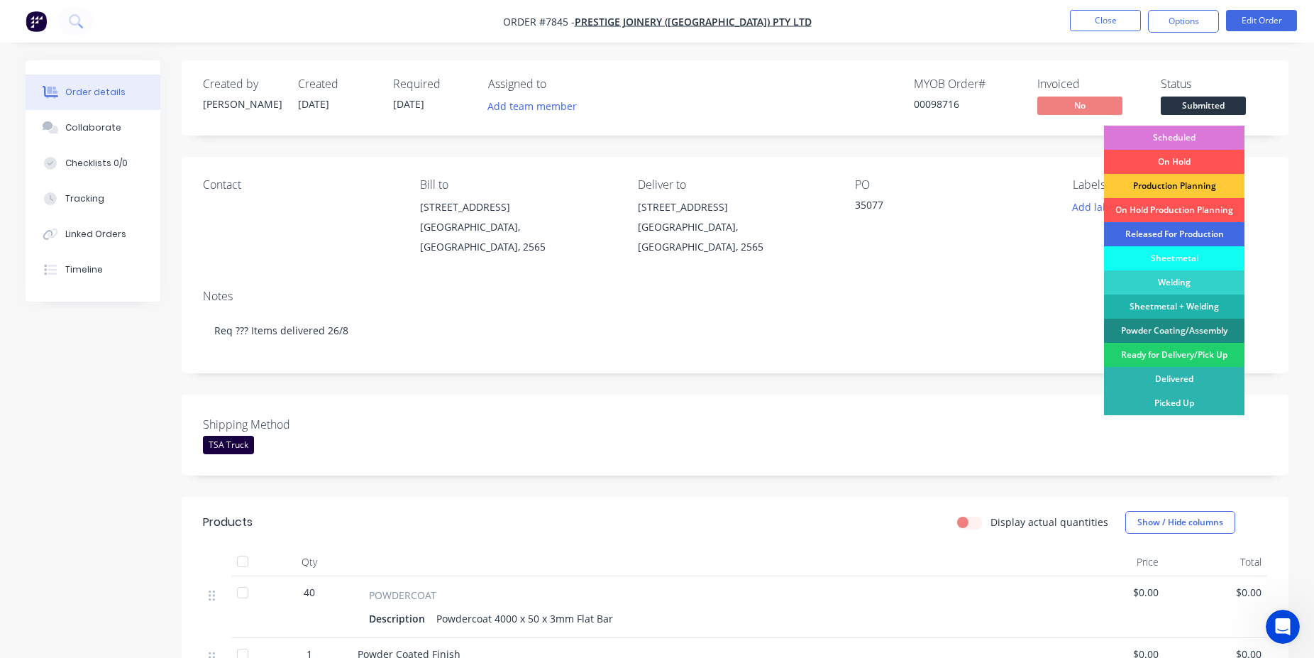
click at [1203, 234] on div "Released For Production" at bounding box center [1174, 234] width 141 height 24
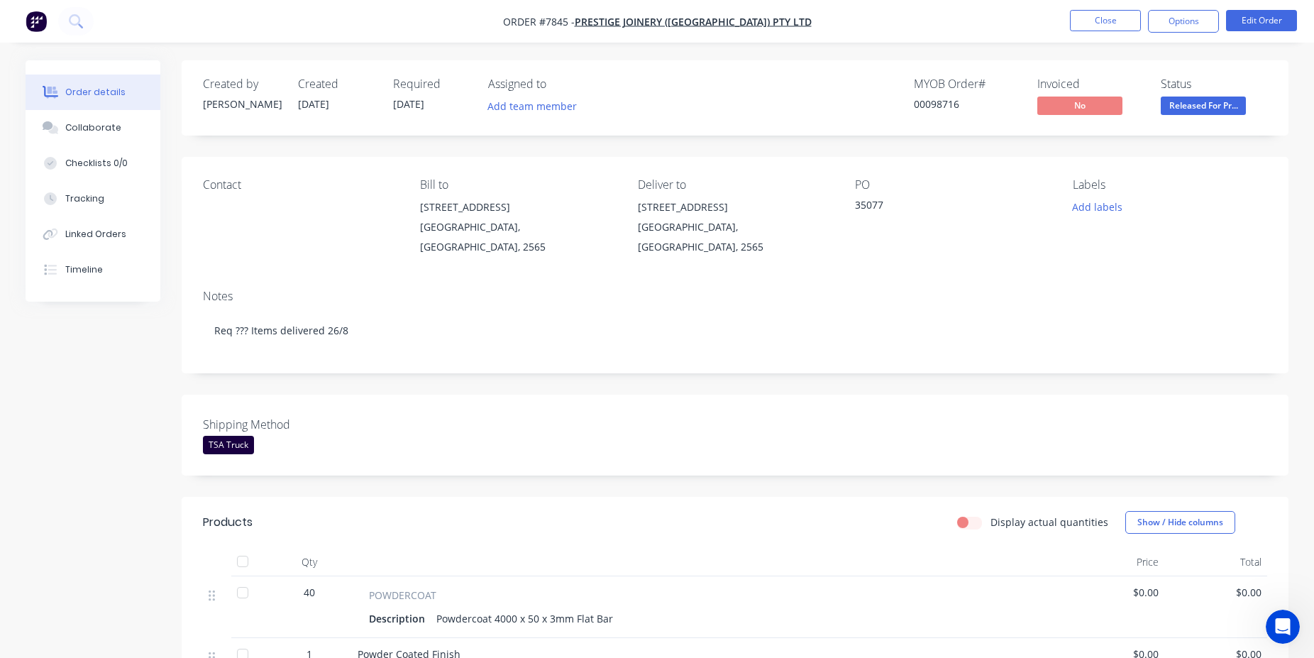
click at [947, 103] on div "00098716" at bounding box center [967, 104] width 106 height 15
copy div "00098716"
drag, startPoint x: 1092, startPoint y: 24, endPoint x: 1083, endPoint y: 28, distance: 10.2
click at [1083, 28] on button "Close" at bounding box center [1105, 20] width 71 height 21
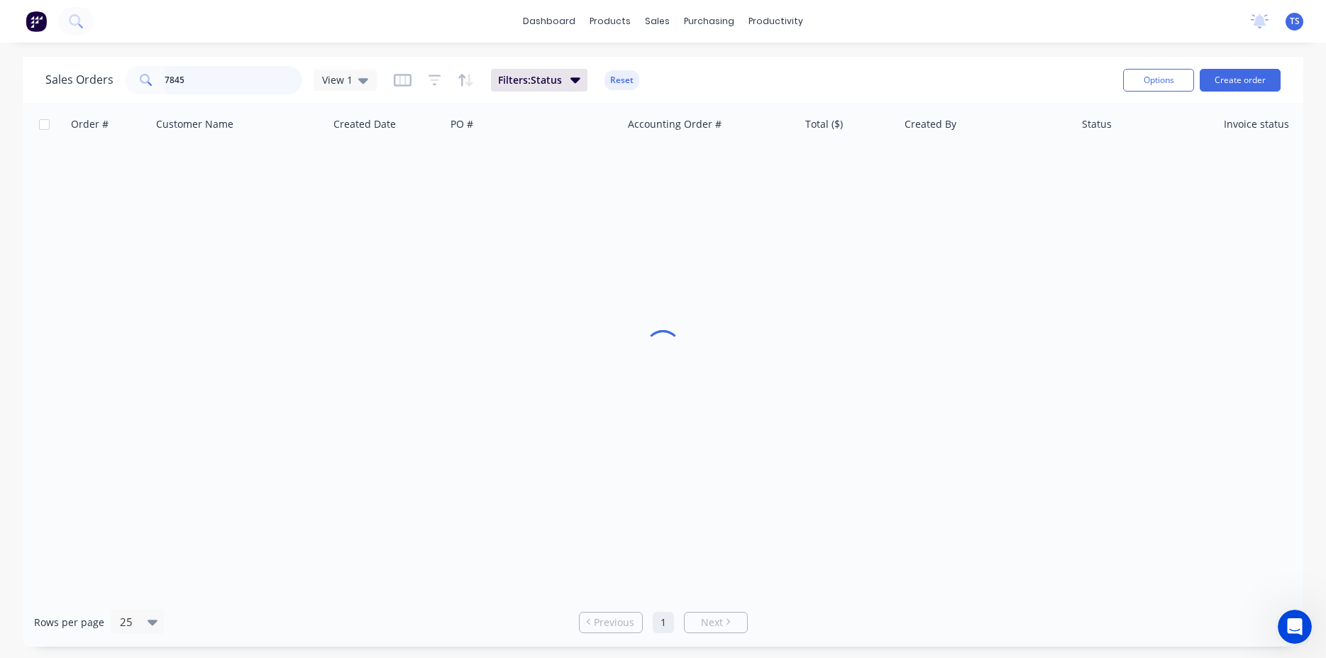
click at [258, 71] on input "7845" at bounding box center [234, 80] width 138 height 28
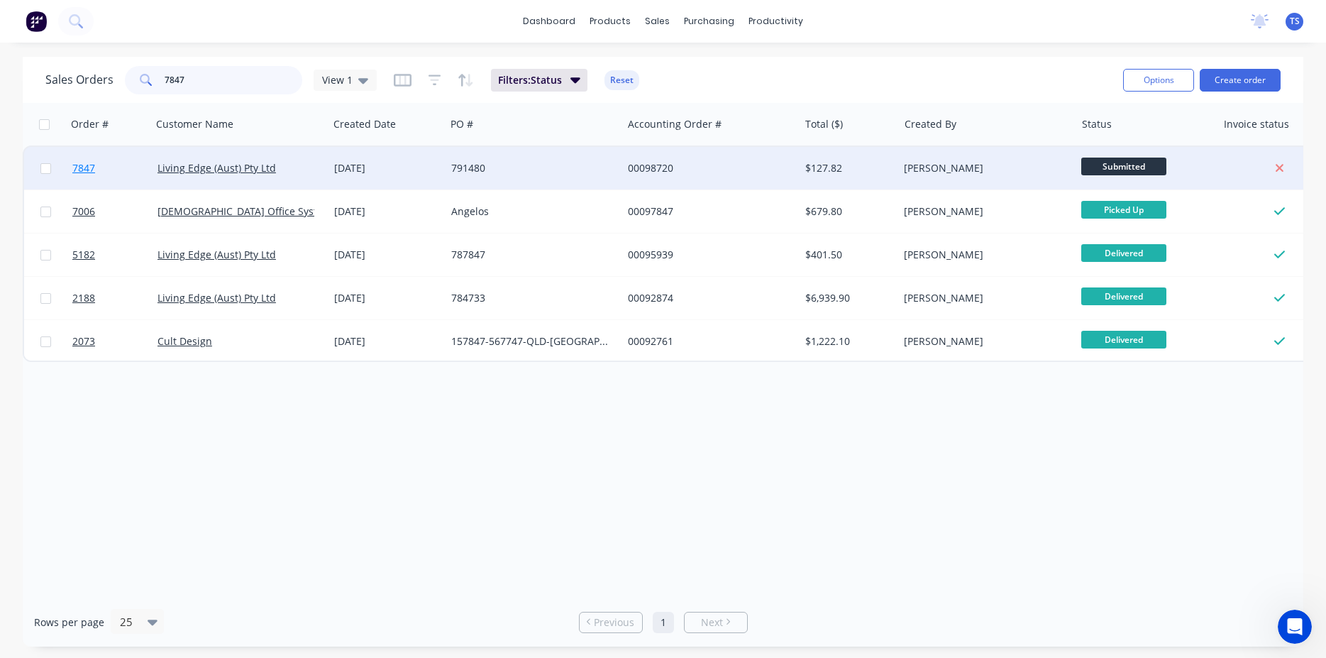
type input "7847"
click at [90, 179] on link "7847" at bounding box center [114, 168] width 85 height 43
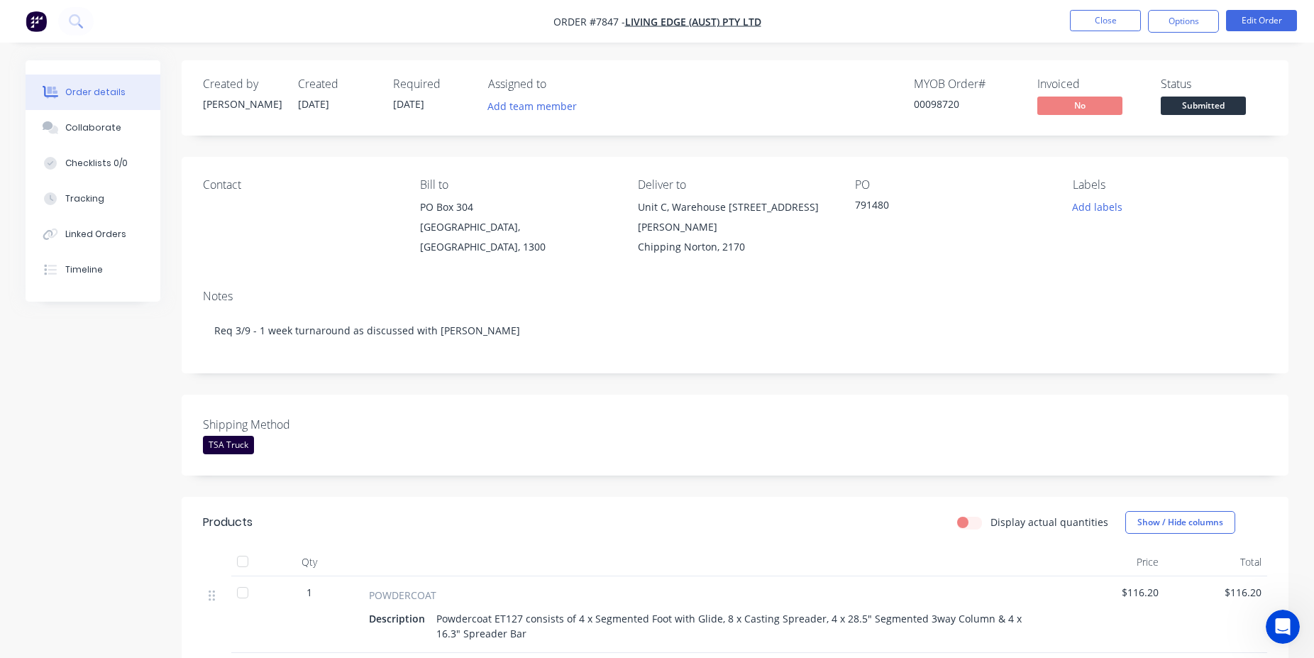
click at [873, 395] on div "Shipping Method TSA Truck" at bounding box center [735, 435] width 1107 height 81
click at [1209, 91] on div "Status" at bounding box center [1214, 83] width 106 height 13
click at [1218, 101] on span "Submitted" at bounding box center [1203, 106] width 85 height 18
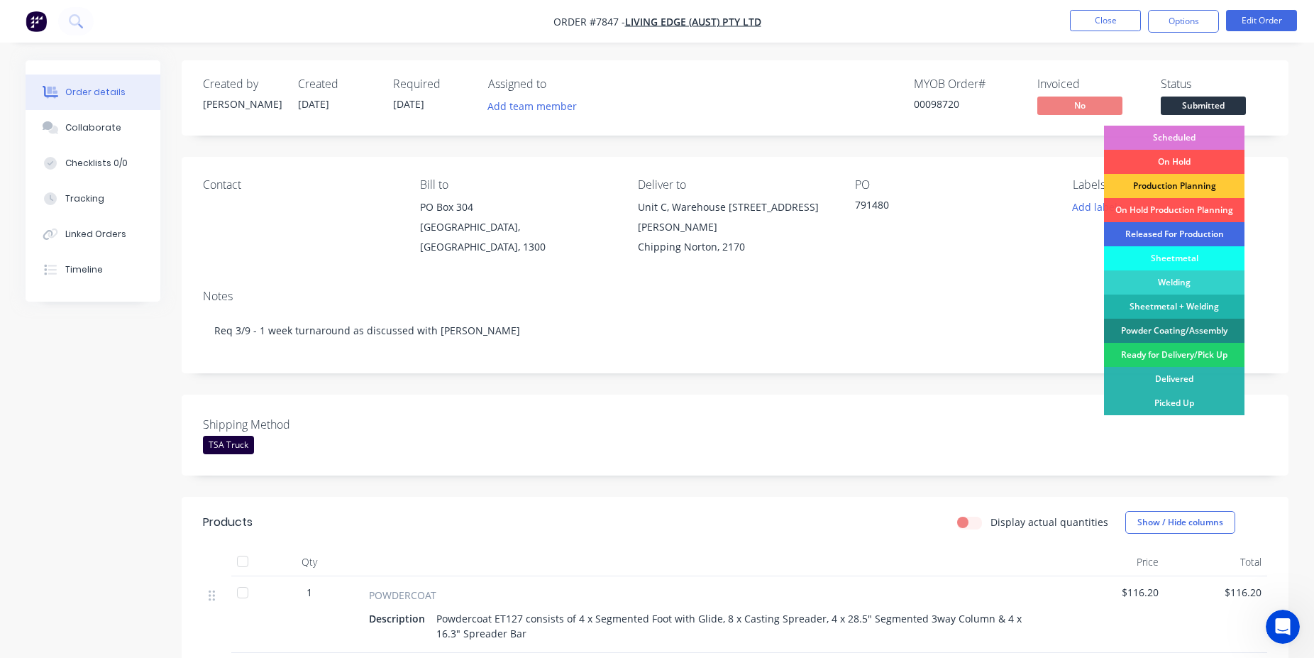
click at [1196, 232] on div "Released For Production" at bounding box center [1174, 234] width 141 height 24
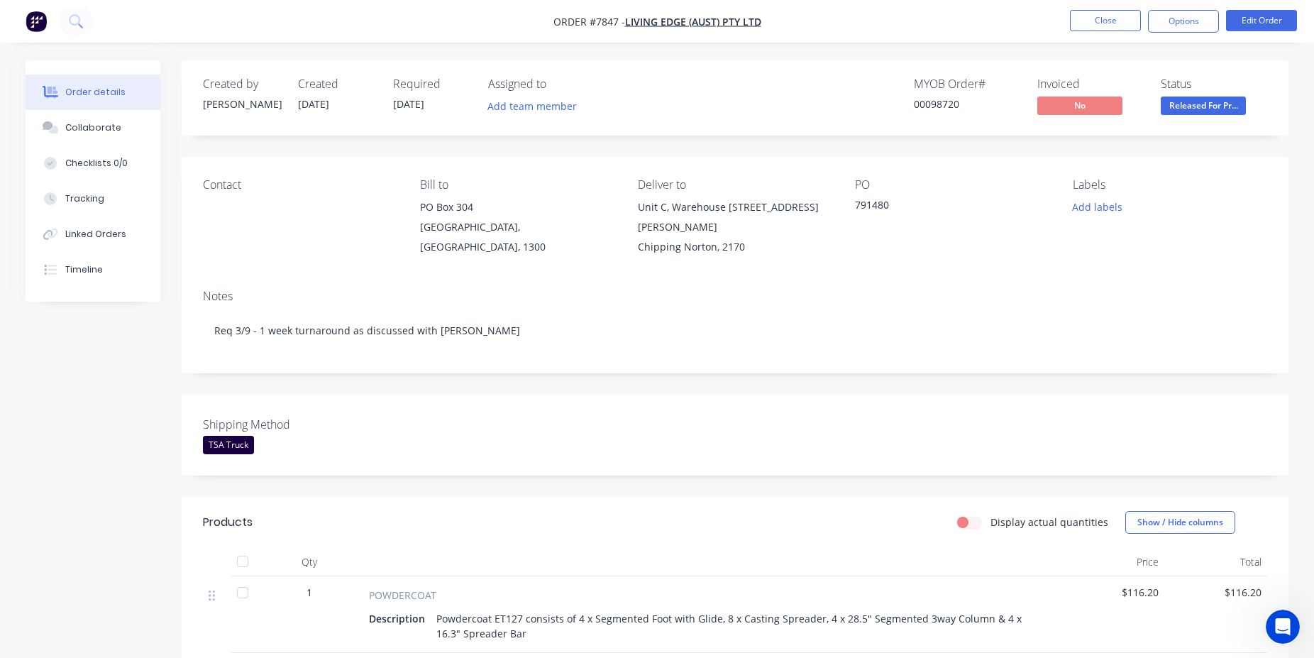
click at [937, 109] on div "00098720" at bounding box center [967, 104] width 106 height 15
click at [1115, 26] on button "Close" at bounding box center [1105, 20] width 71 height 21
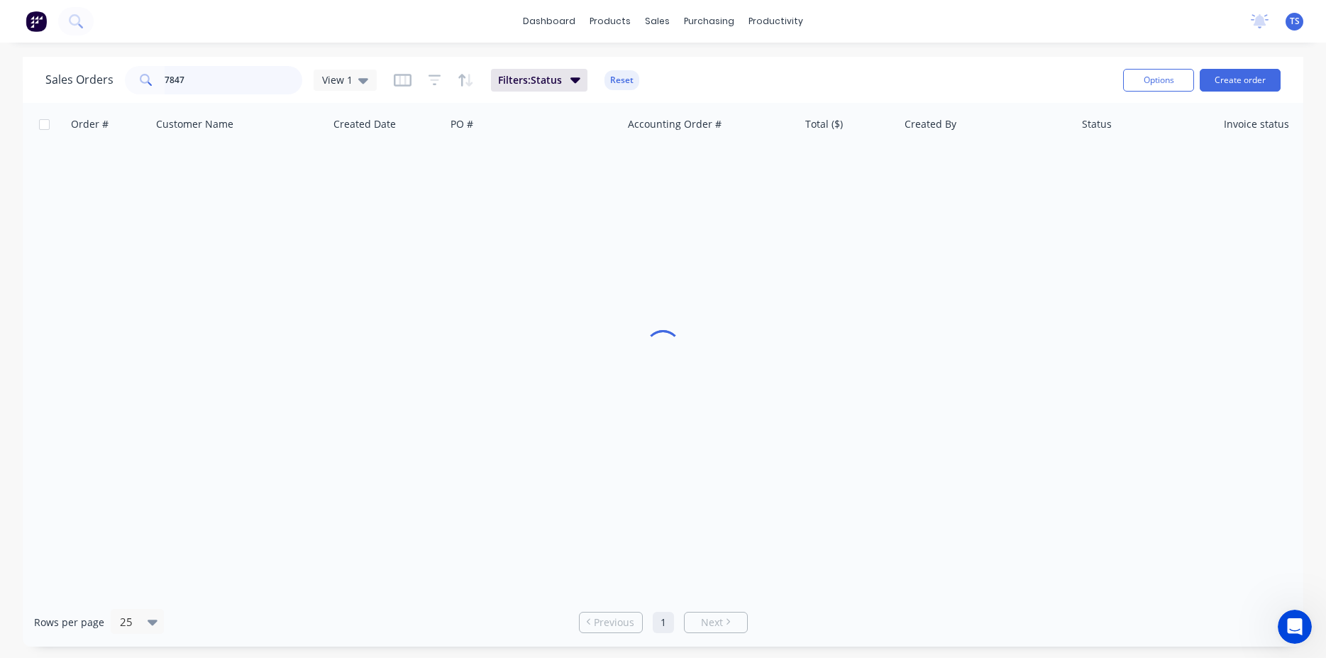
click at [232, 80] on input "7847" at bounding box center [234, 80] width 138 height 28
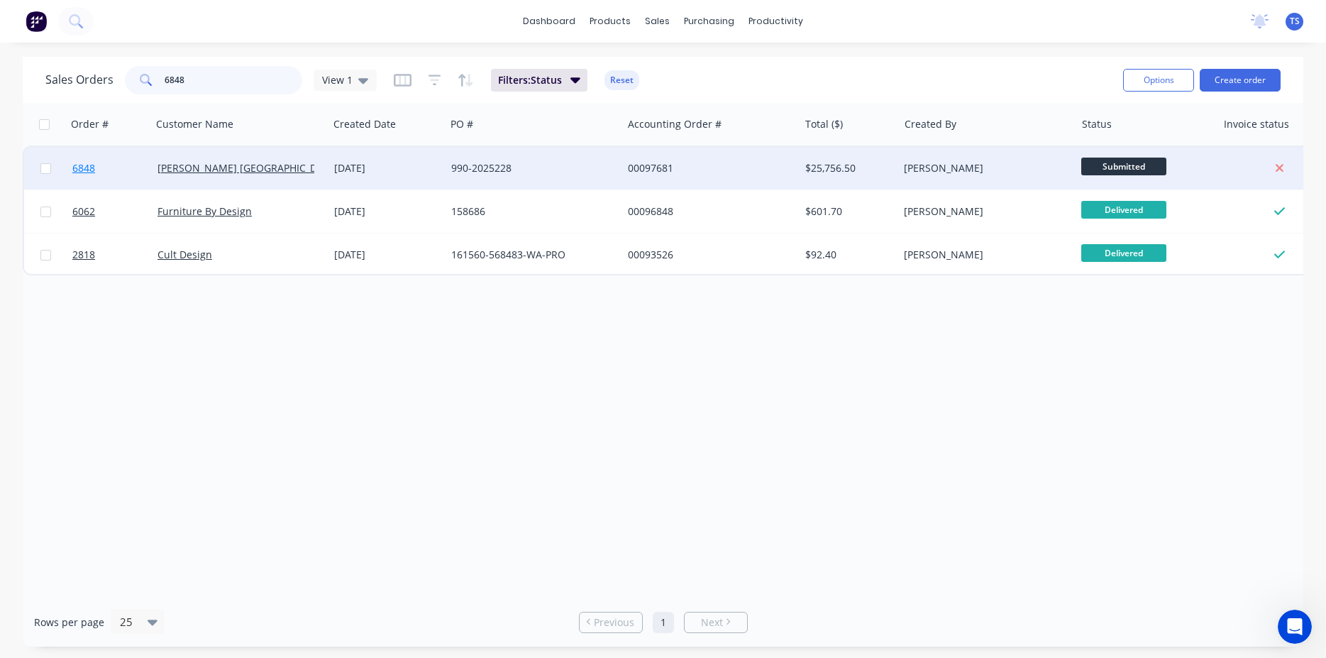
type input "6848"
click at [111, 174] on link "6848" at bounding box center [114, 168] width 85 height 43
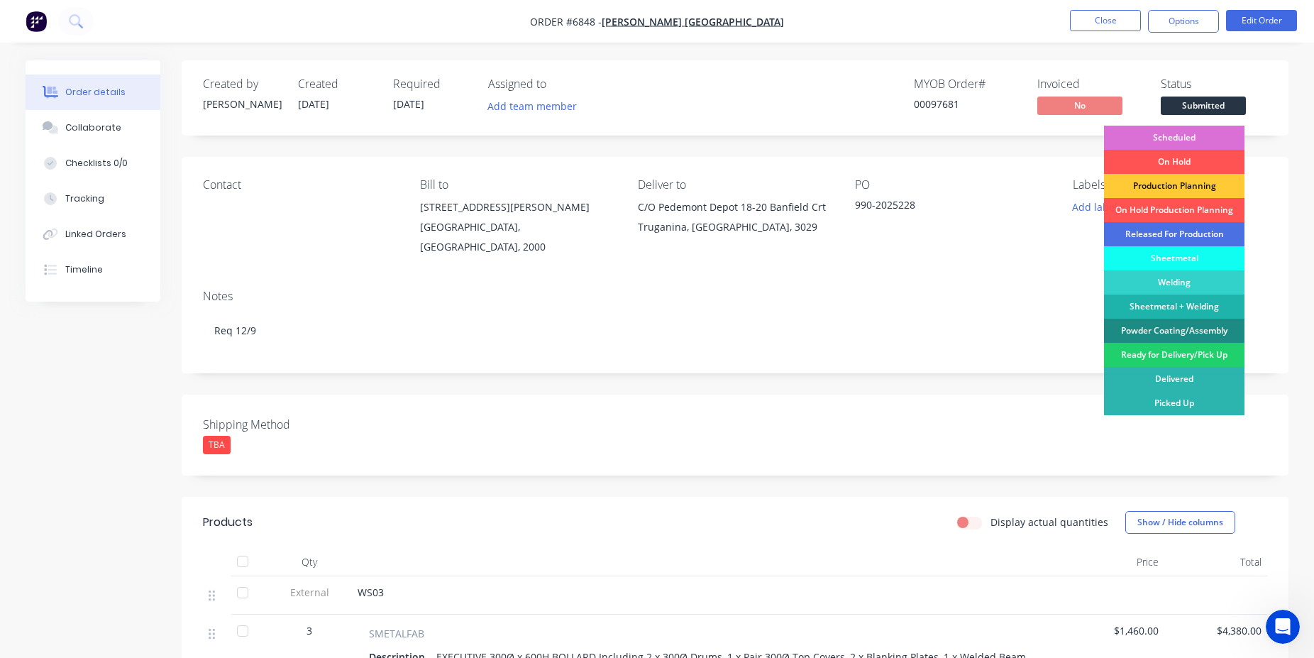
click at [1201, 131] on div "Scheduled" at bounding box center [1174, 138] width 141 height 24
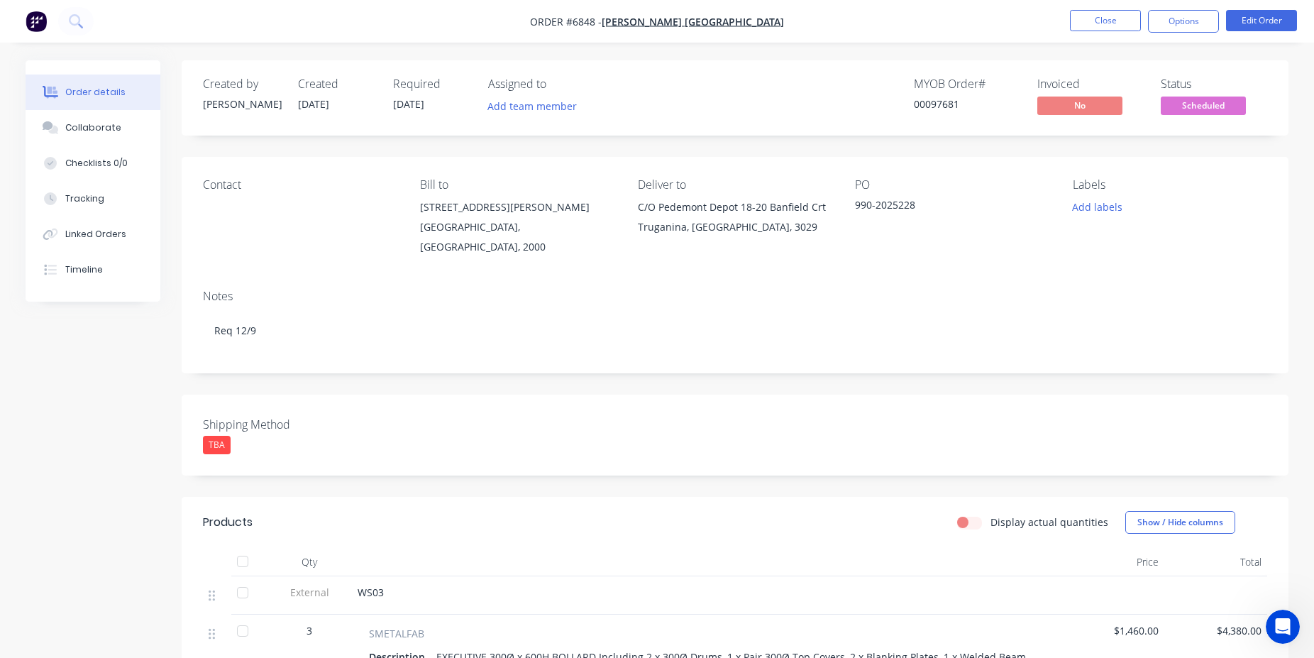
click at [942, 101] on div "00097681" at bounding box center [967, 104] width 106 height 15
click at [1073, 20] on button "Close" at bounding box center [1105, 20] width 71 height 21
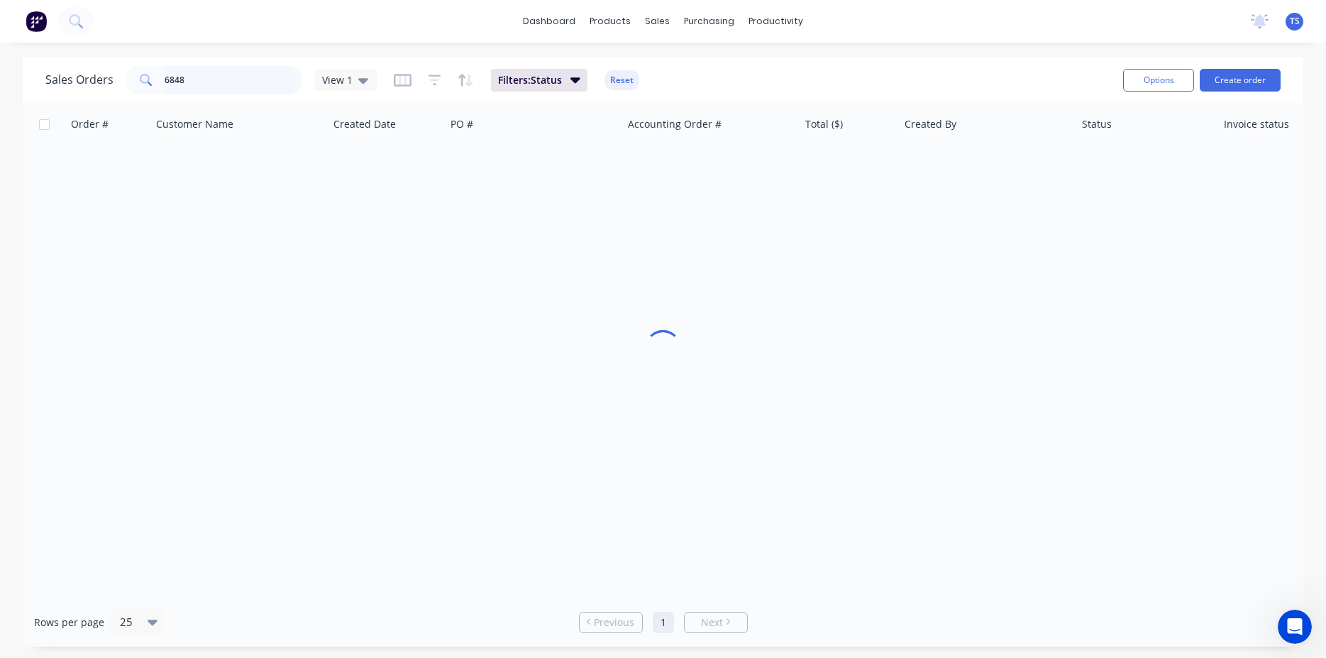
click at [189, 75] on input "6848" at bounding box center [234, 80] width 138 height 28
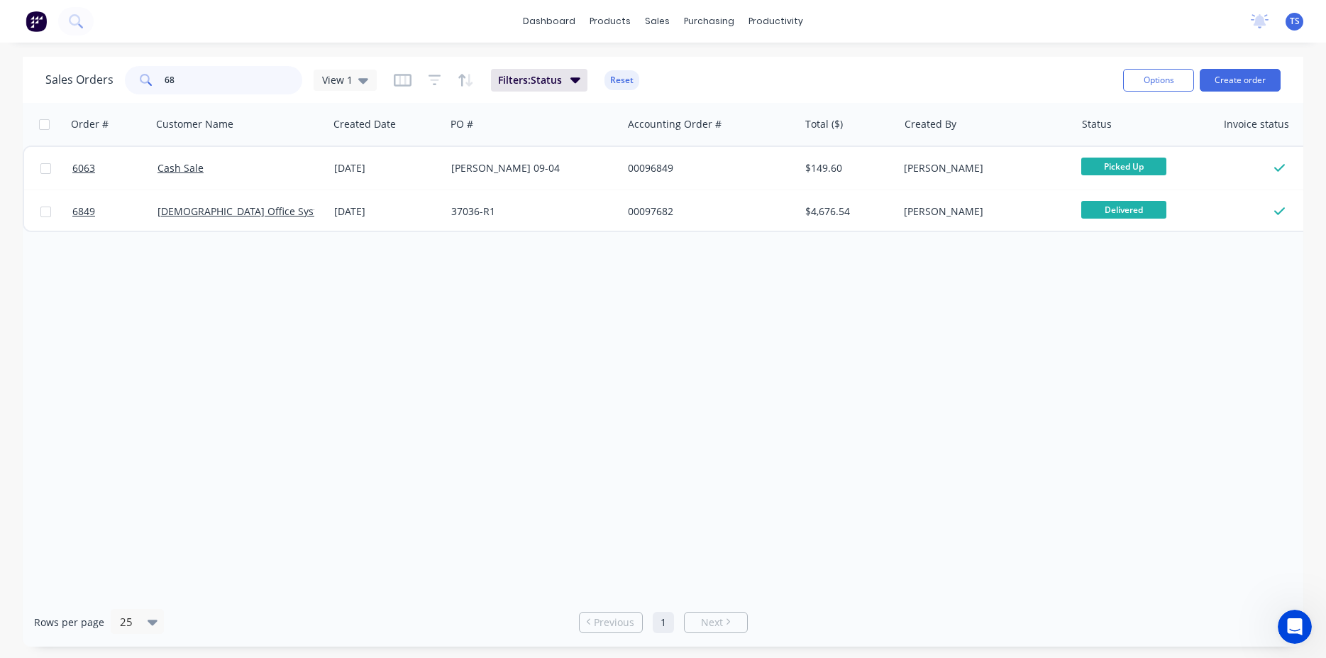
type input "6"
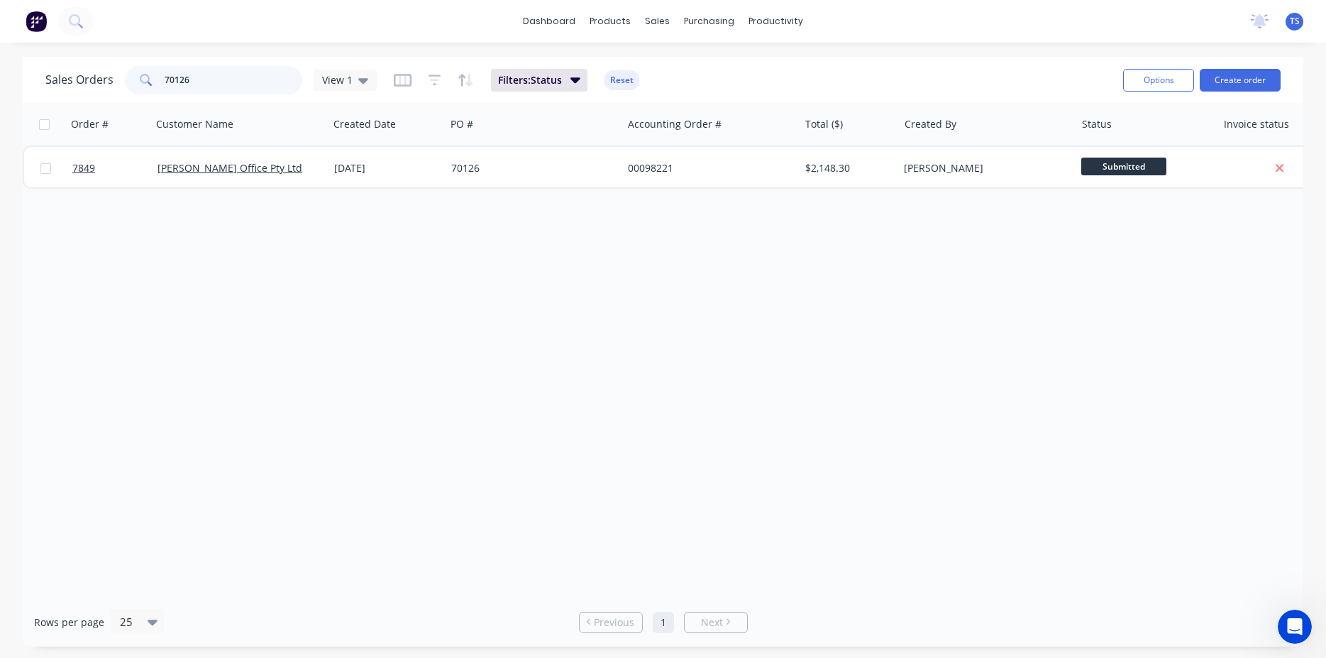
type input "70126"
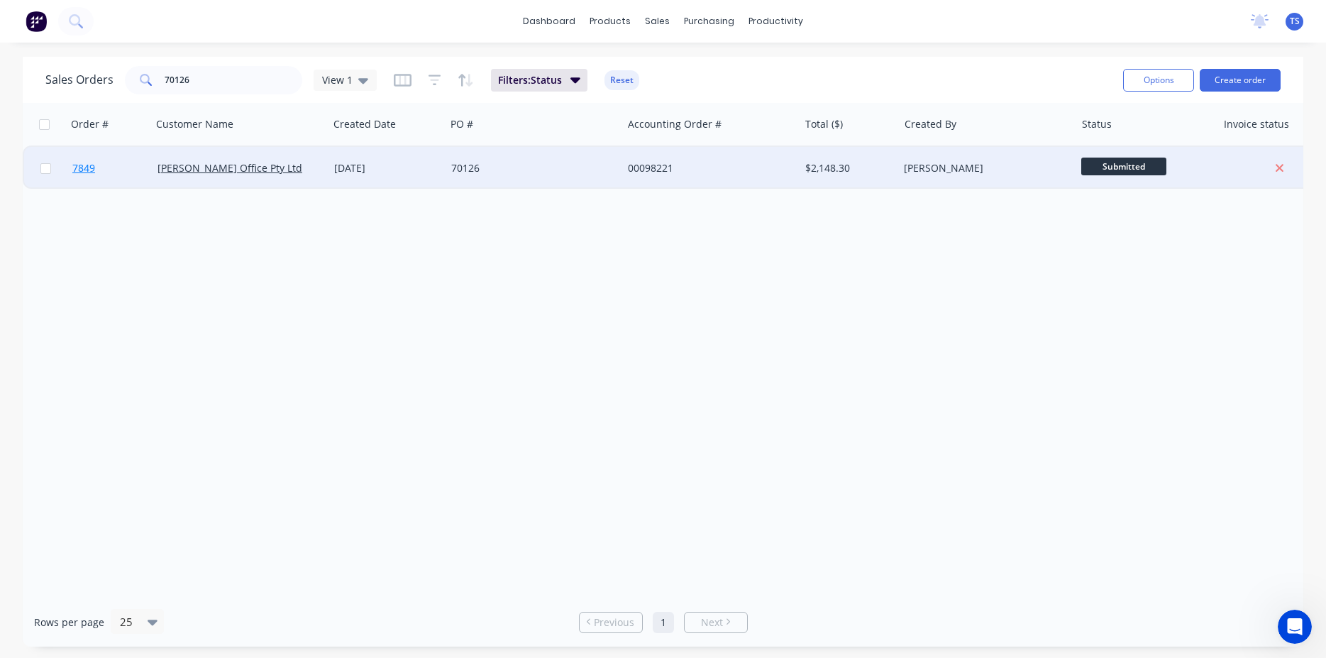
click at [92, 195] on div "Order # Customer Name Created Date PO # Accounting Order # Total ($) Created By…" at bounding box center [663, 350] width 1281 height 495
click at [108, 180] on link "7849" at bounding box center [114, 168] width 85 height 43
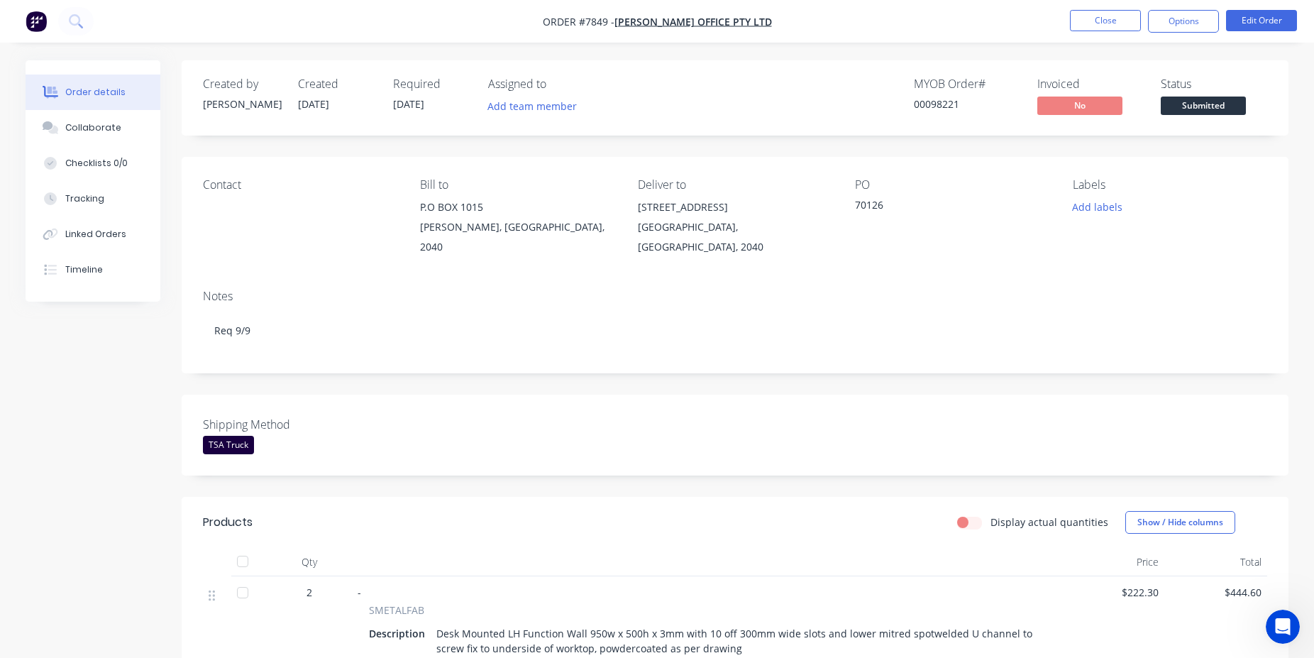
click at [1228, 109] on span "Submitted" at bounding box center [1203, 106] width 85 height 18
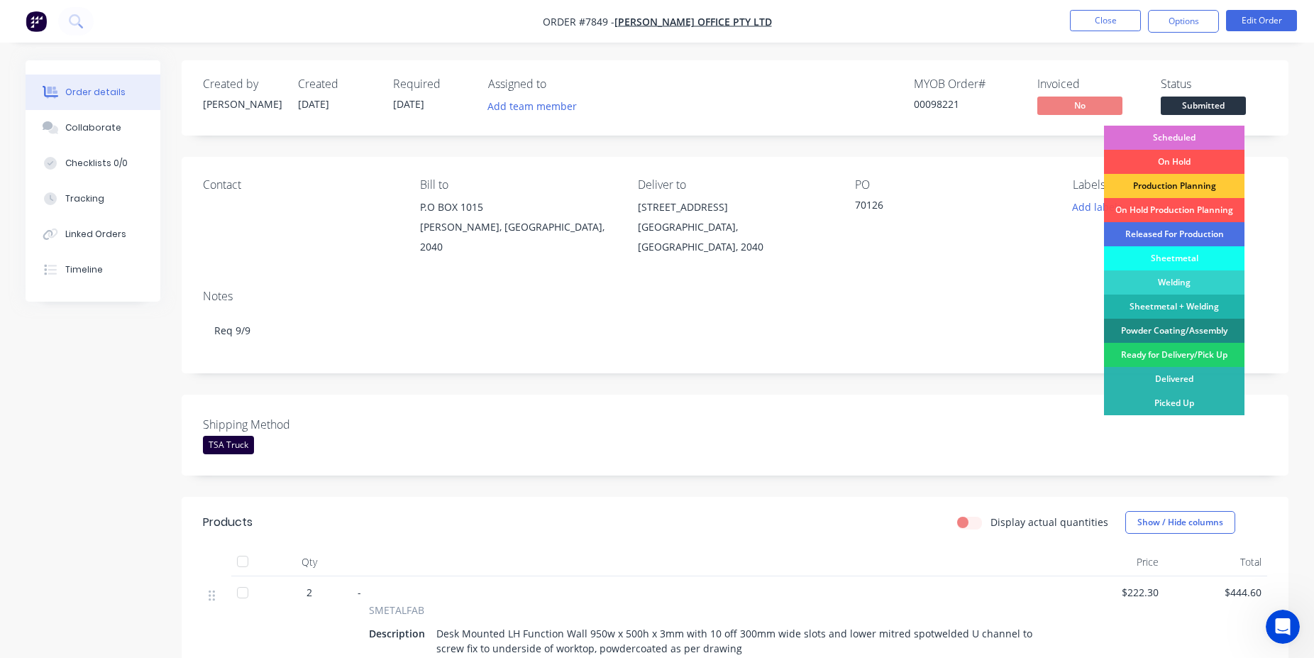
click at [1180, 131] on div "Scheduled" at bounding box center [1174, 138] width 141 height 24
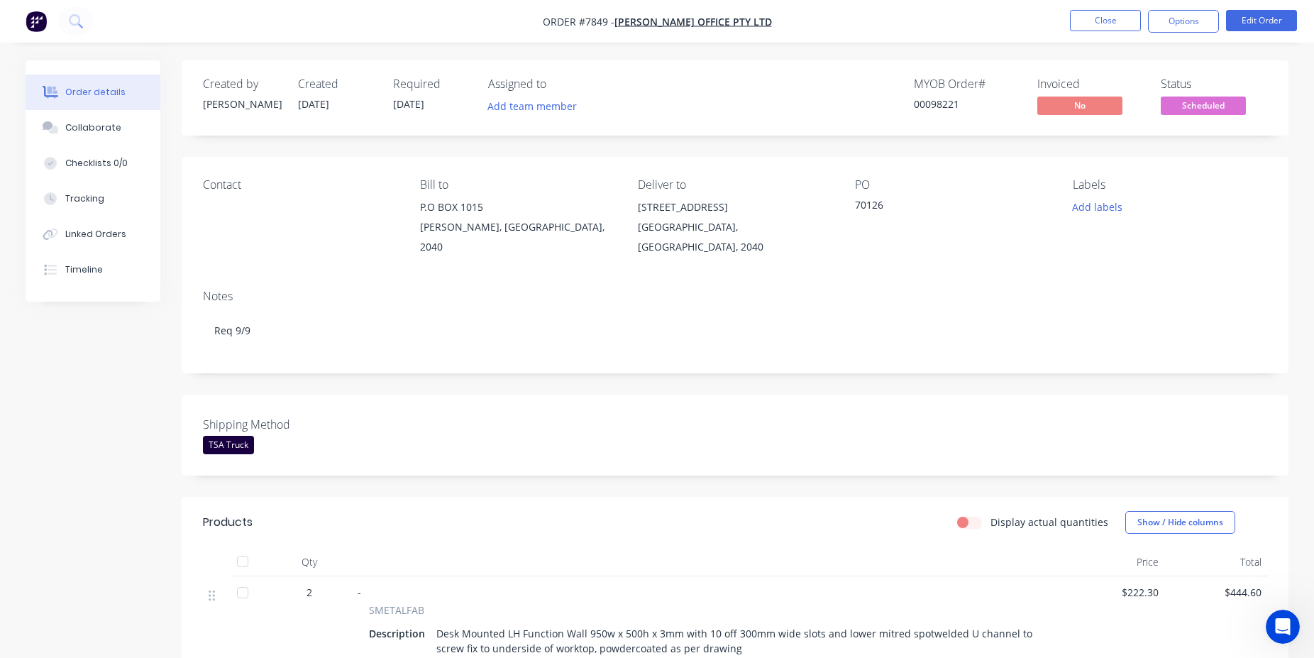
click at [956, 108] on div "00098221" at bounding box center [967, 104] width 106 height 15
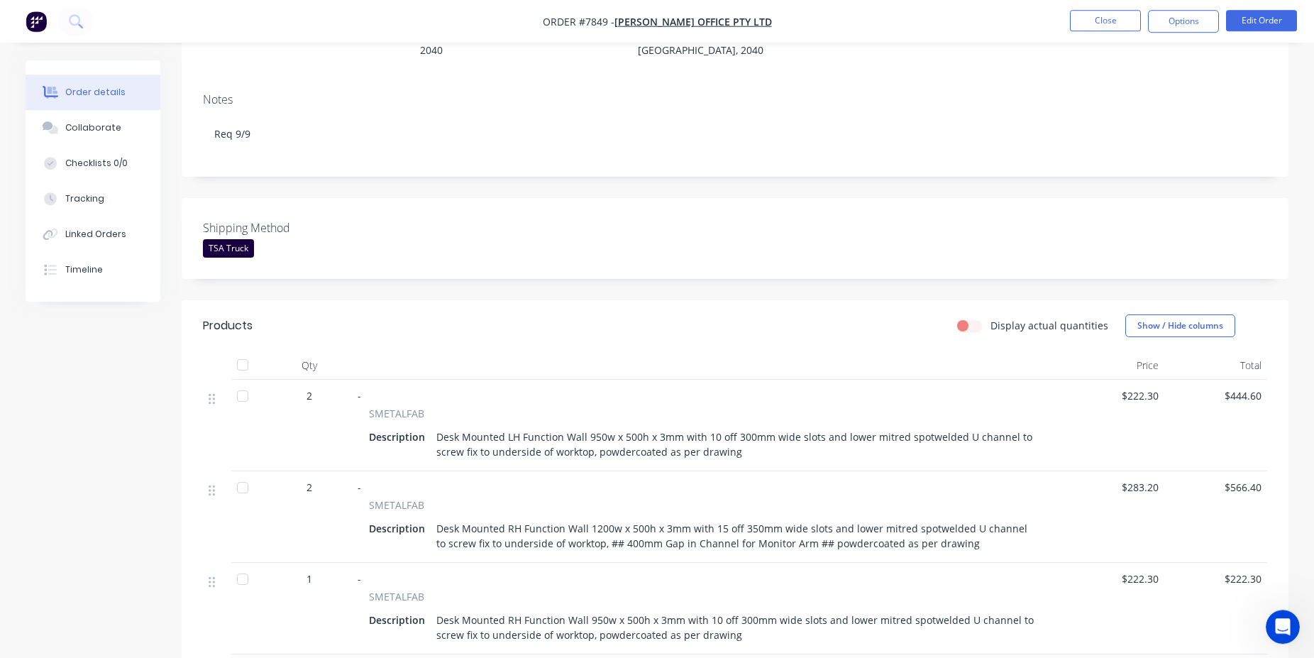
scroll to position [217, 0]
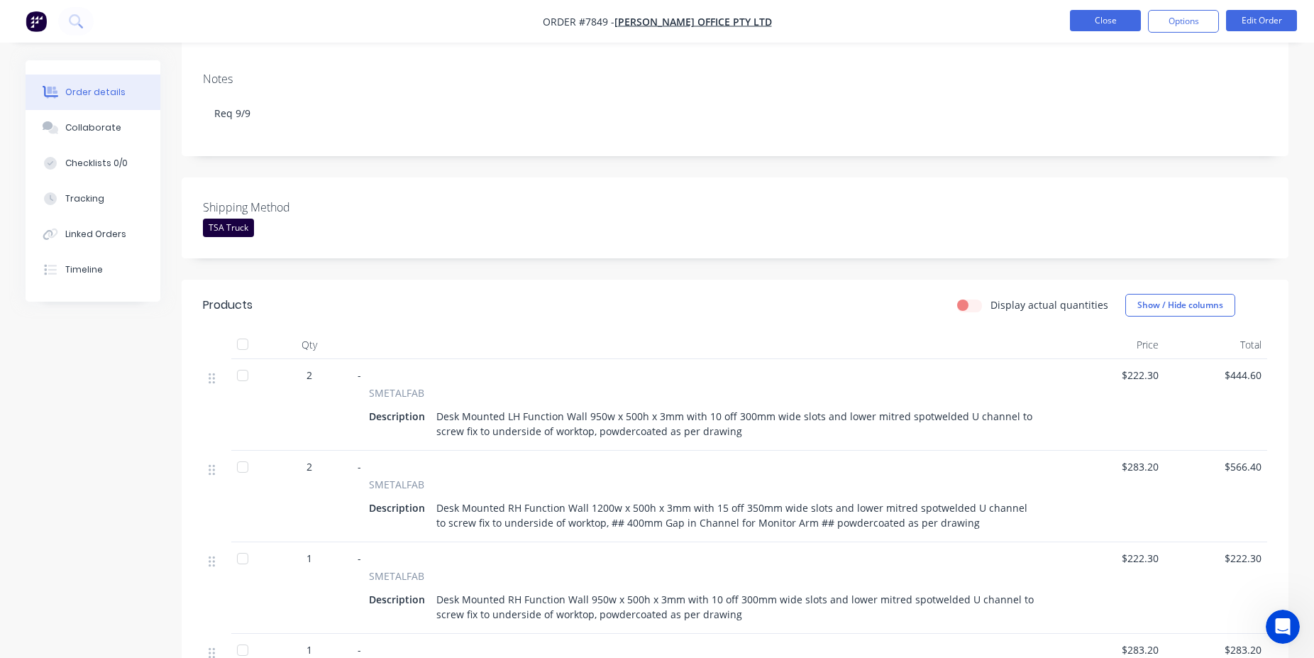
click at [1108, 15] on button "Close" at bounding box center [1105, 20] width 71 height 21
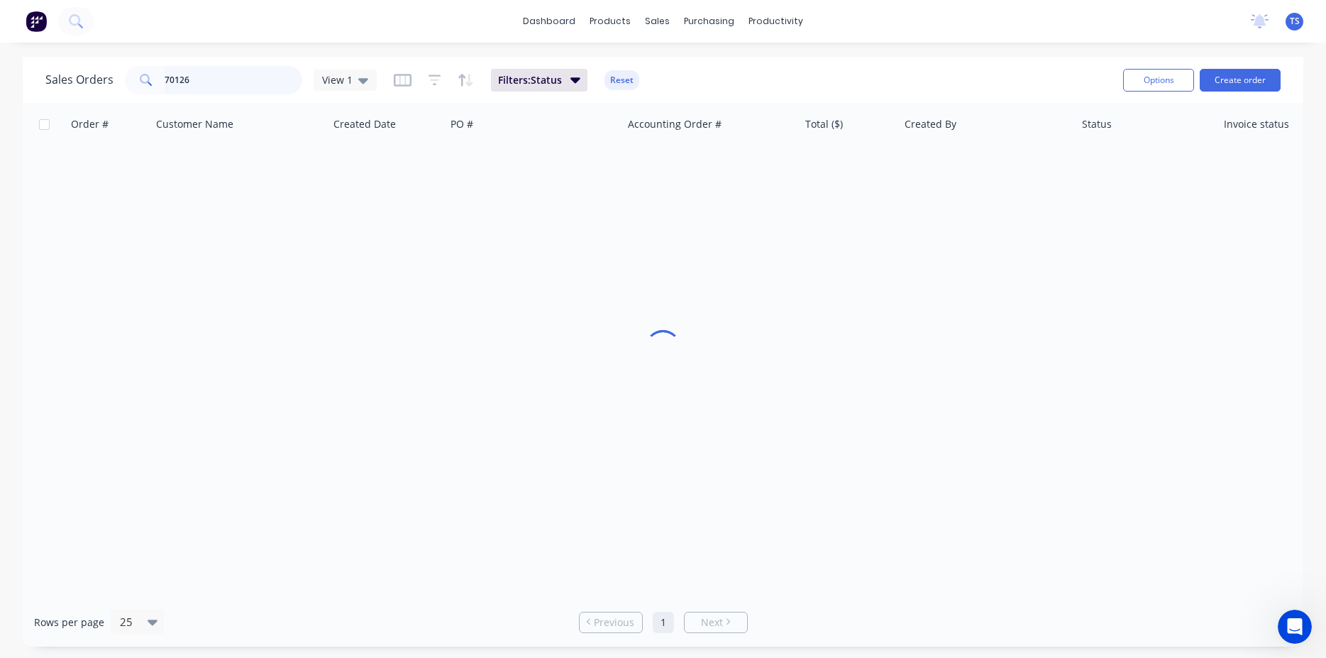
click at [229, 78] on input "70126" at bounding box center [234, 80] width 138 height 28
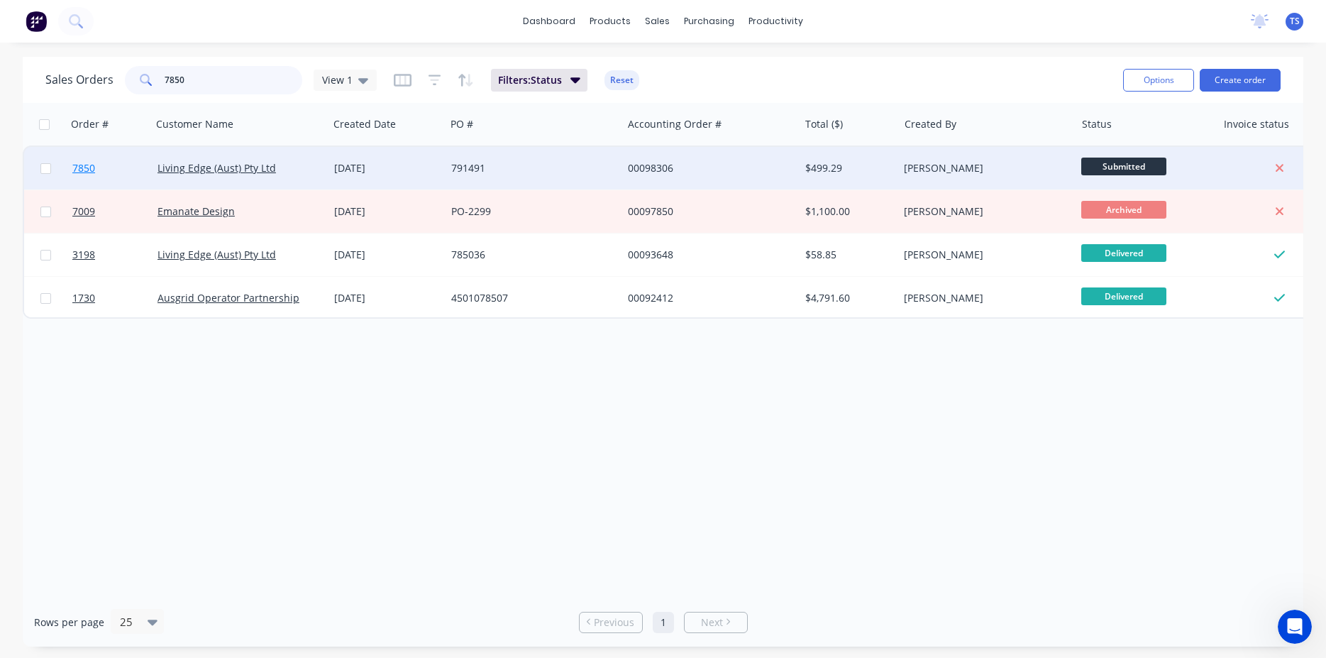
type input "7850"
click at [89, 166] on span "7850" at bounding box center [83, 168] width 23 height 14
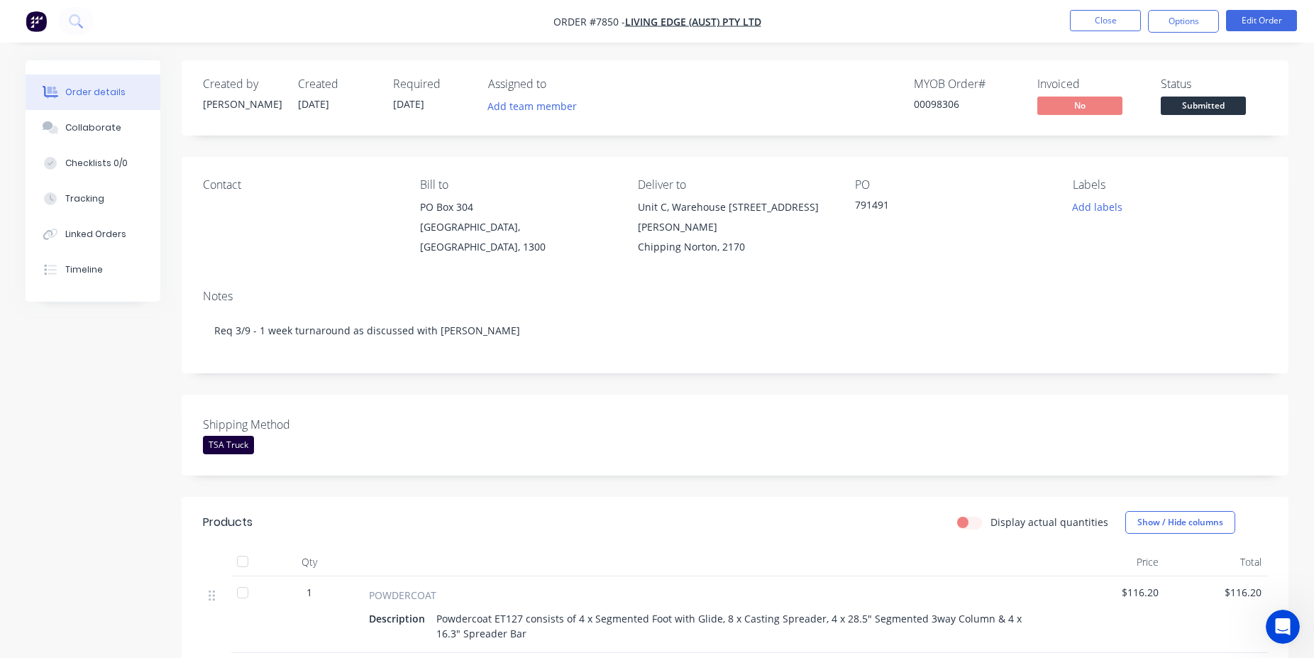
click at [1224, 112] on span "Submitted" at bounding box center [1203, 106] width 85 height 18
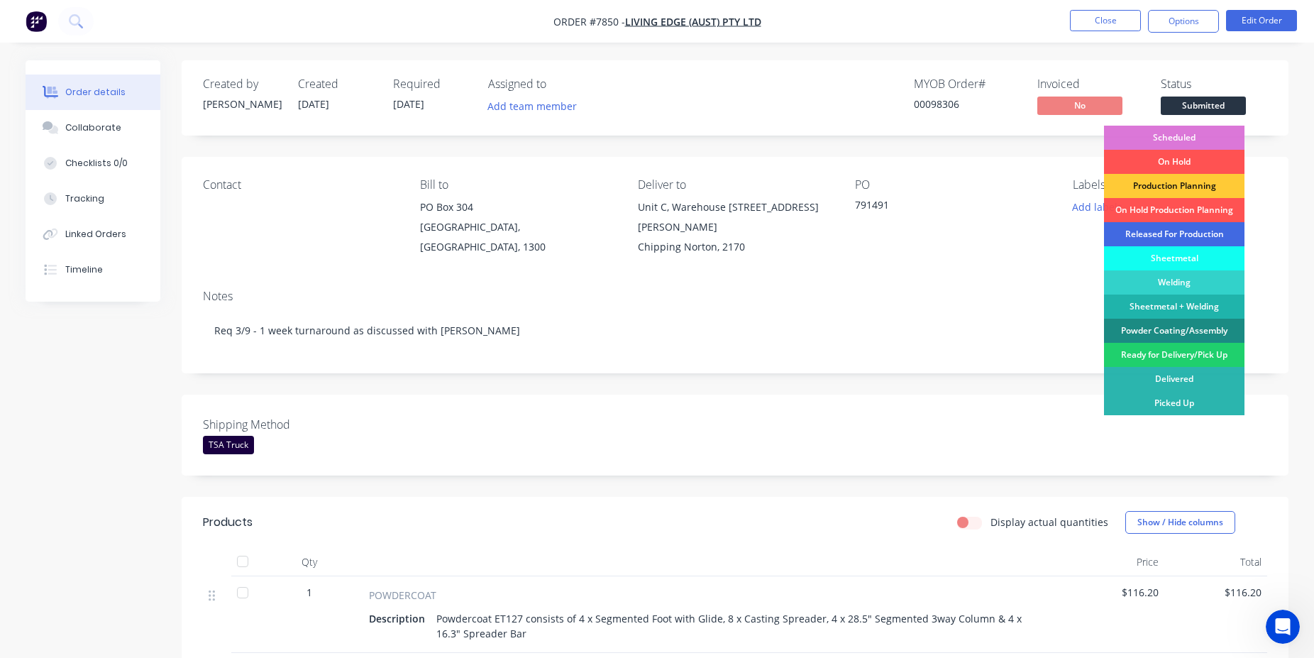
click at [1187, 233] on div "Released For Production" at bounding box center [1174, 234] width 141 height 24
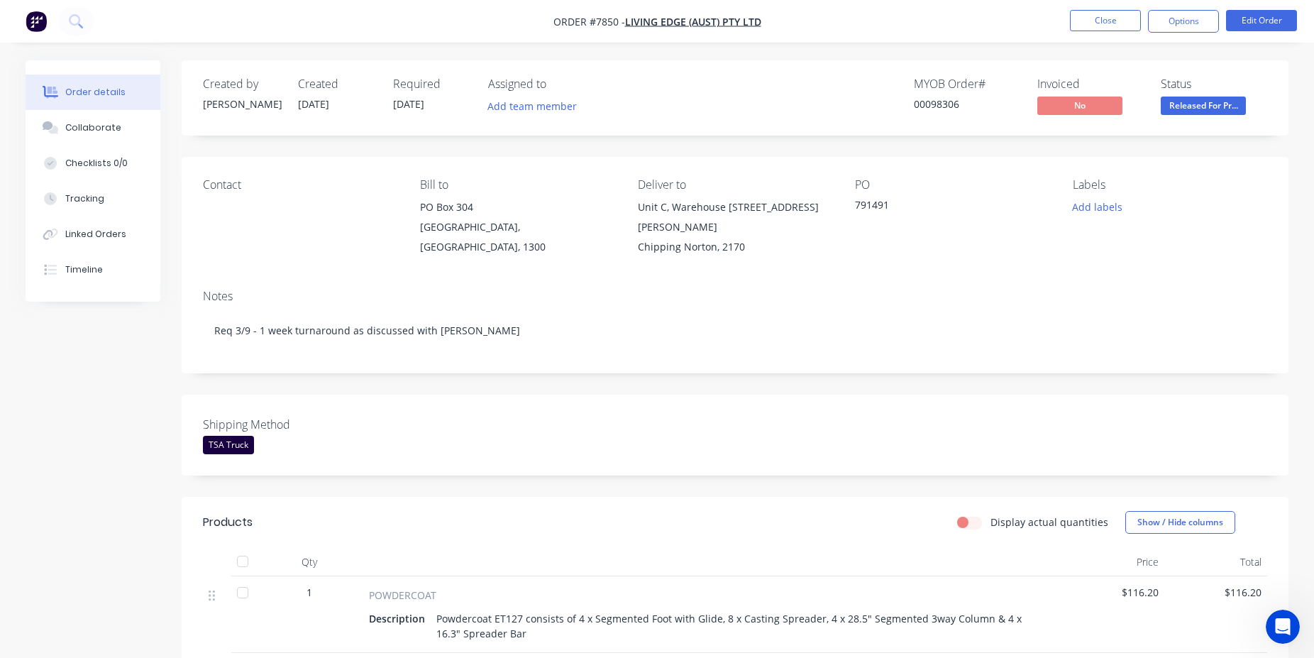
click at [925, 108] on div "00098306" at bounding box center [967, 104] width 106 height 15
click at [1125, 9] on nav "Order #7850 - Living Edge (Aust) Pty Ltd Close Options Edit Order" at bounding box center [657, 21] width 1314 height 43
click at [1073, 22] on button "Close" at bounding box center [1105, 20] width 71 height 21
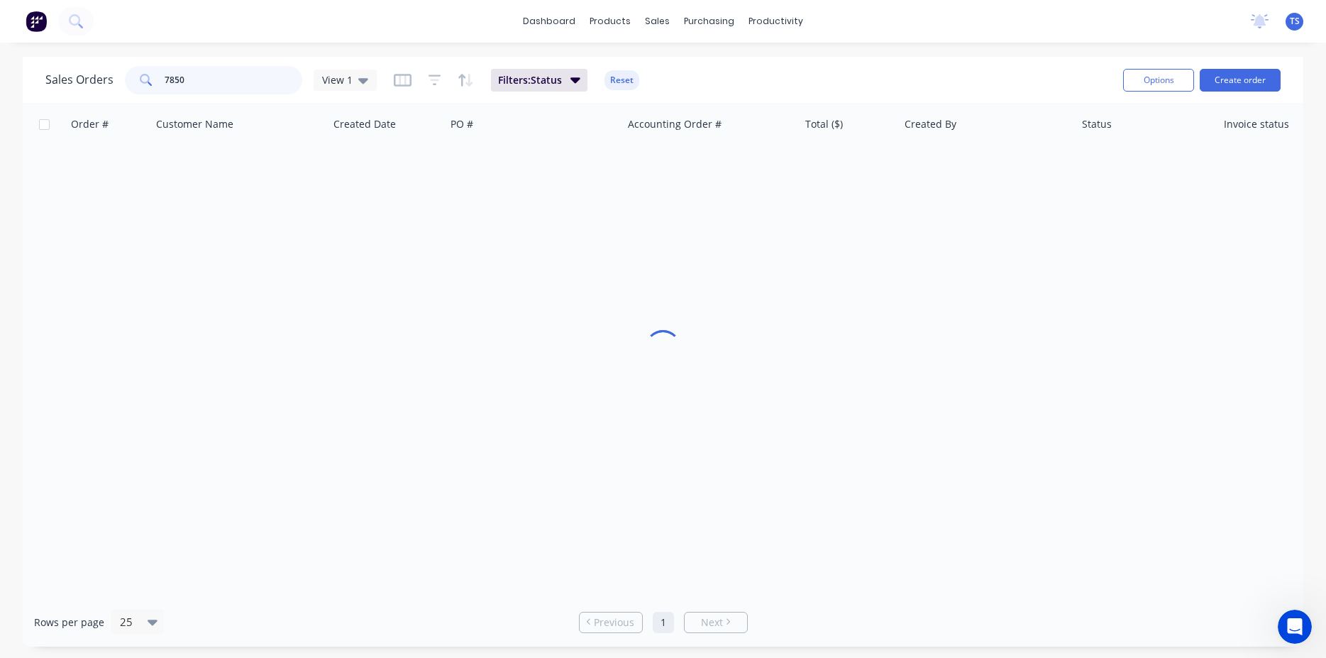
click at [206, 90] on input "7850" at bounding box center [234, 80] width 138 height 28
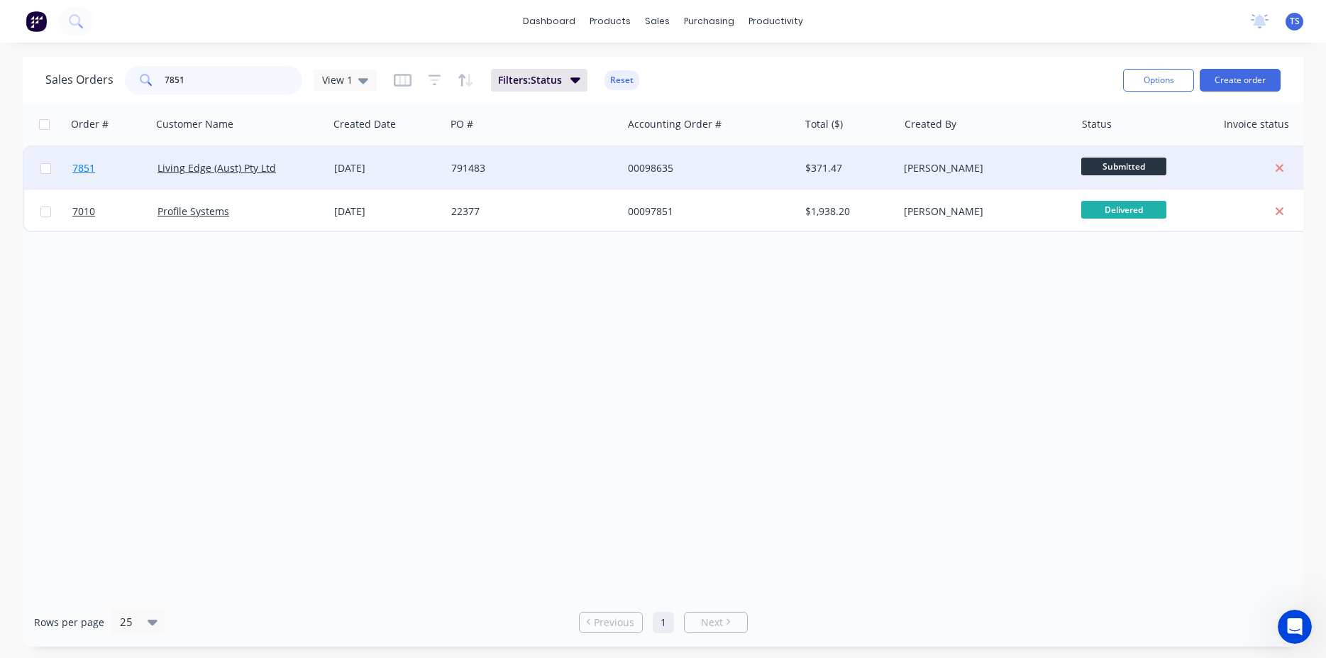
type input "7851"
click at [80, 189] on link "7851" at bounding box center [114, 168] width 85 height 43
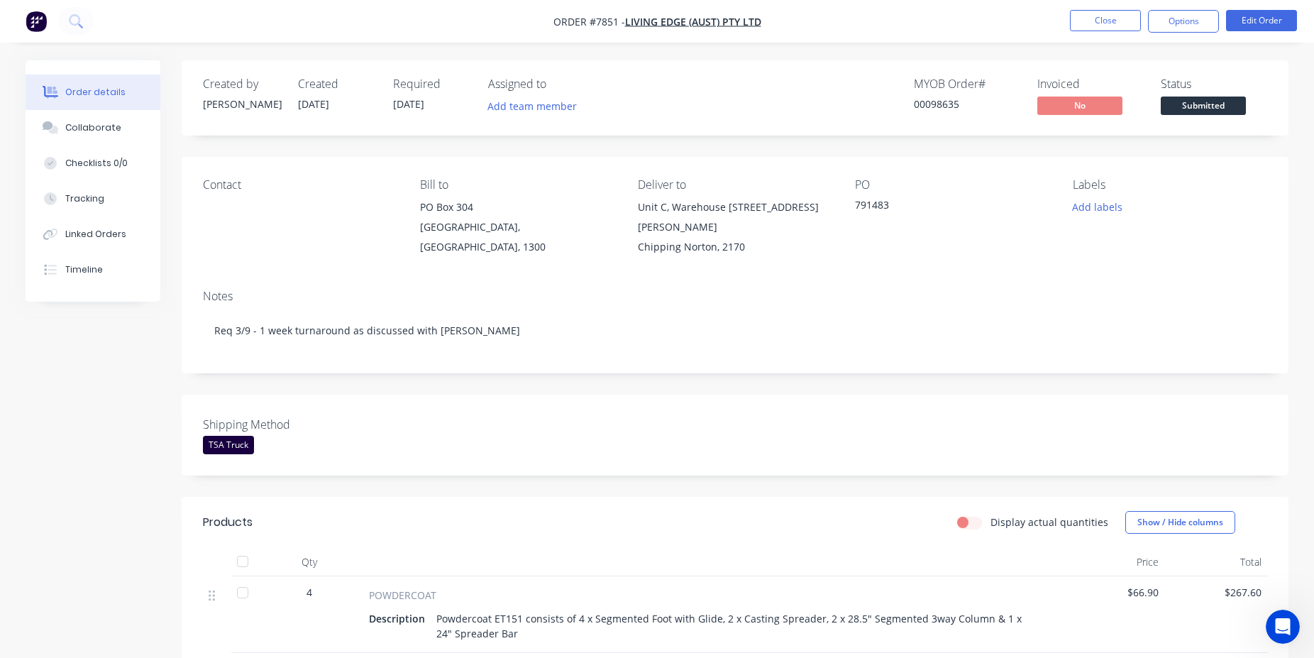
click at [1206, 116] on button "Submitted" at bounding box center [1203, 107] width 85 height 21
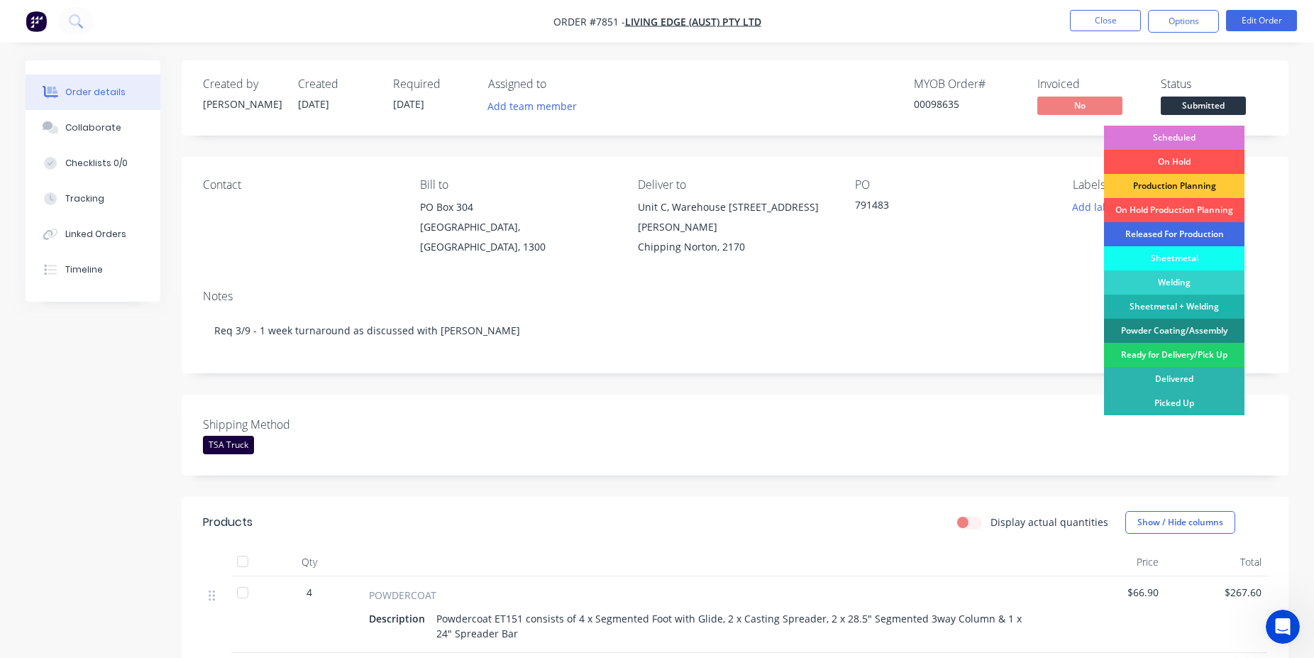
click at [1193, 235] on div "Released For Production" at bounding box center [1174, 234] width 141 height 24
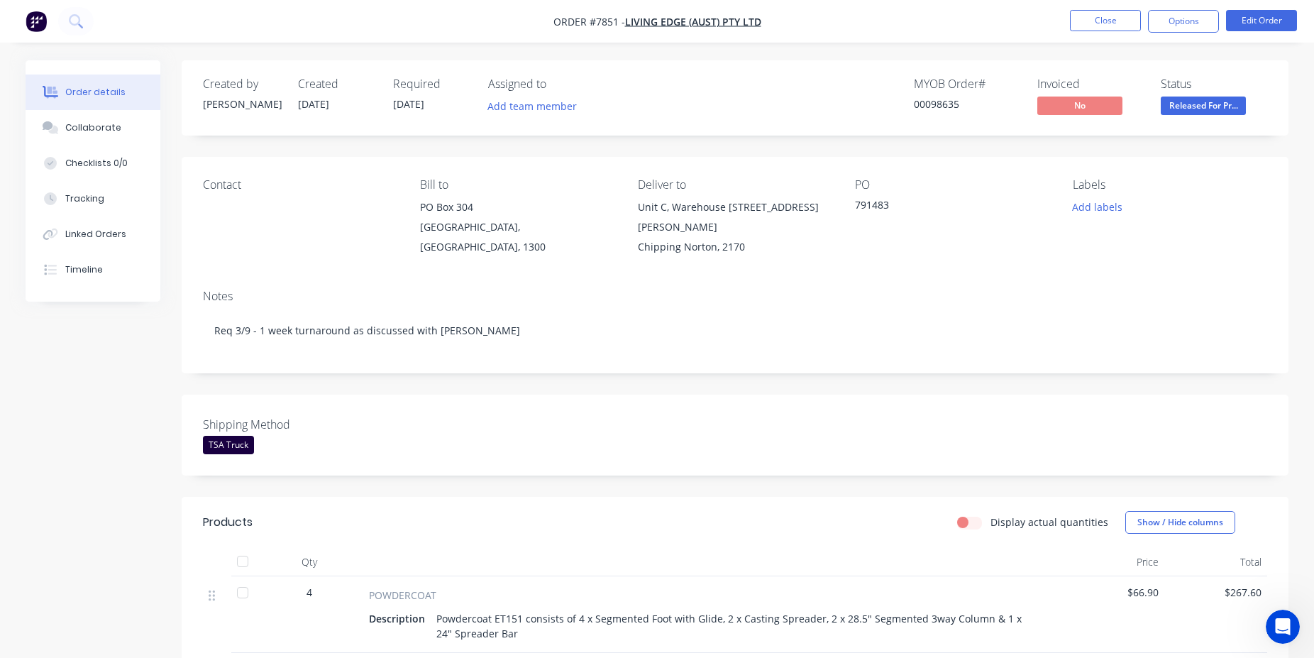
click at [936, 102] on div "00098635" at bounding box center [967, 104] width 106 height 15
click at [1110, 27] on button "Close" at bounding box center [1105, 20] width 71 height 21
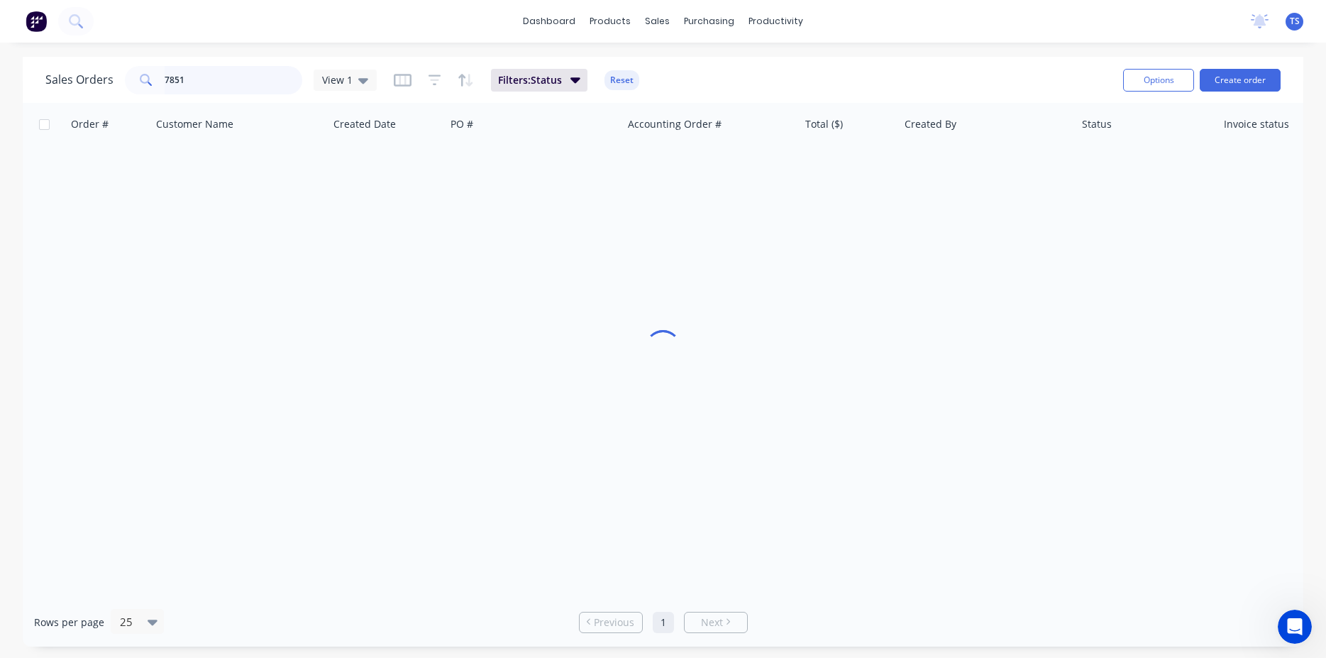
click at [193, 76] on input "7851" at bounding box center [234, 80] width 138 height 28
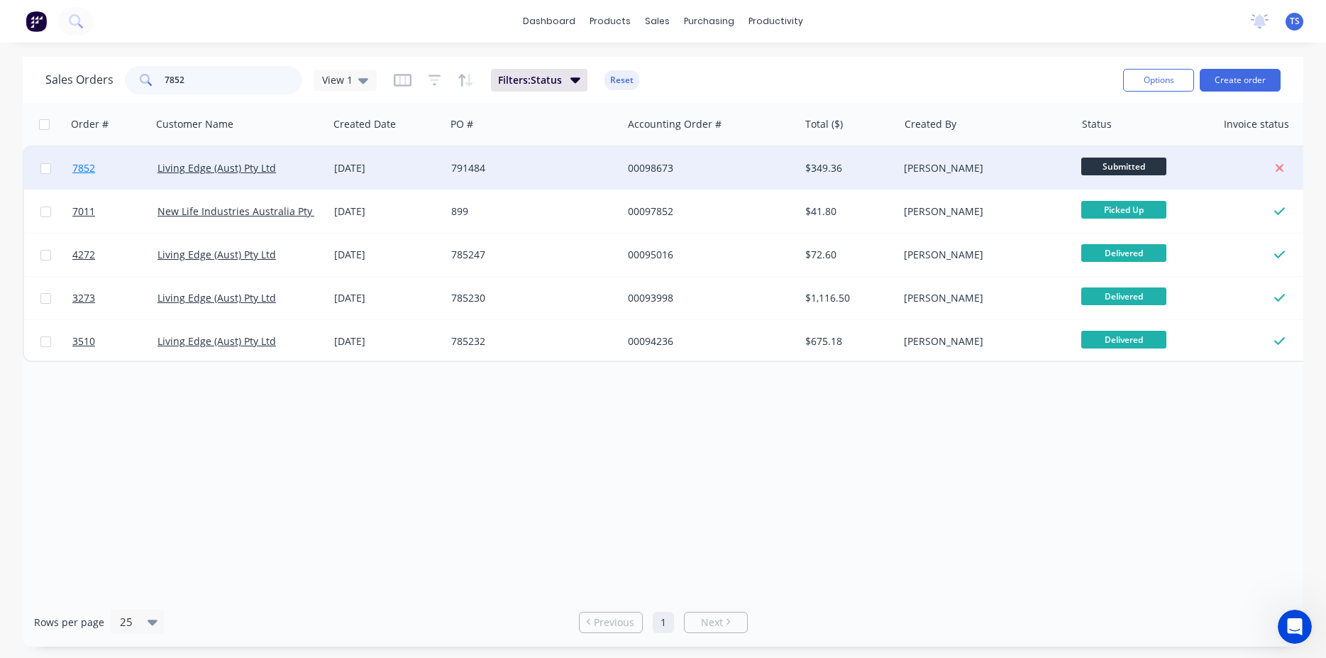
type input "7852"
click at [92, 183] on link "7852" at bounding box center [114, 168] width 85 height 43
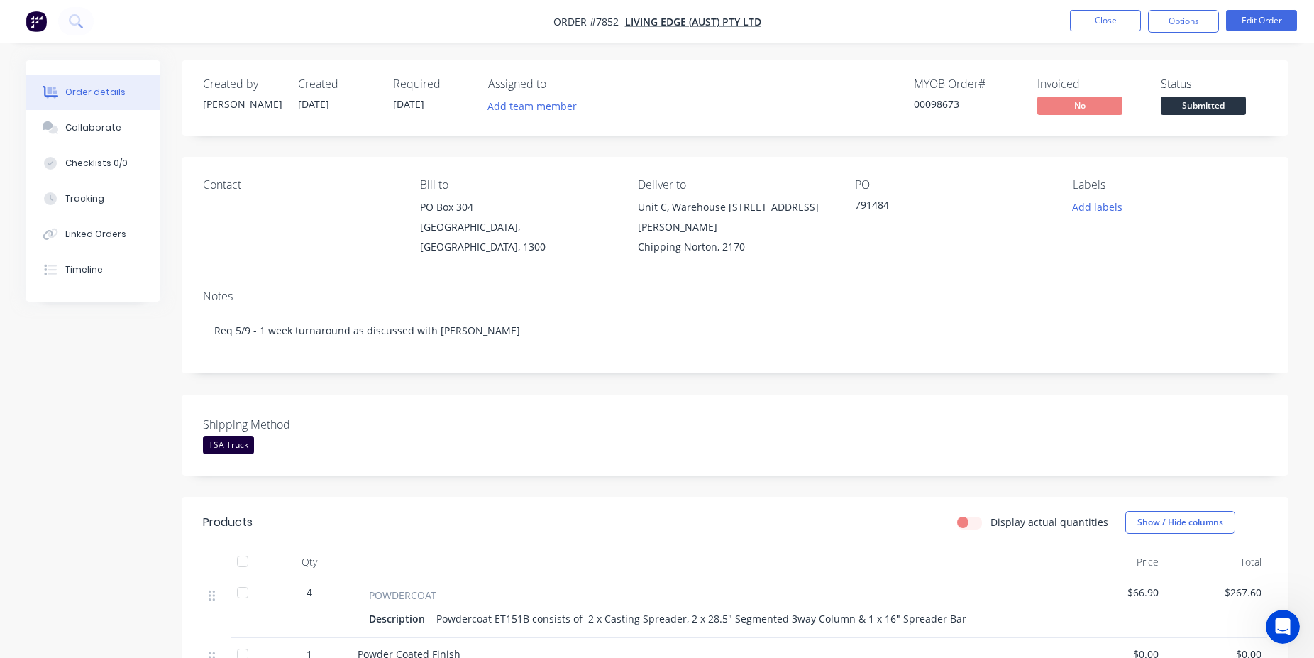
click at [1225, 103] on span "Submitted" at bounding box center [1203, 106] width 85 height 18
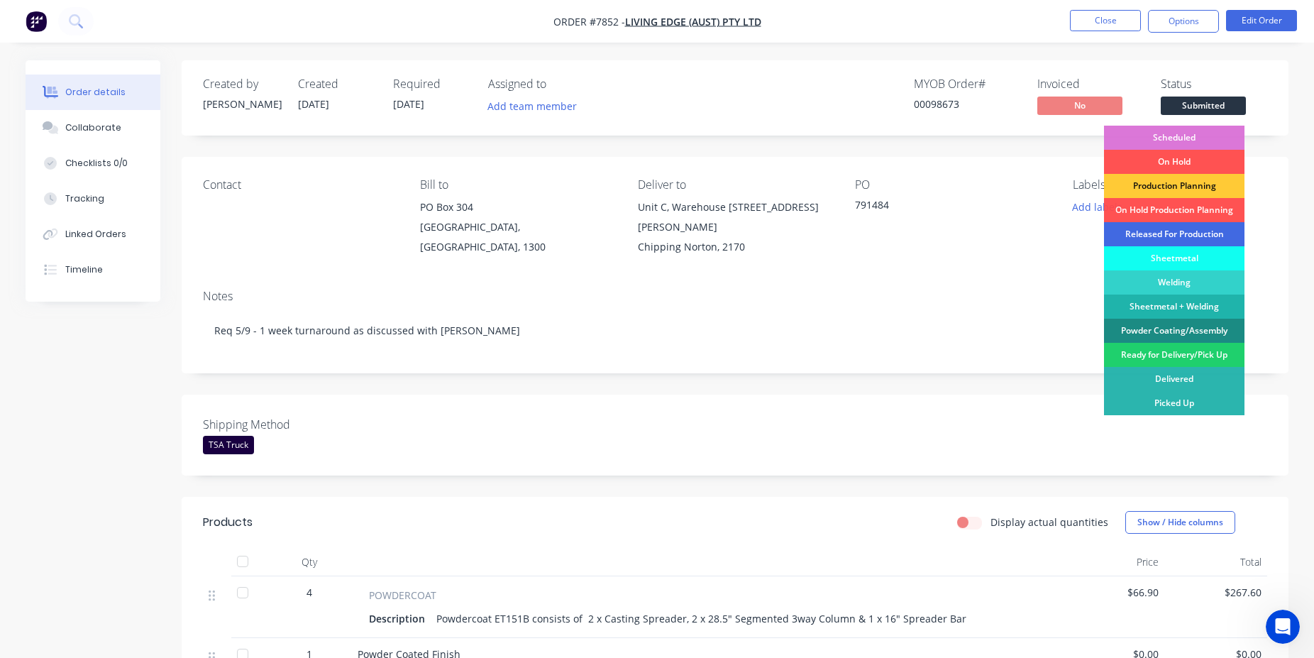
click at [1181, 232] on div "Released For Production" at bounding box center [1174, 234] width 141 height 24
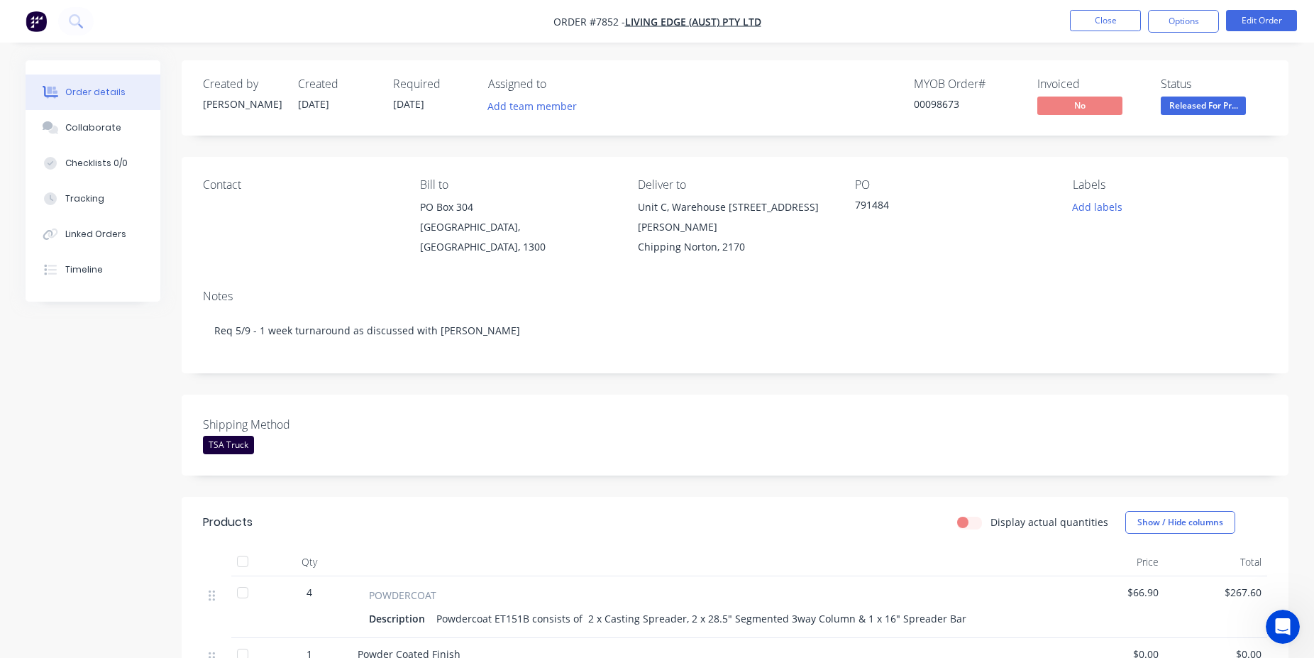
click at [938, 111] on div "00098673" at bounding box center [967, 104] width 106 height 15
click at [47, 130] on icon at bounding box center [48, 125] width 11 height 9
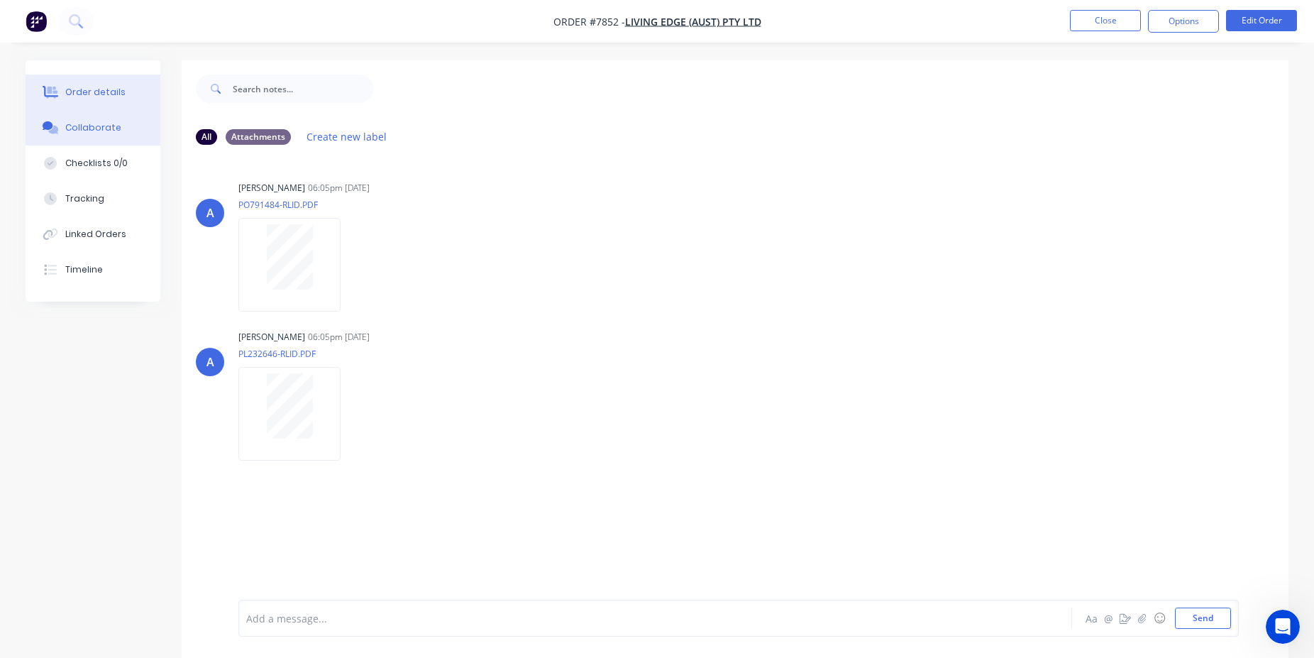
click at [70, 91] on div "Order details" at bounding box center [95, 92] width 60 height 13
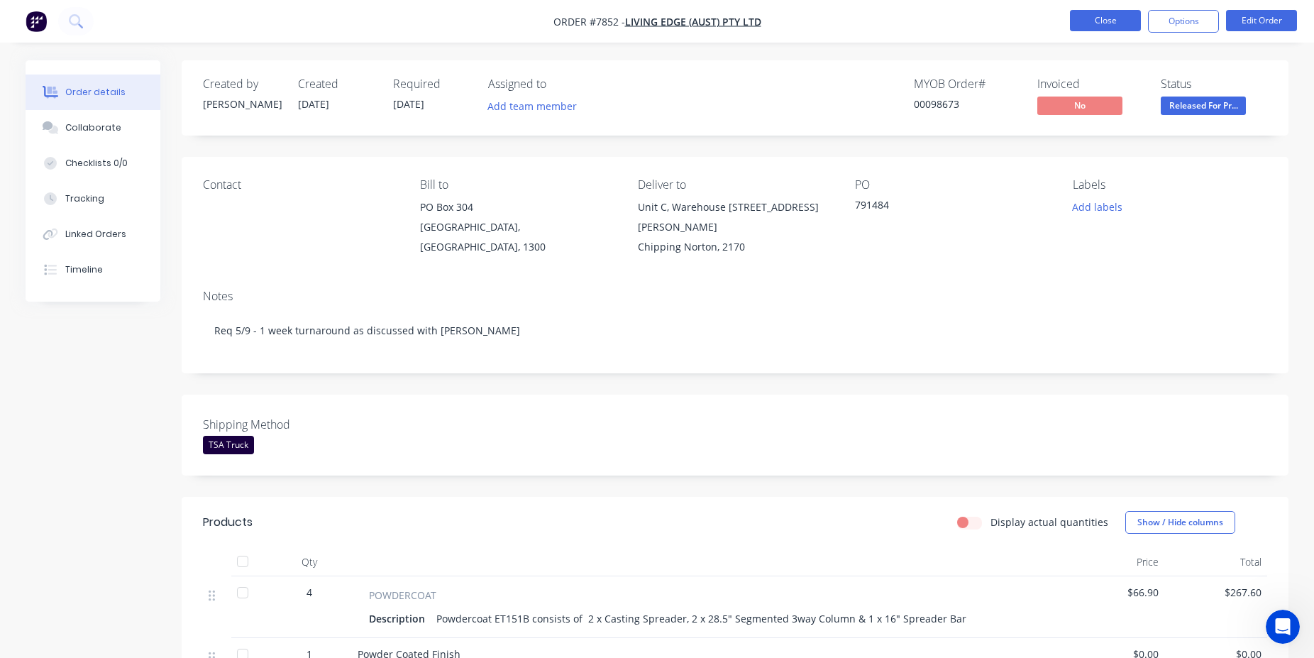
click at [1115, 22] on button "Close" at bounding box center [1105, 20] width 71 height 21
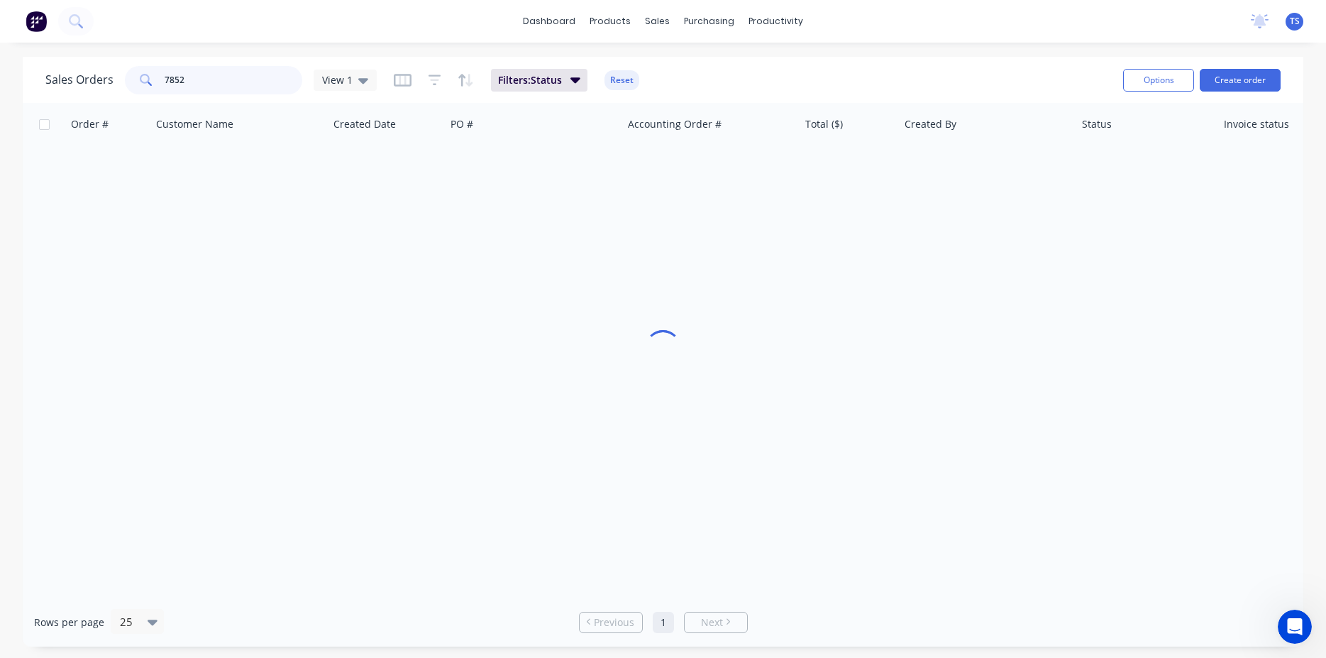
click at [228, 82] on input "7852" at bounding box center [234, 80] width 138 height 28
click at [247, 80] on input "131765" at bounding box center [234, 80] width 138 height 28
type input "98649"
